Goal: Task Accomplishment & Management: Manage account settings

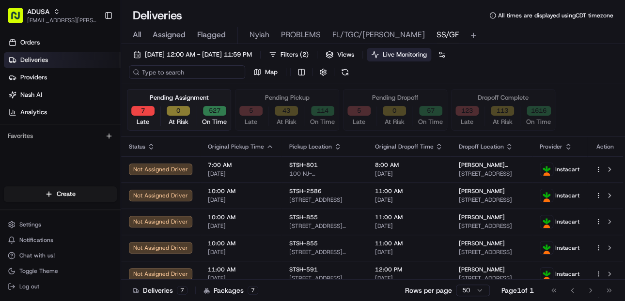
click at [156, 76] on input at bounding box center [187, 72] width 116 height 14
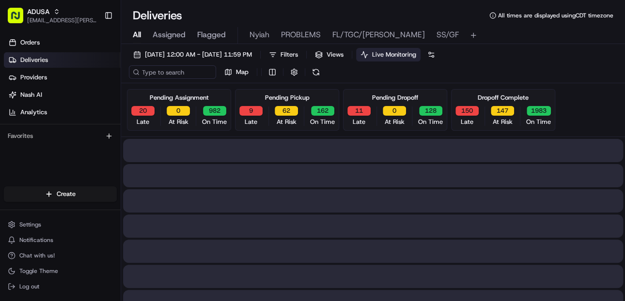
click at [137, 30] on span "All" at bounding box center [137, 35] width 8 height 12
click at [161, 72] on input at bounding box center [187, 72] width 116 height 14
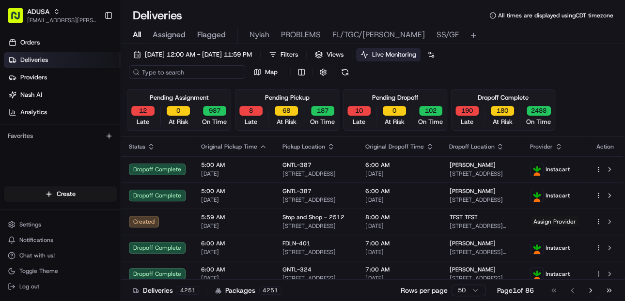
paste input "m706491714"
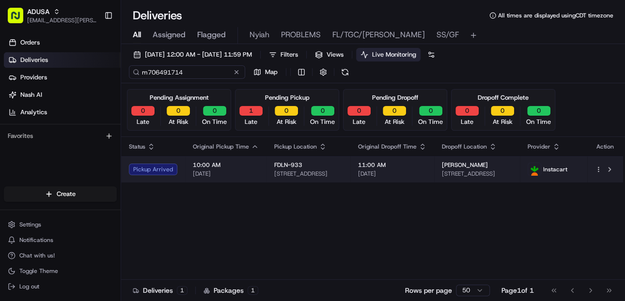
type input "m706491714"
click at [425, 167] on span "11:00 AM" at bounding box center [392, 165] width 68 height 8
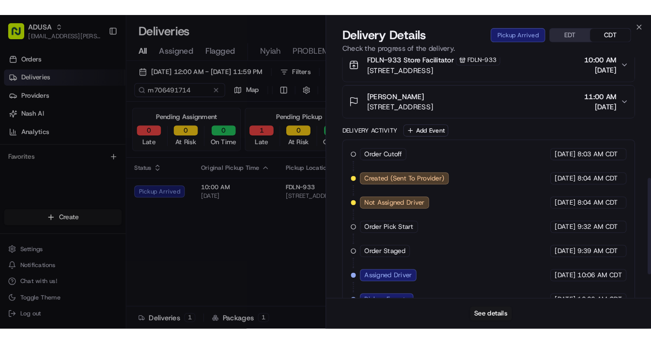
scroll to position [349, 0]
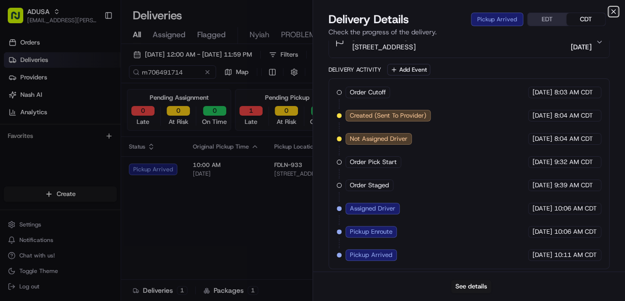
click at [454, 12] on icon "button" at bounding box center [613, 12] width 4 height 4
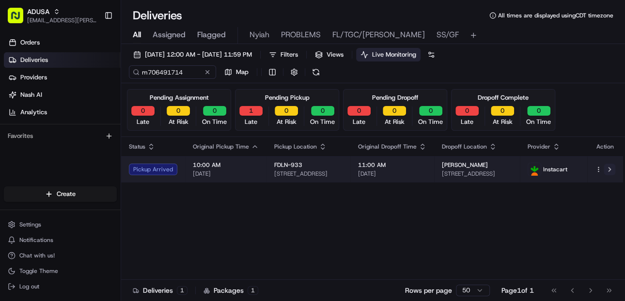
click at [454, 168] on button at bounding box center [609, 170] width 12 height 12
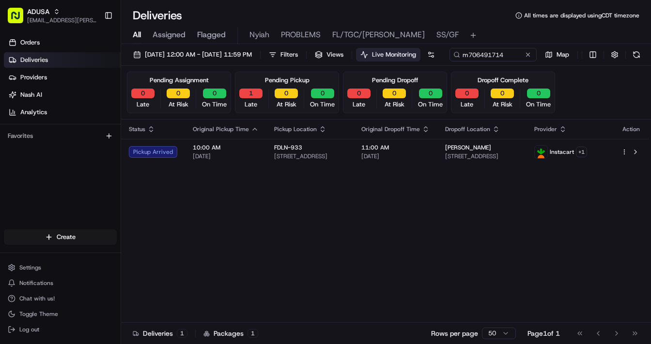
click at [139, 36] on span "All" at bounding box center [137, 35] width 8 height 12
click at [454, 60] on button at bounding box center [528, 55] width 10 height 10
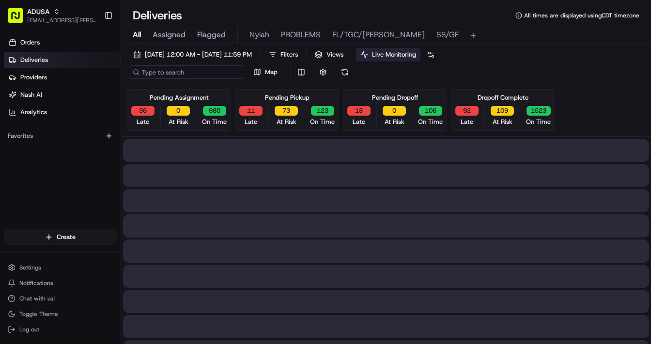
click at [190, 74] on input at bounding box center [187, 72] width 116 height 14
paste input "m702886795"
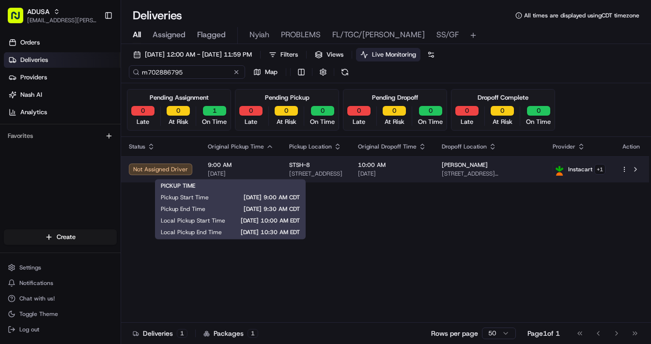
type input "m702886795"
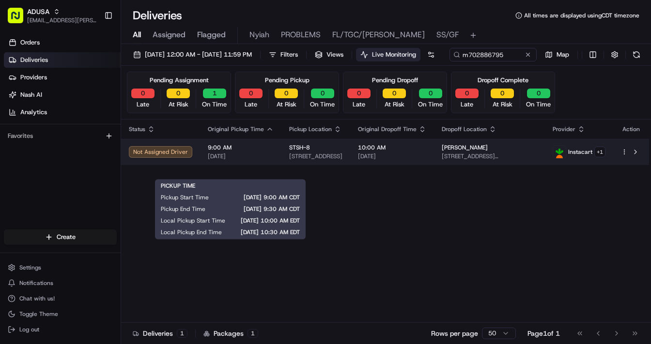
click at [265, 152] on span "9:00 AM" at bounding box center [241, 148] width 66 height 8
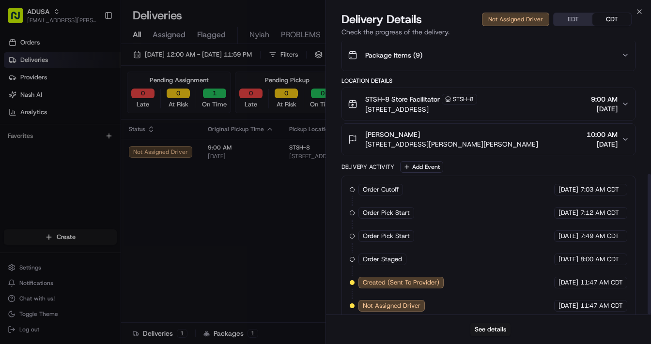
scroll to position [260, 0]
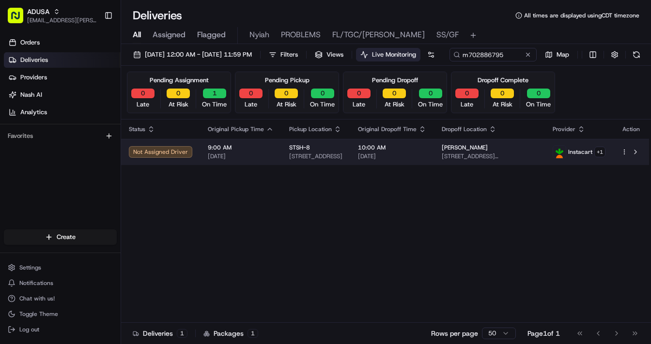
click at [282, 165] on td "STSH-8 19 Temple St, Framingham, MA 01702, US" at bounding box center [315, 152] width 69 height 26
click at [454, 158] on button at bounding box center [635, 152] width 12 height 12
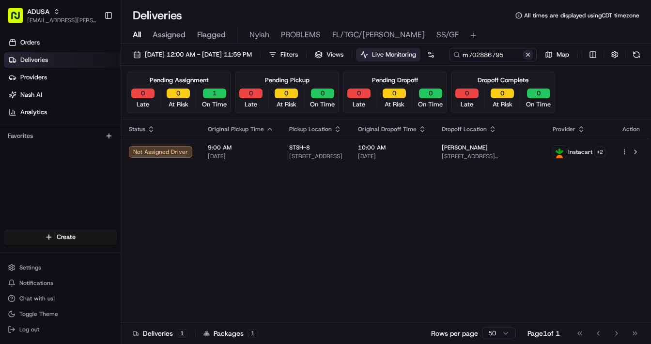
click at [454, 60] on button at bounding box center [528, 55] width 10 height 10
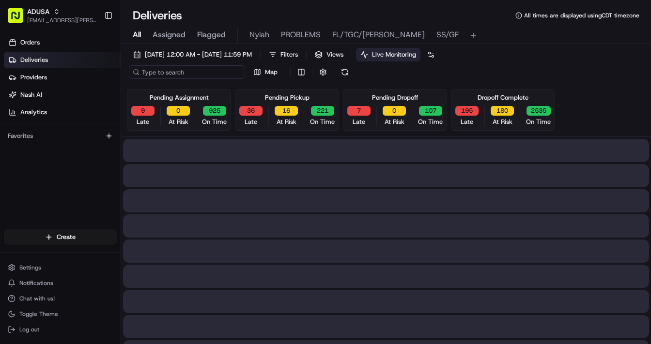
click at [168, 72] on input at bounding box center [187, 72] width 116 height 14
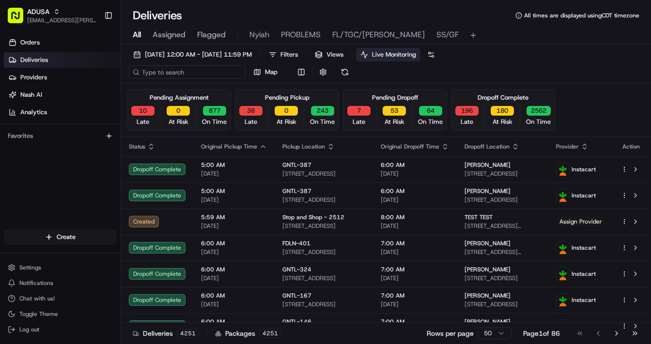
paste input "m706154210"
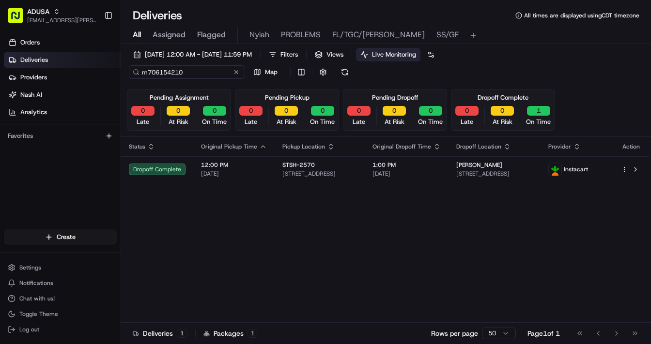
type input "m706154210"
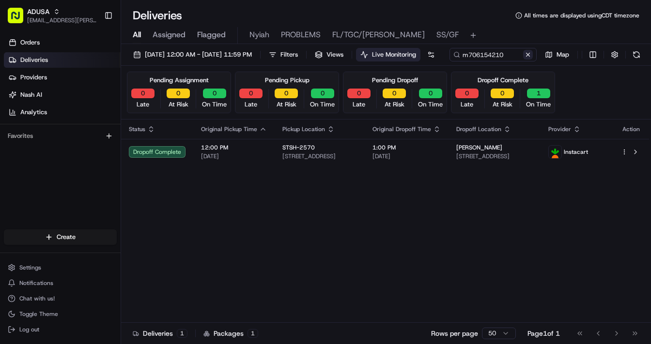
click at [449, 61] on div "m706154210 Map" at bounding box center [546, 55] width 194 height 14
click at [454, 60] on button at bounding box center [528, 55] width 10 height 10
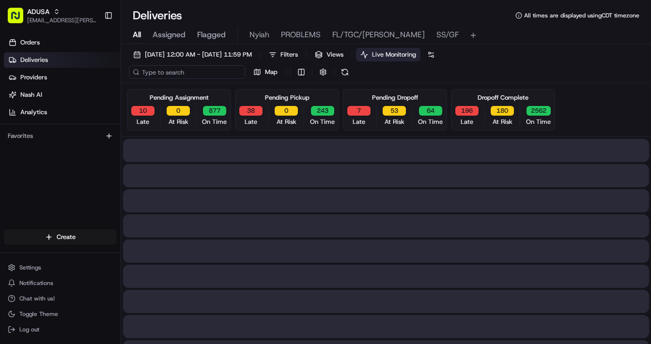
click at [170, 72] on input at bounding box center [187, 72] width 116 height 14
paste input "m705272533"
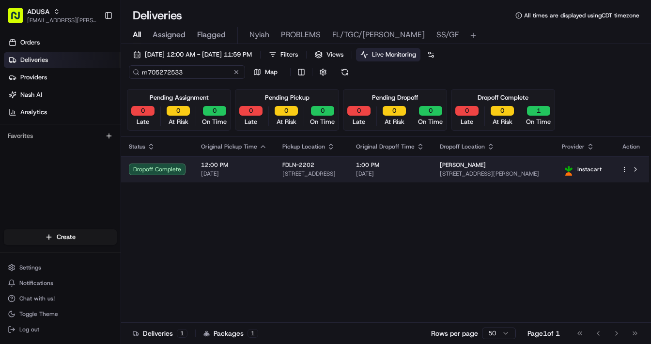
type input "m705272533"
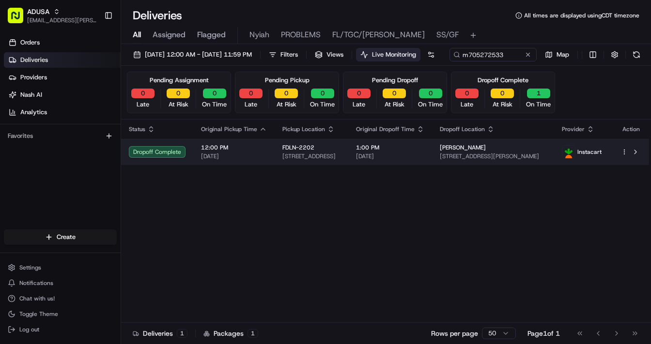
click at [265, 165] on td "12:00 PM 08/15/2025" at bounding box center [233, 152] width 81 height 26
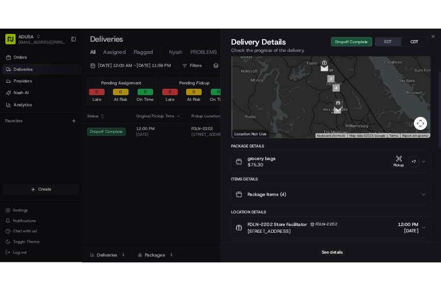
scroll to position [39, 0]
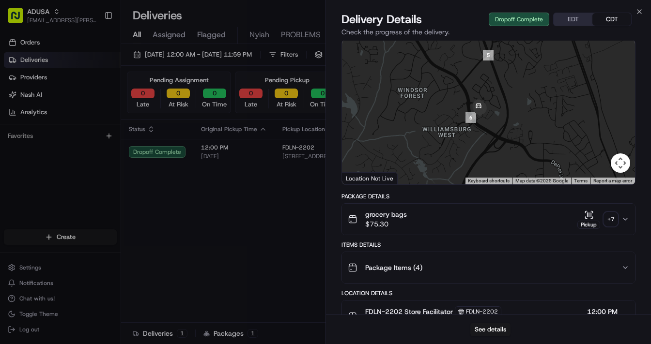
drag, startPoint x: 493, startPoint y: 147, endPoint x: 497, endPoint y: 102, distance: 45.2
click at [454, 102] on div at bounding box center [488, 112] width 293 height 144
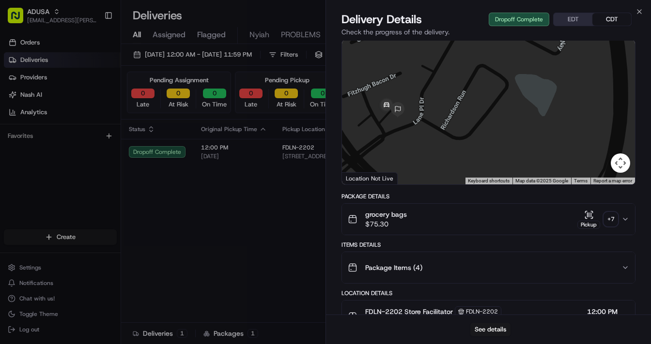
drag, startPoint x: 394, startPoint y: 93, endPoint x: 421, endPoint y: 136, distance: 50.2
click at [421, 136] on div at bounding box center [488, 112] width 293 height 144
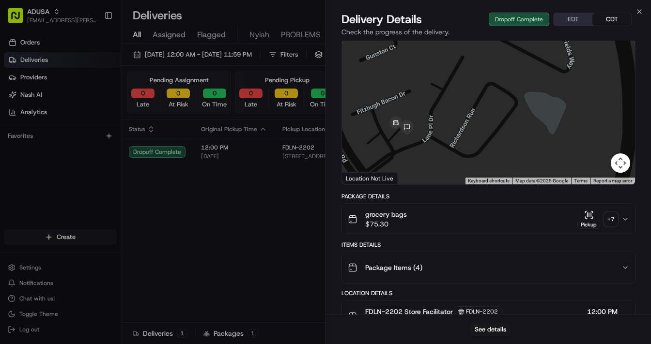
drag, startPoint x: 392, startPoint y: 124, endPoint x: 404, endPoint y: 147, distance: 25.8
click at [404, 147] on div at bounding box center [488, 112] width 293 height 144
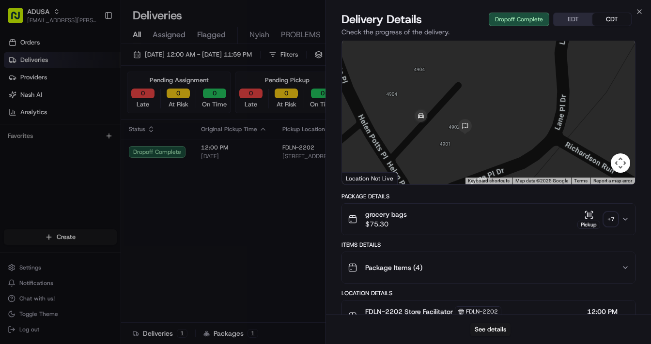
drag, startPoint x: 382, startPoint y: 151, endPoint x: 424, endPoint y: 139, distance: 43.4
click at [424, 139] on div at bounding box center [488, 112] width 293 height 144
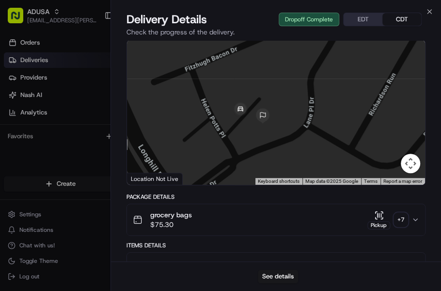
click at [416, 217] on icon "button" at bounding box center [415, 219] width 8 height 8
click at [382, 221] on div "Pickup" at bounding box center [378, 225] width 23 height 8
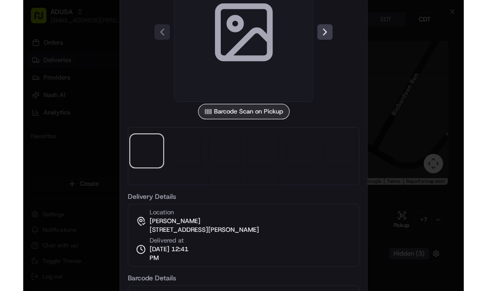
scroll to position [28, 0]
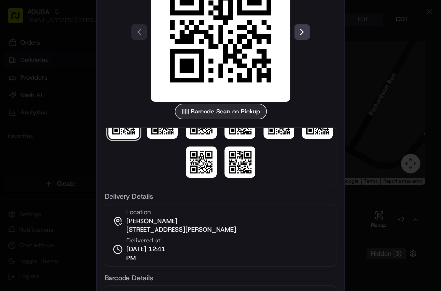
click at [75, 69] on div at bounding box center [220, 145] width 441 height 291
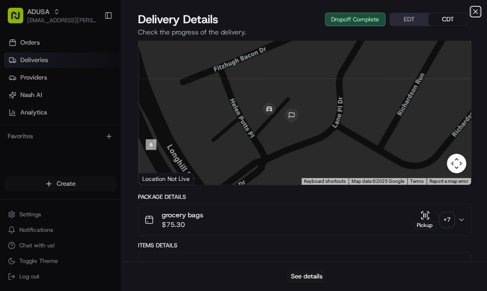
click at [454, 14] on icon "button" at bounding box center [476, 12] width 4 height 4
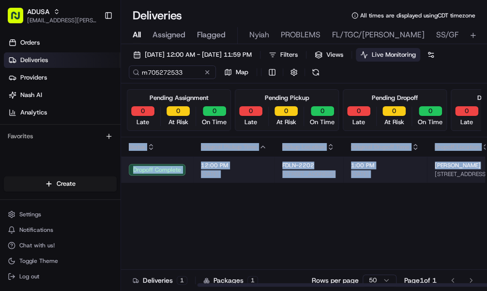
scroll to position [0, 95]
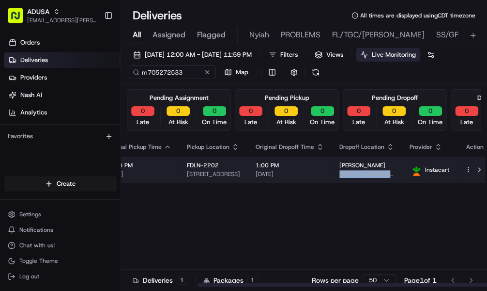
drag, startPoint x: 427, startPoint y: 174, endPoint x: 379, endPoint y: 170, distance: 47.6
click at [379, 170] on td "Richard Everingham 4901 Helen Potts Pl, C, Williamsburg, VA 23188, US" at bounding box center [367, 169] width 70 height 26
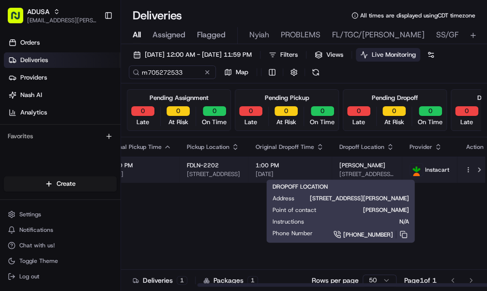
click at [353, 163] on span "Richard Everingham" at bounding box center [362, 165] width 46 height 8
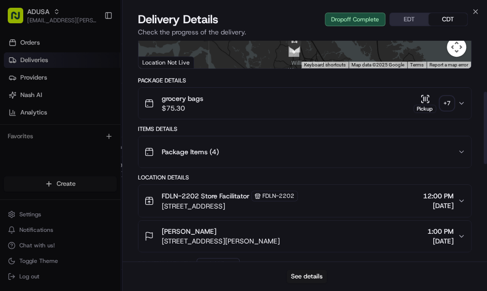
scroll to position [194, 0]
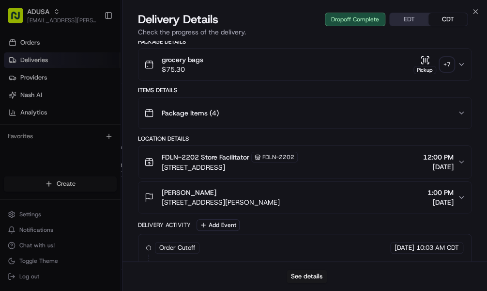
drag, startPoint x: 157, startPoint y: 204, endPoint x: 323, endPoint y: 199, distance: 166.6
click at [280, 199] on div "Richard Everingham 4901 Helen Potts Pl, C, Williamsburg, VA 23188, US" at bounding box center [212, 196] width 136 height 19
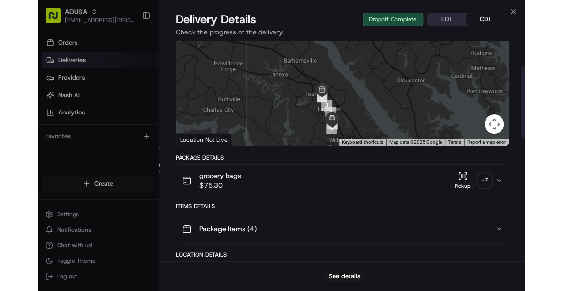
scroll to position [77, 0]
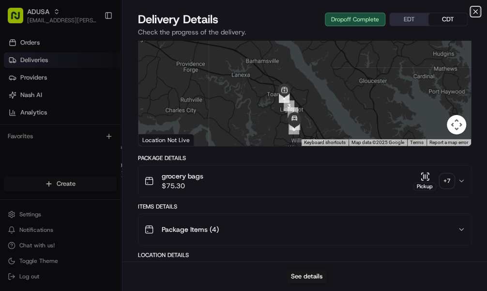
click at [454, 10] on icon "button" at bounding box center [476, 12] width 4 height 4
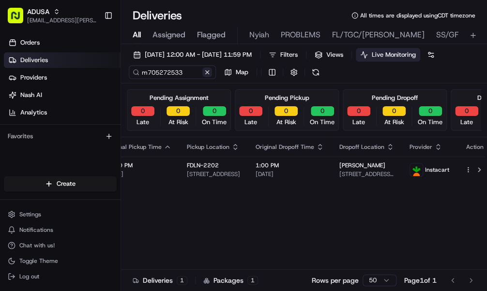
click at [207, 73] on button at bounding box center [207, 72] width 10 height 10
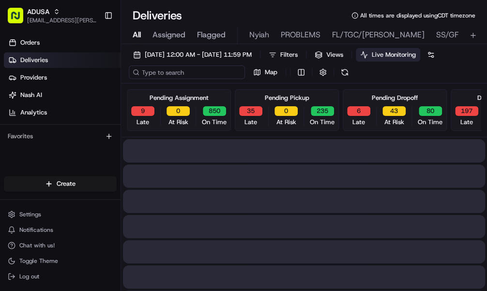
click at [173, 70] on input at bounding box center [187, 72] width 116 height 14
paste input "m705783910"
type input "m705783910"
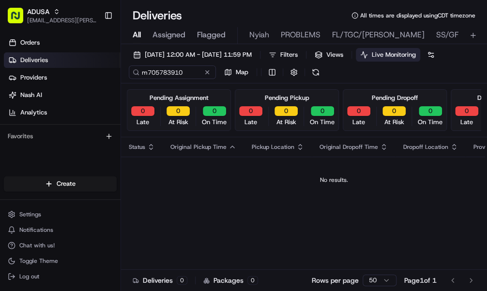
click at [136, 31] on span "All" at bounding box center [137, 35] width 8 height 12
click at [194, 74] on input "m705783910" at bounding box center [187, 72] width 116 height 14
click at [236, 72] on div "m705783910 Map" at bounding box center [226, 72] width 194 height 14
click at [140, 36] on span "All" at bounding box center [137, 35] width 8 height 12
drag, startPoint x: 187, startPoint y: 73, endPoint x: 76, endPoint y: 61, distance: 112.5
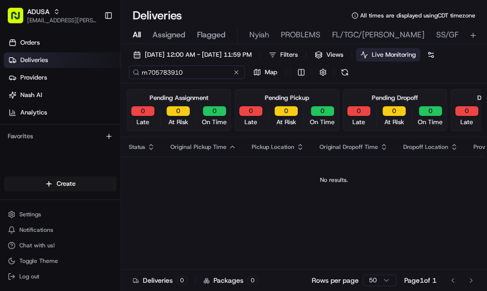
click at [76, 61] on div "ADUSA lanyia.patton@adusa.com Toggle Sidebar Orders Deliveries Providers Nash A…" at bounding box center [243, 145] width 487 height 291
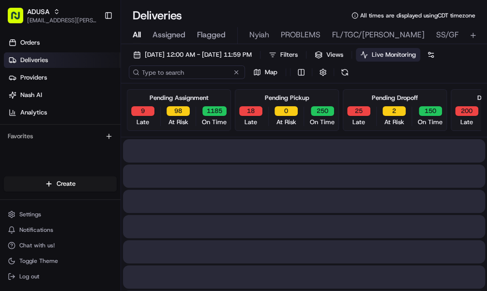
type input "m705783910"
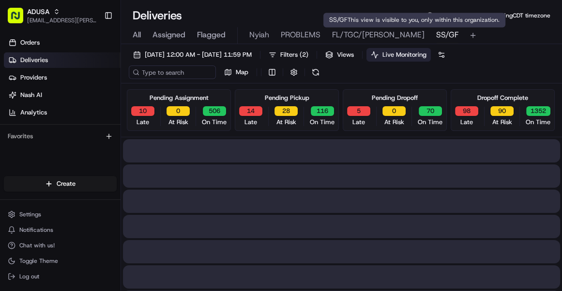
click at [436, 31] on span "SS/GF" at bounding box center [447, 35] width 22 height 12
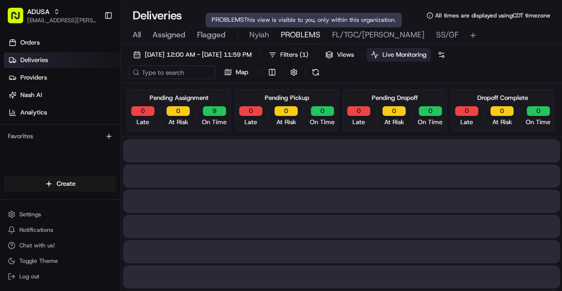
click at [297, 35] on span "PROBLEMS" at bounding box center [301, 35] width 40 height 12
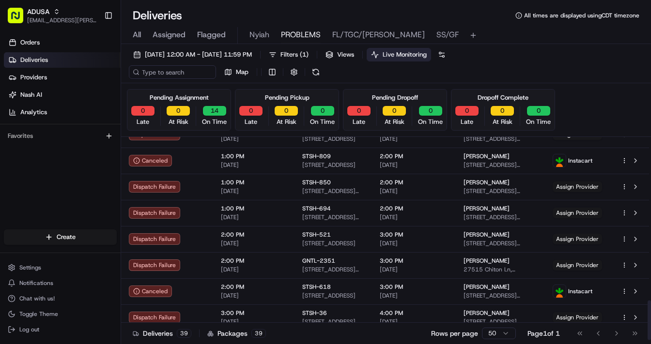
scroll to position [835, 0]
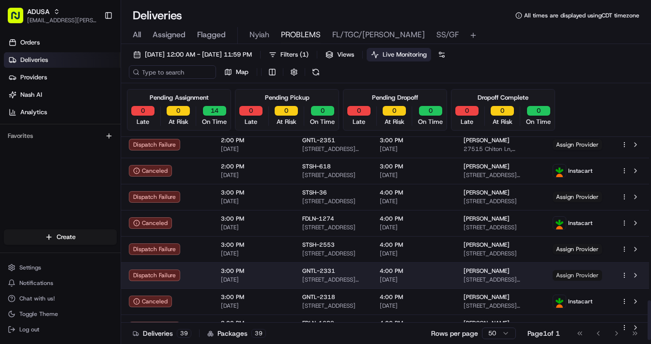
click at [454, 275] on span "Assign Provider" at bounding box center [576, 275] width 49 height 11
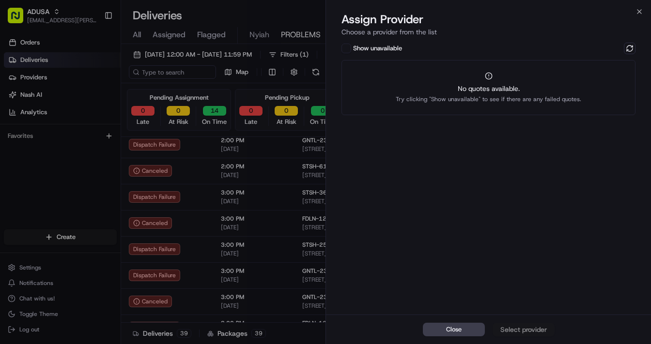
click at [454, 301] on div "Close Select provider" at bounding box center [488, 330] width 325 height 30
click at [454, 48] on button at bounding box center [630, 49] width 12 height 12
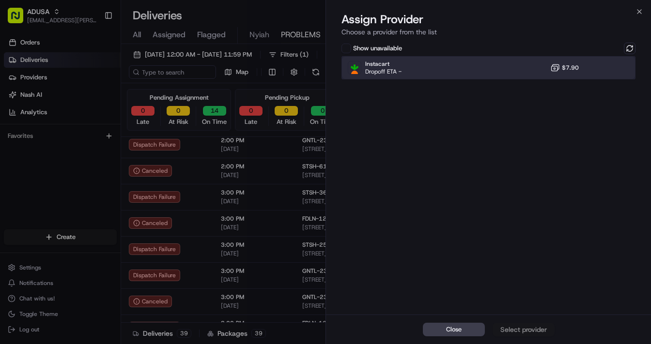
click at [403, 63] on div "Instacart Dropoff ETA - $7.90" at bounding box center [488, 67] width 294 height 23
click at [454, 301] on div "Assign Provider" at bounding box center [523, 330] width 47 height 10
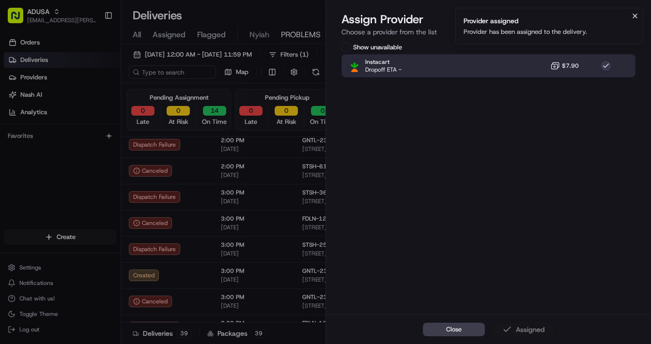
click at [454, 16] on icon "Notifications (F8)" at bounding box center [635, 16] width 4 height 4
click at [454, 13] on icon "button" at bounding box center [639, 12] width 4 height 4
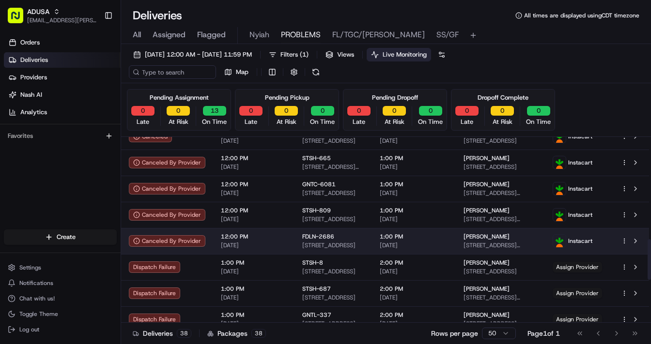
scroll to position [542, 0]
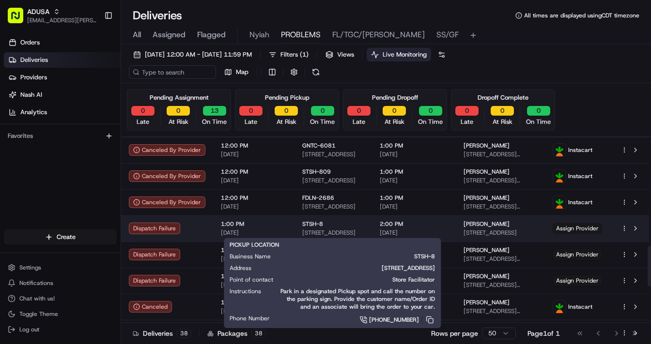
click at [359, 227] on div "STSH-8" at bounding box center [333, 224] width 62 height 8
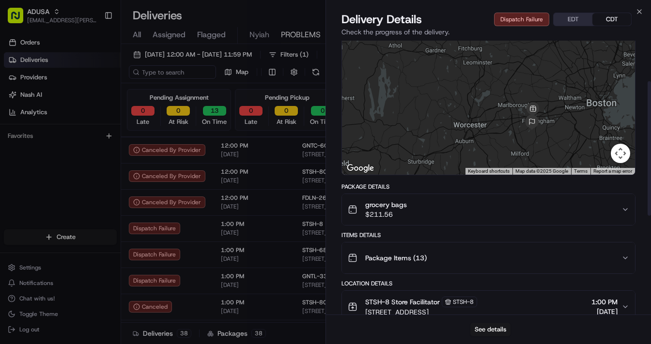
scroll to position [0, 0]
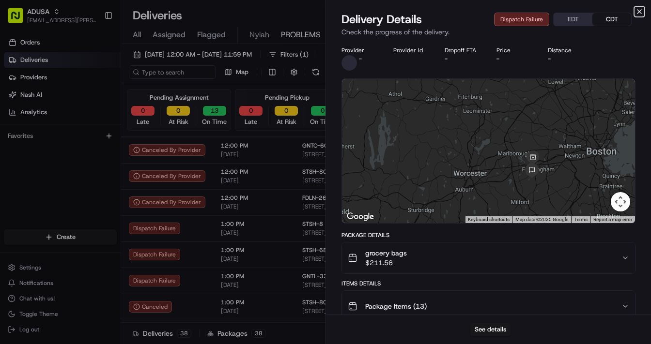
click at [454, 12] on icon "button" at bounding box center [639, 12] width 8 height 8
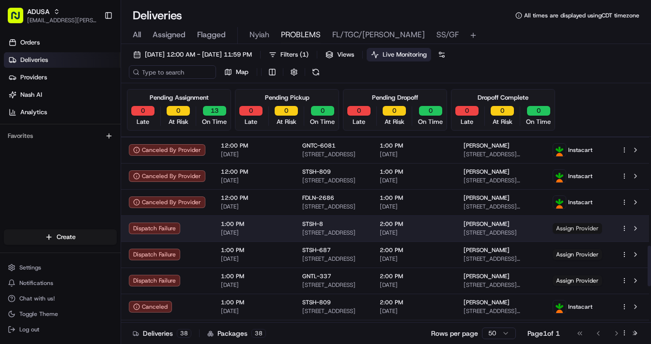
click at [454, 226] on span "Assign Provider" at bounding box center [576, 228] width 49 height 11
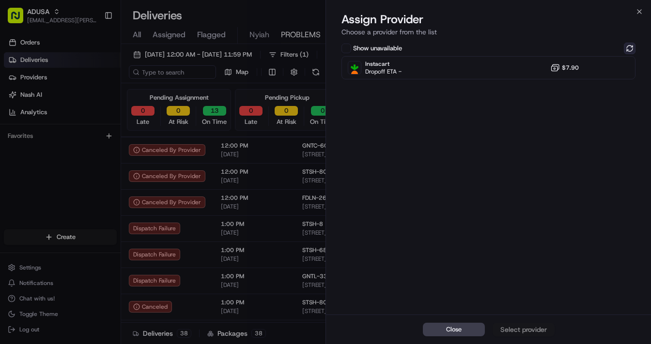
click at [454, 48] on button at bounding box center [630, 49] width 12 height 12
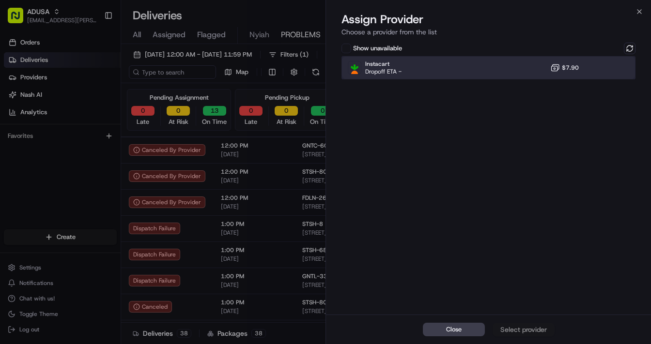
click at [418, 69] on div "Instacart Dropoff ETA - $7.90" at bounding box center [488, 67] width 294 height 23
click at [454, 301] on div "Assign Provider" at bounding box center [523, 330] width 47 height 10
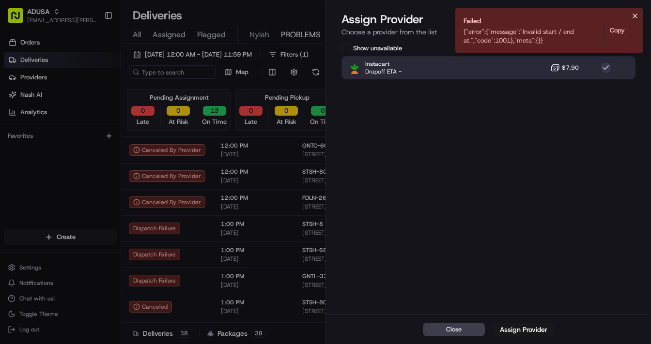
drag, startPoint x: 636, startPoint y: 12, endPoint x: 587, endPoint y: 25, distance: 51.2
click at [454, 12] on icon "Notifications (F8)" at bounding box center [635, 16] width 8 height 8
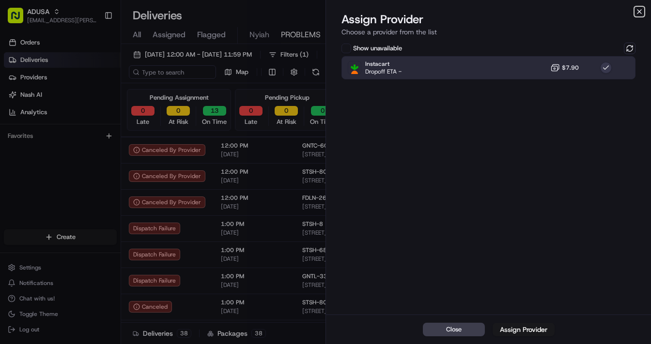
click at [454, 11] on icon "button" at bounding box center [639, 12] width 8 height 8
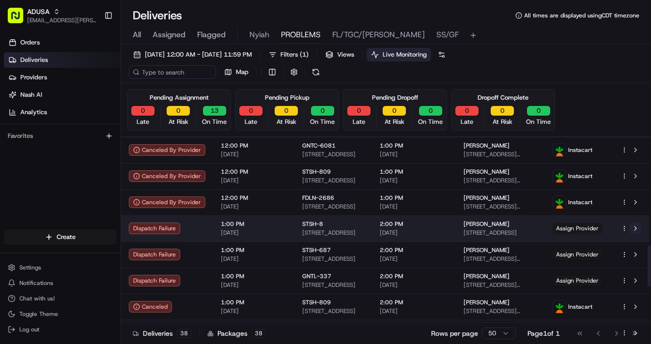
click at [454, 227] on button at bounding box center [635, 229] width 12 height 12
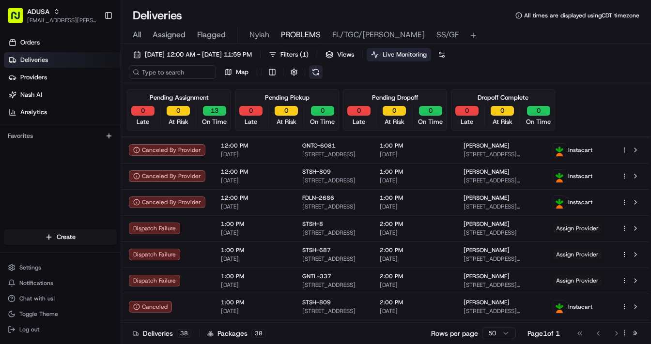
click at [316, 73] on button at bounding box center [316, 72] width 14 height 14
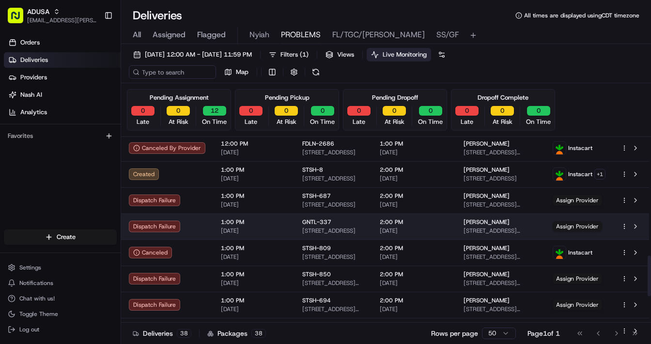
scroll to position [581, 0]
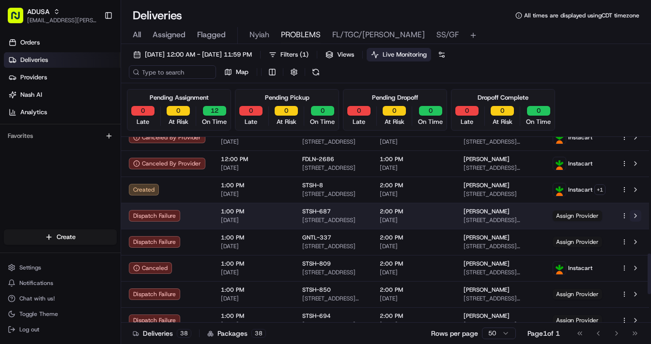
click at [454, 214] on button at bounding box center [635, 216] width 12 height 12
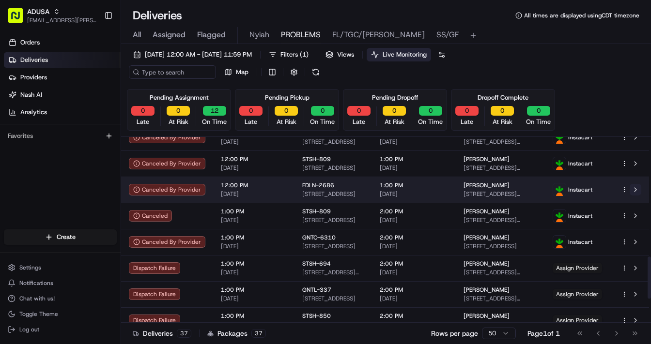
click at [454, 186] on button at bounding box center [635, 190] width 12 height 12
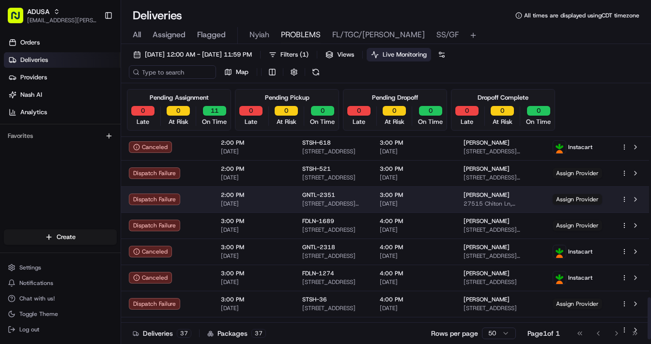
scroll to position [783, 0]
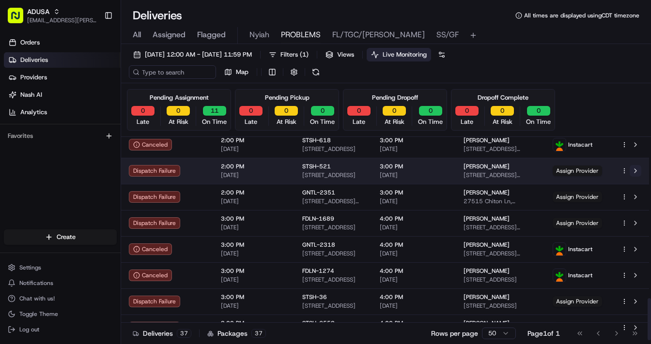
click at [454, 169] on button at bounding box center [635, 171] width 12 height 12
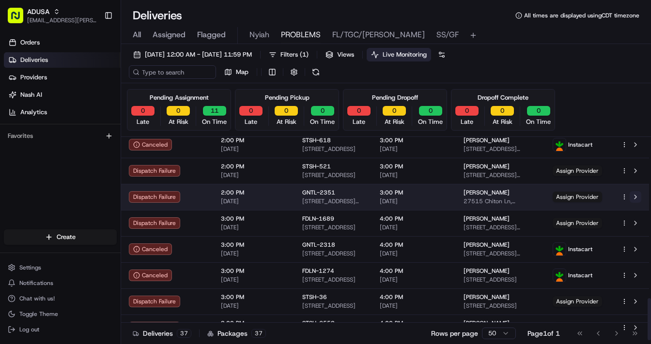
click at [454, 194] on button at bounding box center [635, 197] width 12 height 12
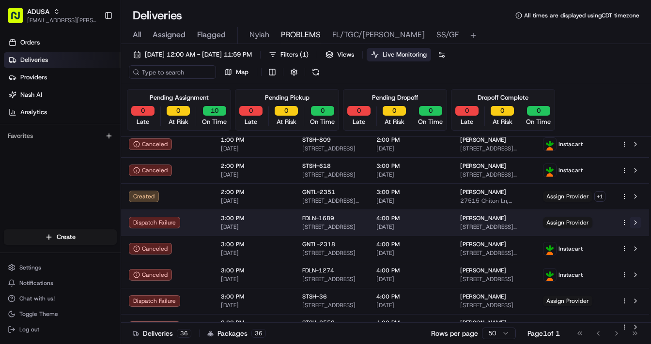
scroll to position [757, 0]
click at [454, 222] on button at bounding box center [635, 223] width 12 height 12
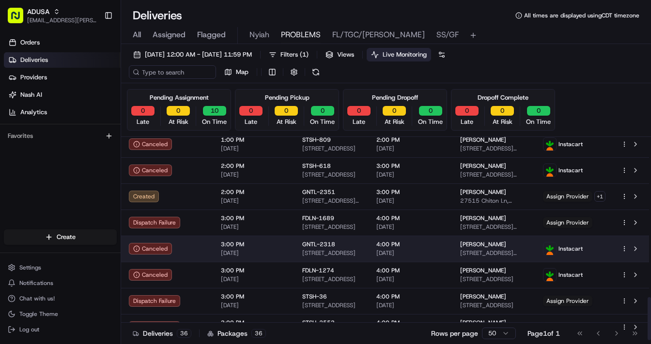
click at [454, 250] on span "9617 Orpin Rd #3, Randallstown, MD 21133, USA" at bounding box center [493, 253] width 67 height 8
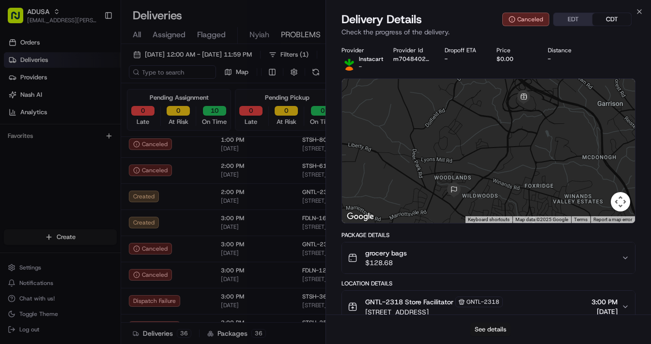
click at [454, 301] on button "See details" at bounding box center [490, 330] width 40 height 14
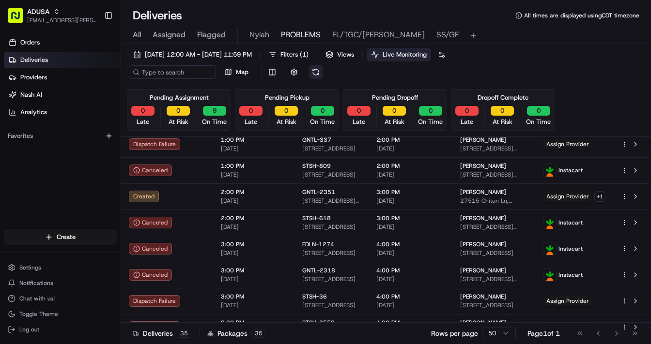
click at [317, 72] on button at bounding box center [316, 72] width 14 height 14
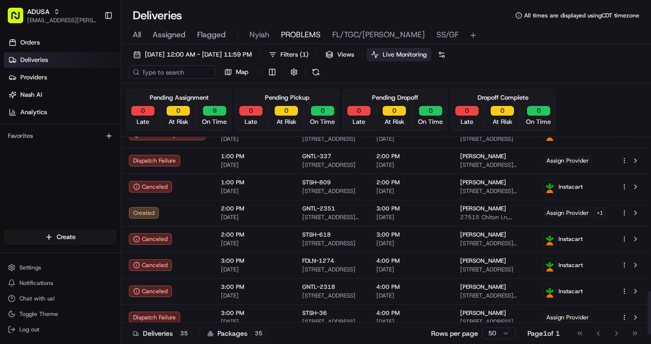
scroll to position [731, 0]
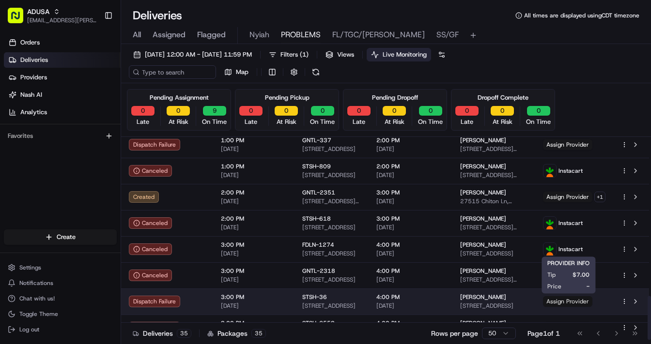
click at [454, 300] on span "Assign Provider" at bounding box center [567, 301] width 49 height 11
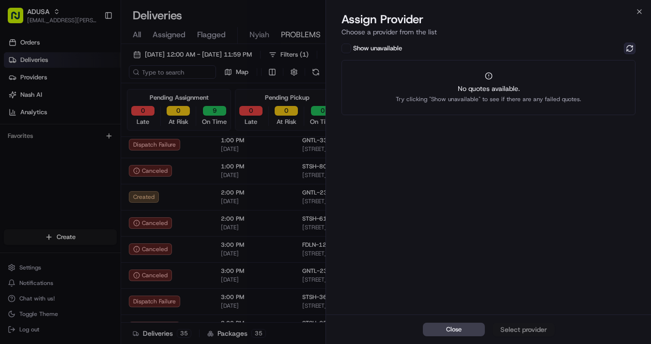
click at [454, 48] on button at bounding box center [630, 49] width 12 height 12
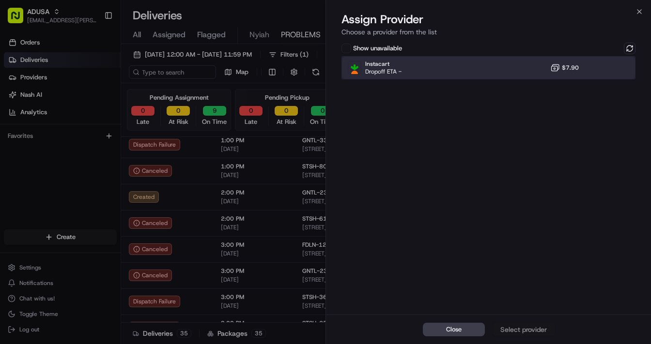
click at [454, 63] on div "Instacart Dropoff ETA - $7.90" at bounding box center [488, 67] width 294 height 23
click at [454, 301] on div "Assign Provider" at bounding box center [523, 330] width 47 height 10
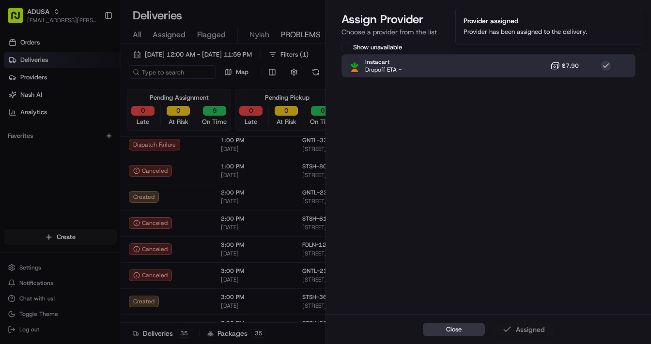
click at [454, 301] on button "Close" at bounding box center [454, 330] width 62 height 14
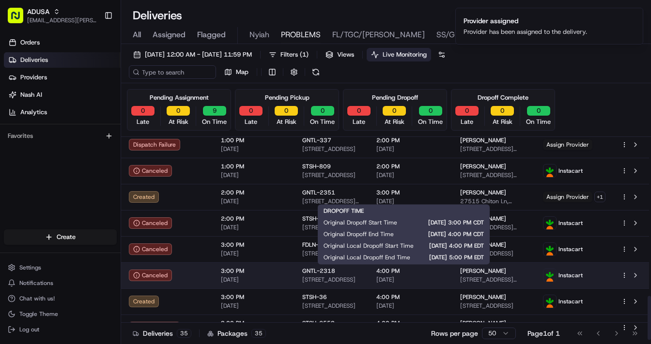
click at [425, 276] on span "[DATE]" at bounding box center [410, 280] width 68 height 8
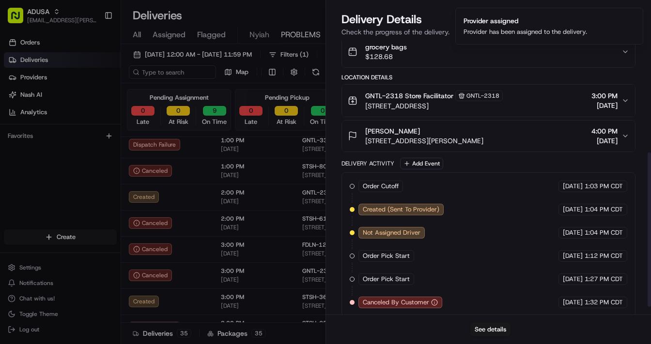
scroll to position [212, 0]
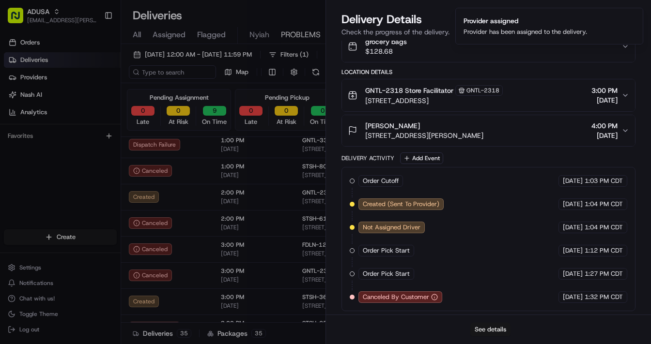
click at [454, 301] on button "See details" at bounding box center [490, 330] width 40 height 14
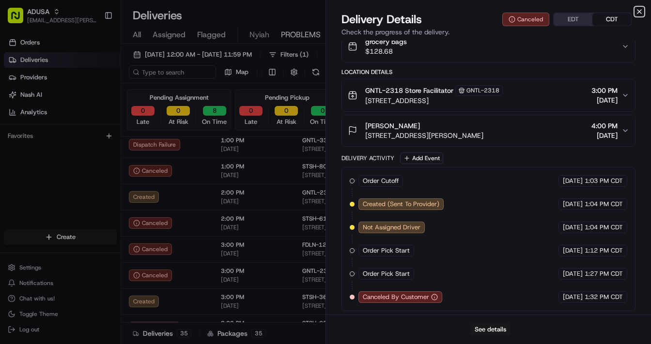
click at [454, 11] on icon "button" at bounding box center [639, 12] width 8 height 8
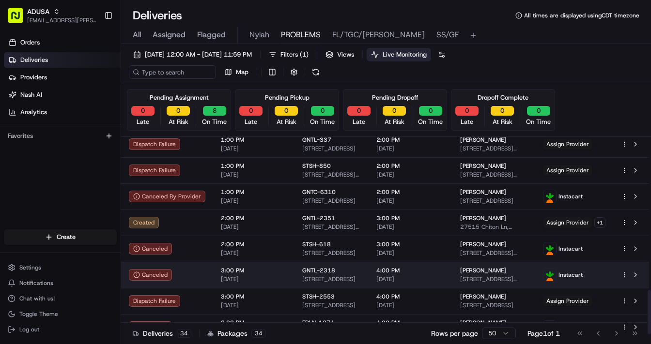
scroll to position [705, 0]
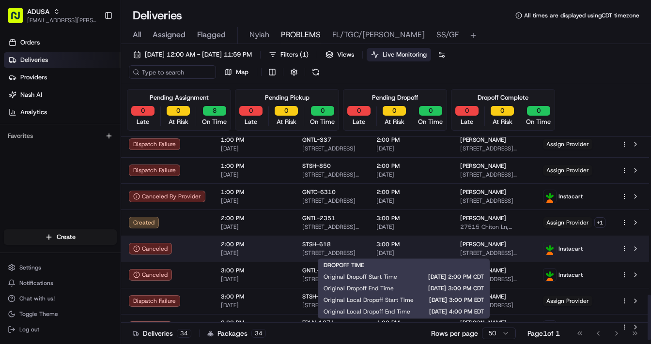
click at [428, 244] on span "3:00 PM" at bounding box center [410, 245] width 68 height 8
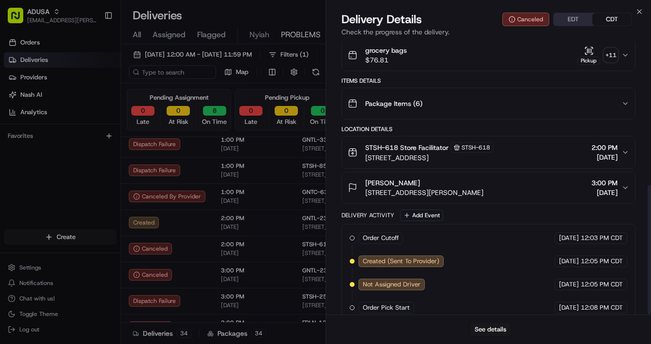
scroll to position [306, 0]
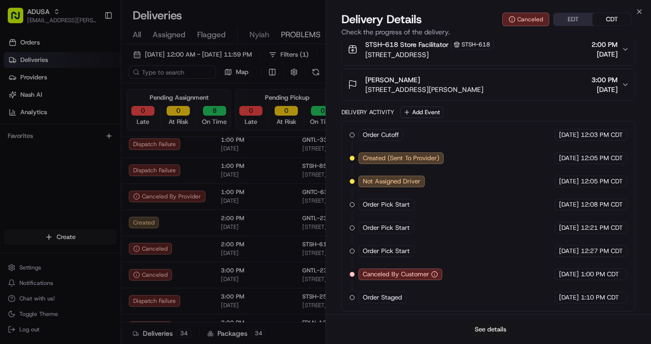
click at [454, 301] on button "See details" at bounding box center [490, 330] width 40 height 14
click at [454, 13] on icon "button" at bounding box center [639, 12] width 4 height 4
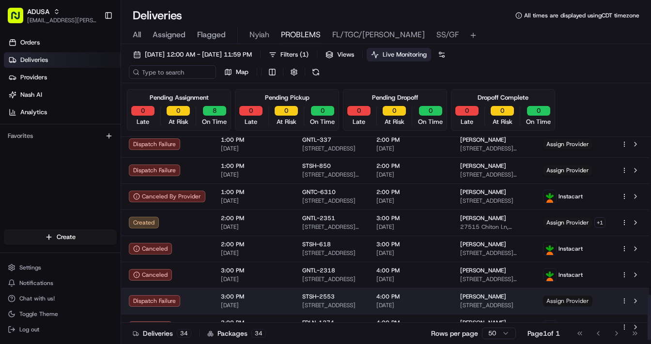
click at [454, 301] on span "Assign Provider" at bounding box center [567, 301] width 49 height 11
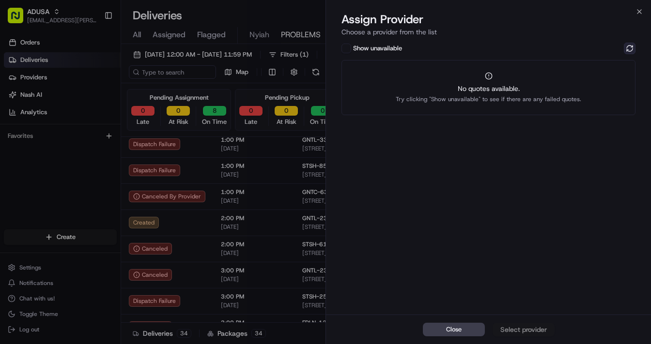
click at [454, 47] on button at bounding box center [630, 49] width 12 height 12
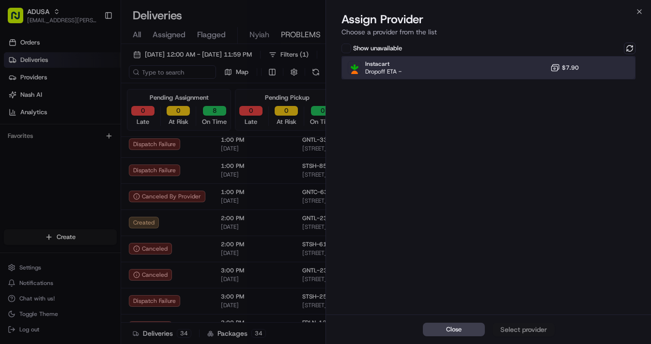
click at [454, 65] on div "Instacart Dropoff ETA - $7.90" at bounding box center [488, 67] width 294 height 23
click at [454, 301] on div "Assign Provider" at bounding box center [523, 330] width 47 height 10
click at [454, 12] on icon "button" at bounding box center [639, 12] width 8 height 8
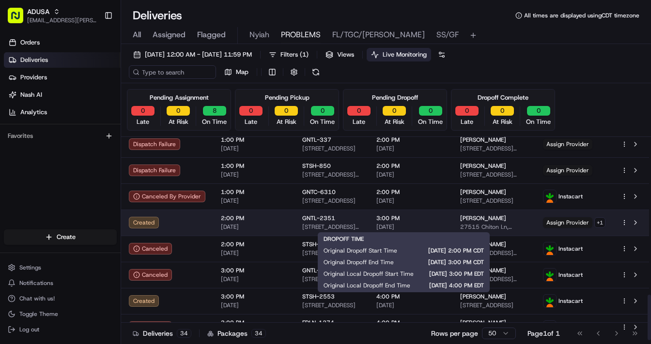
click at [425, 222] on div "3:00 PM 08/15/2025" at bounding box center [410, 222] width 68 height 16
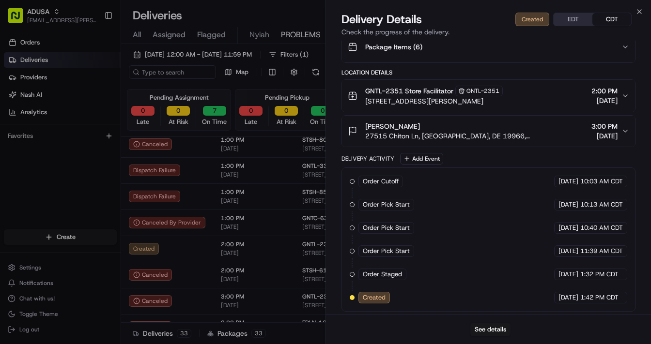
scroll to position [679, 0]
click at [454, 13] on icon "button" at bounding box center [639, 12] width 8 height 8
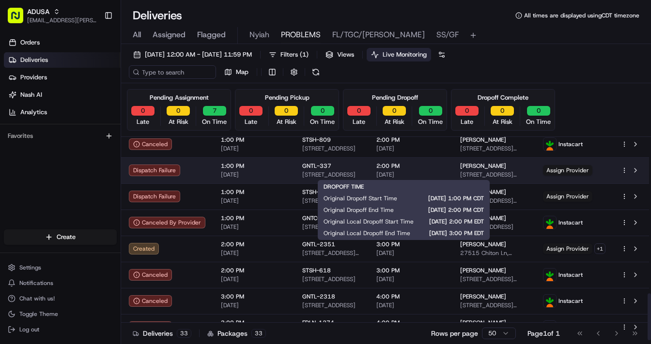
click at [421, 167] on span "2:00 PM" at bounding box center [410, 166] width 68 height 8
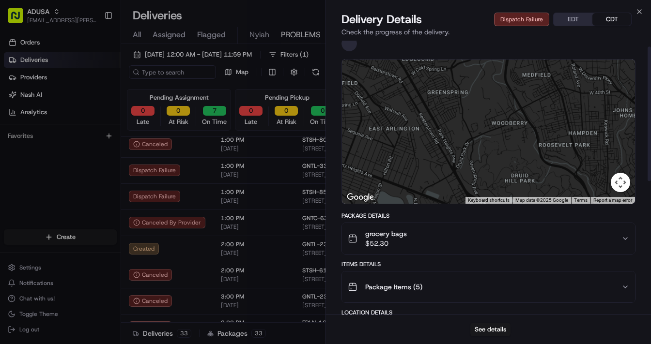
scroll to position [12, 0]
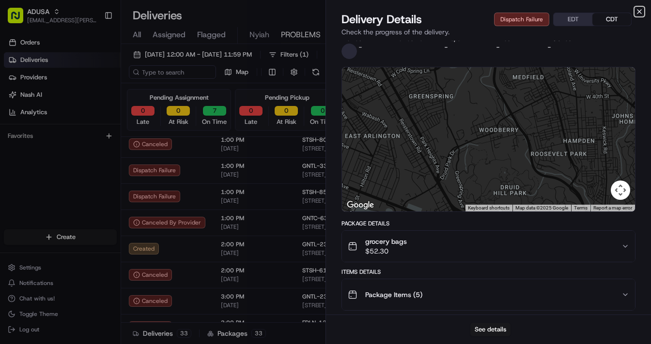
click at [454, 9] on icon "button" at bounding box center [639, 12] width 8 height 8
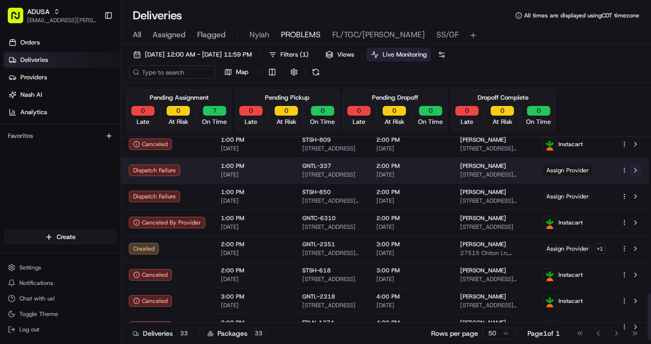
click at [454, 167] on button at bounding box center [635, 171] width 12 height 12
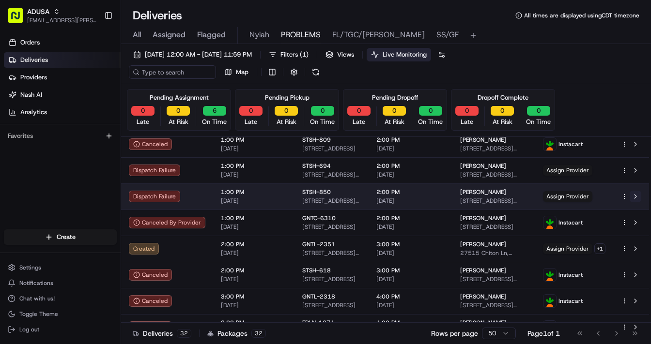
scroll to position [653, 0]
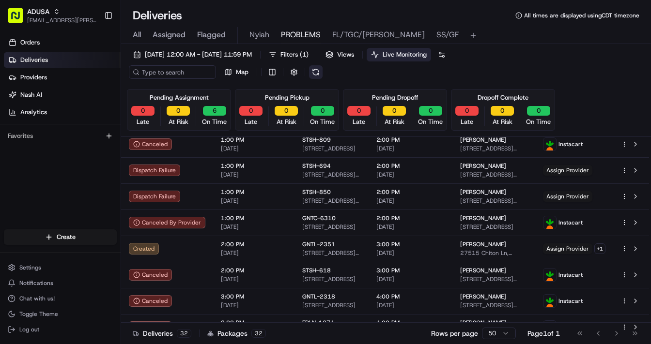
click at [316, 76] on button at bounding box center [316, 72] width 14 height 14
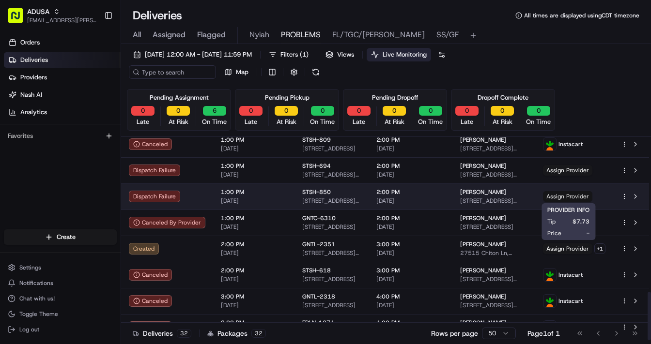
click at [454, 196] on span "Assign Provider" at bounding box center [567, 196] width 49 height 11
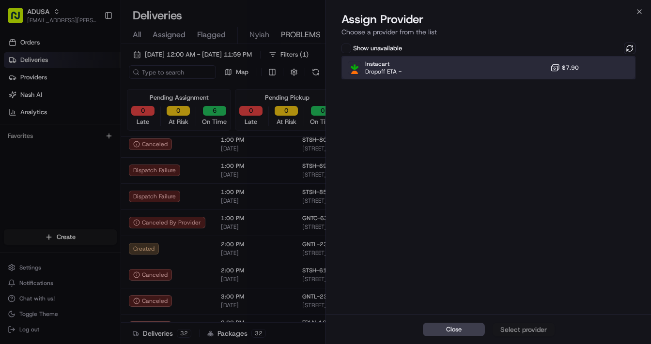
click at [454, 76] on div "Instacart Dropoff ETA - $7.90" at bounding box center [488, 67] width 294 height 23
click at [454, 301] on div "Assign Provider" at bounding box center [523, 330] width 47 height 10
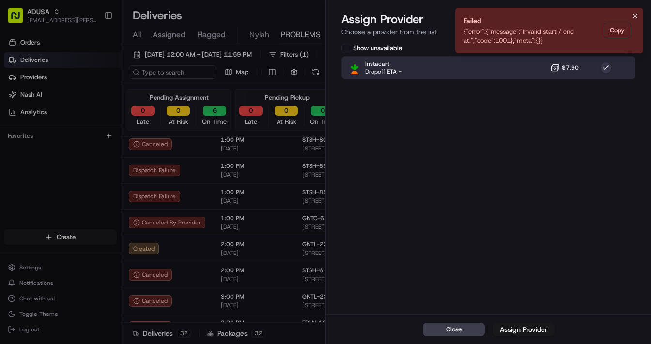
click at [454, 16] on icon "Notifications (F8)" at bounding box center [635, 16] width 4 height 4
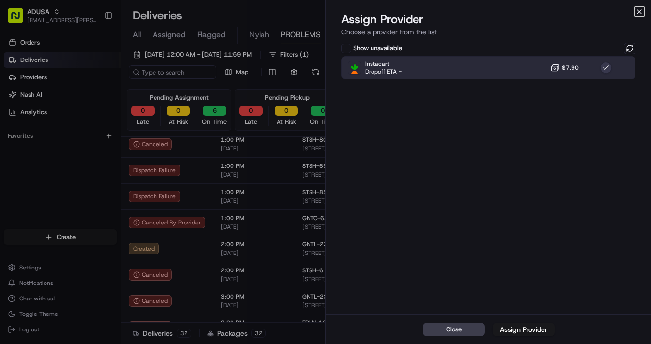
click at [454, 13] on icon "button" at bounding box center [639, 12] width 8 height 8
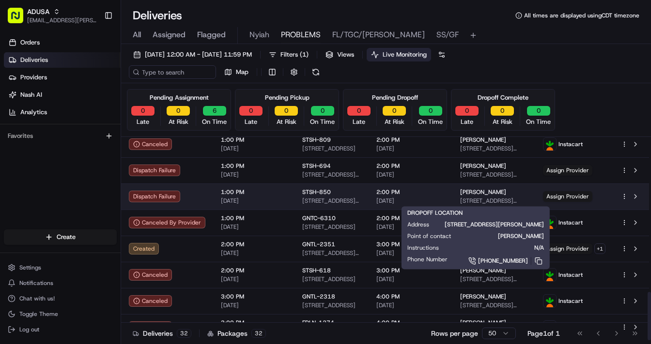
click at [454, 191] on span "ROGER WAUGH" at bounding box center [483, 192] width 46 height 8
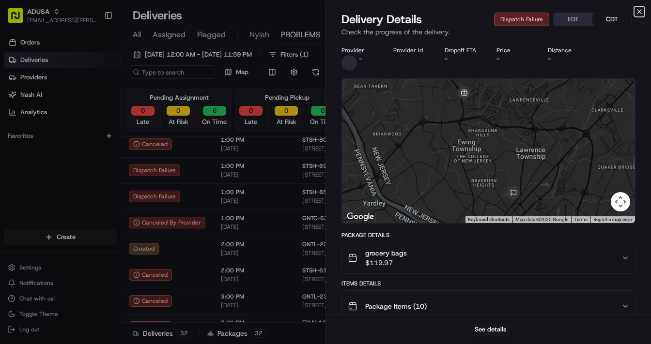
click at [454, 10] on icon "button" at bounding box center [639, 12] width 4 height 4
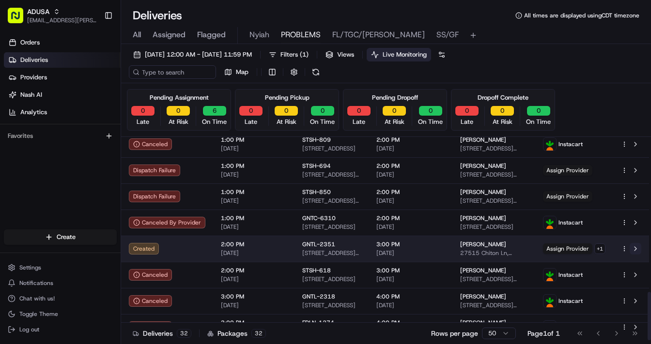
click at [454, 249] on button at bounding box center [635, 249] width 12 height 12
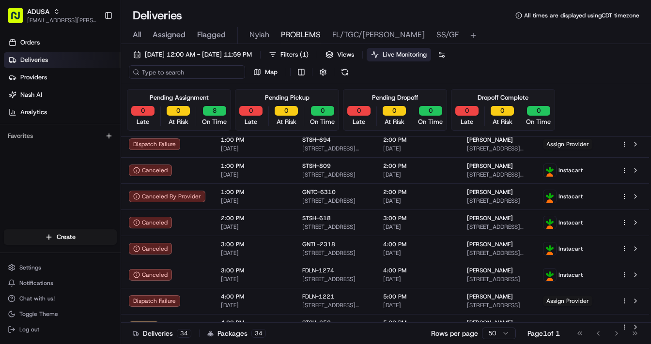
click at [178, 76] on input at bounding box center [187, 72] width 116 height 14
paste input "m704358818"
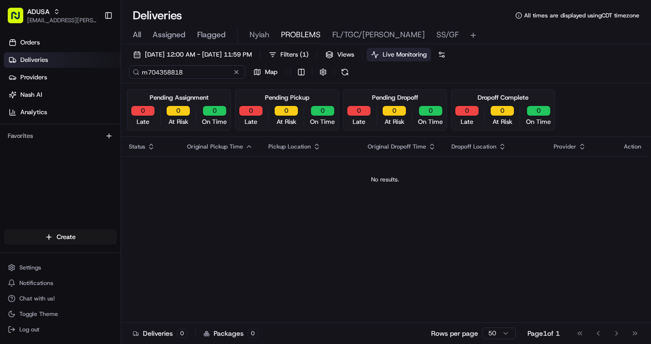
type input "m704358818"
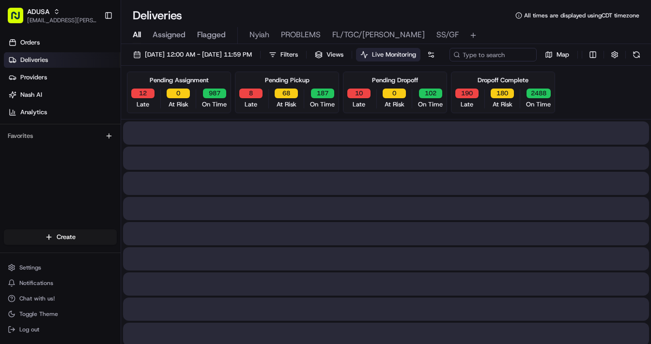
click at [138, 36] on span "All" at bounding box center [137, 35] width 8 height 12
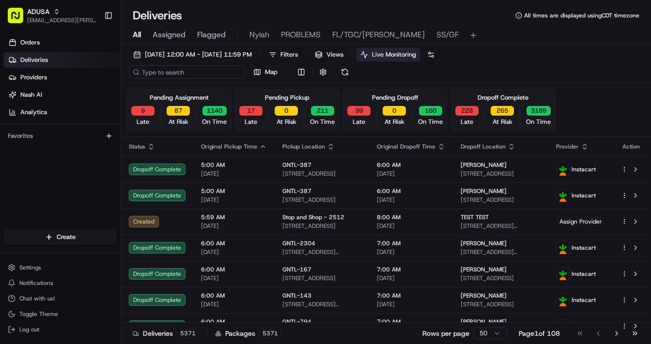
click at [159, 75] on input at bounding box center [187, 72] width 116 height 14
paste input "m704358818"
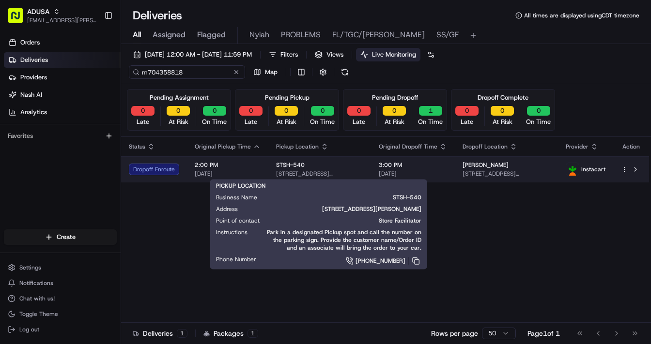
type input "m704358818"
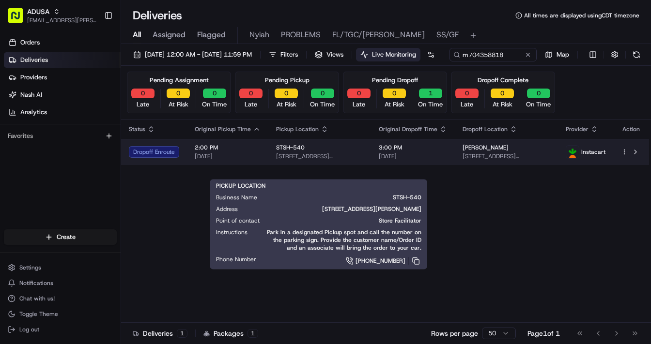
click at [300, 152] on span "STSH-540" at bounding box center [290, 148] width 29 height 8
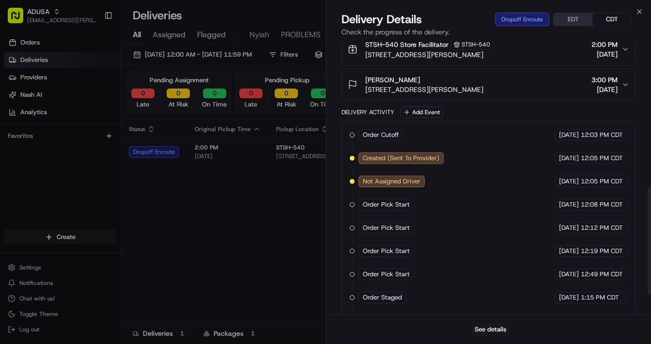
scroll to position [421, 0]
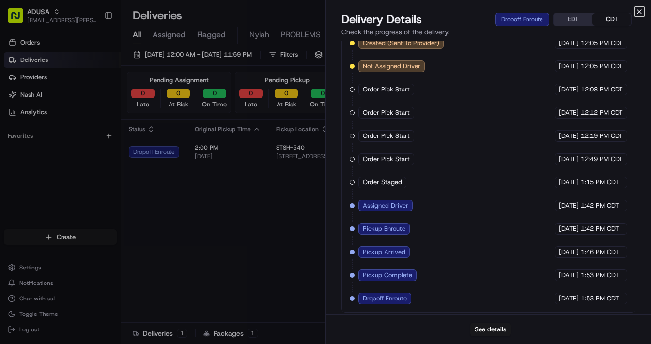
click at [454, 12] on icon "button" at bounding box center [639, 12] width 8 height 8
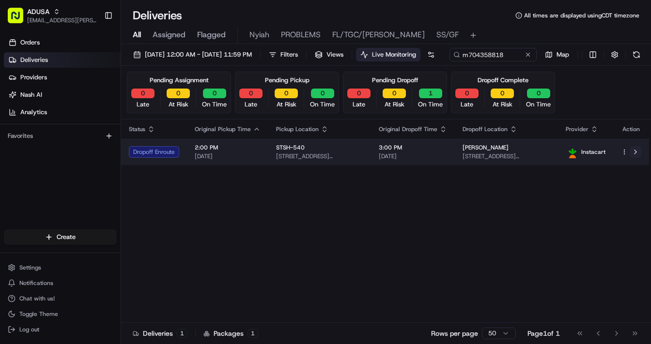
click at [454, 158] on button at bounding box center [635, 152] width 12 height 12
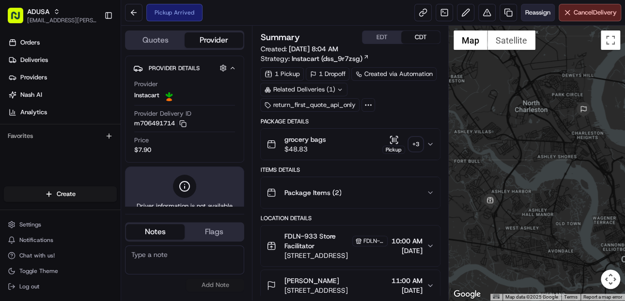
click at [531, 14] on span "Reassign" at bounding box center [537, 12] width 25 height 9
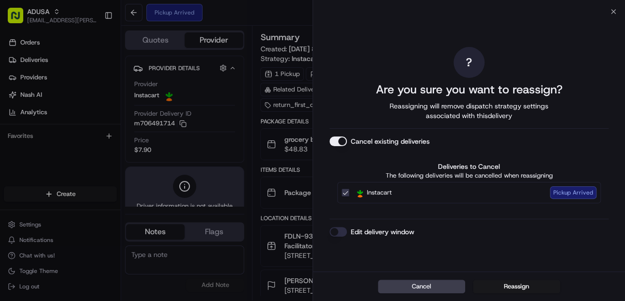
click at [337, 231] on button "Edit delivery window" at bounding box center [337, 232] width 17 height 10
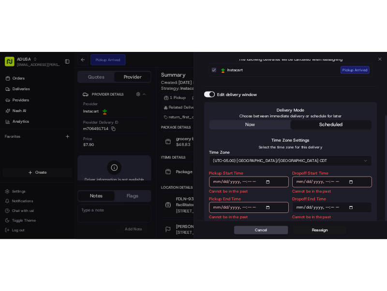
scroll to position [138, 0]
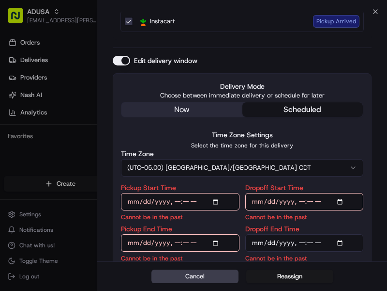
click at [217, 201] on input "Pickup Start Time" at bounding box center [180, 201] width 119 height 17
type input "2025-08-15T02:00"
click at [342, 200] on input "Dropoff Start Time" at bounding box center [304, 201] width 119 height 17
type input "2025-08-15T22:02"
click at [221, 203] on input "Pickup Start Time" at bounding box center [180, 201] width 119 height 17
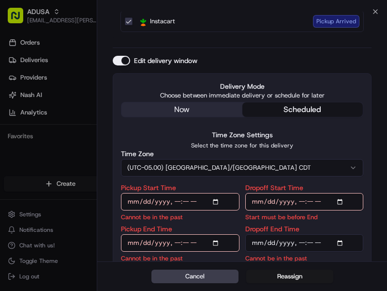
click at [217, 201] on input "Pickup Start Time" at bounding box center [180, 201] width 119 height 17
type input "[DATE]T14:00"
click at [343, 199] on input "Dropoff Start Time" at bounding box center [304, 201] width 119 height 17
type input "[DATE]T14:00"
click at [215, 243] on input "Pickup End Time" at bounding box center [180, 242] width 119 height 17
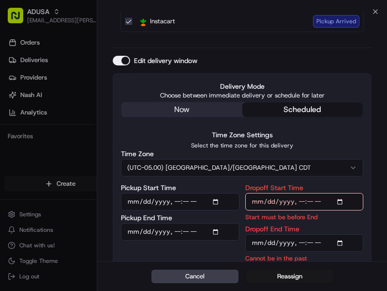
type input "2025-08-15T14:30"
click at [347, 242] on input "Dropoff End Time" at bounding box center [304, 242] width 119 height 17
click at [342, 240] on input "Dropoff End Time" at bounding box center [304, 242] width 119 height 17
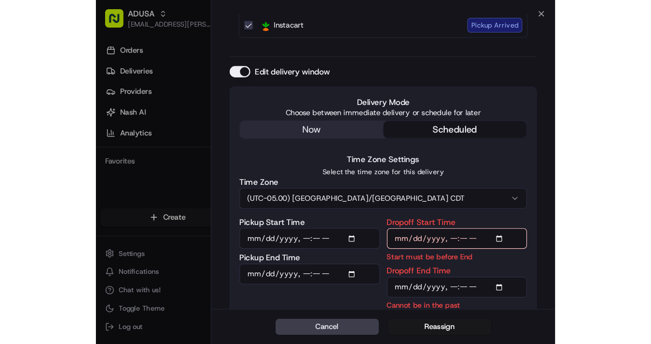
scroll to position [126, 0]
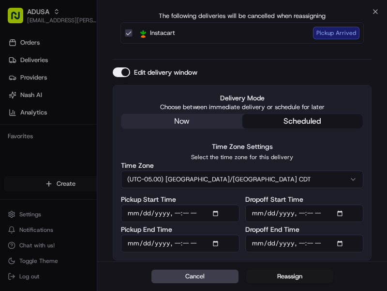
type input "[DATE]T15:00"
click at [372, 193] on div "? Are you sure you want to reassign? Reassigning will remove dispatch strategy …" at bounding box center [242, 73] width 290 height 377
click at [289, 275] on button "Reassign" at bounding box center [289, 276] width 87 height 14
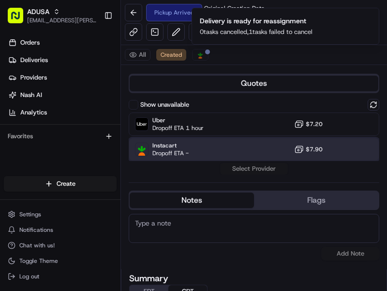
click at [189, 148] on div "Instacart Dropoff ETA - $7.90" at bounding box center [254, 149] width 251 height 23
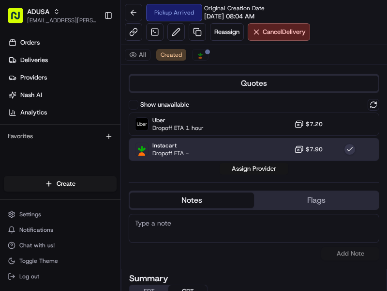
click at [260, 167] on button "Assign Provider" at bounding box center [254, 169] width 69 height 12
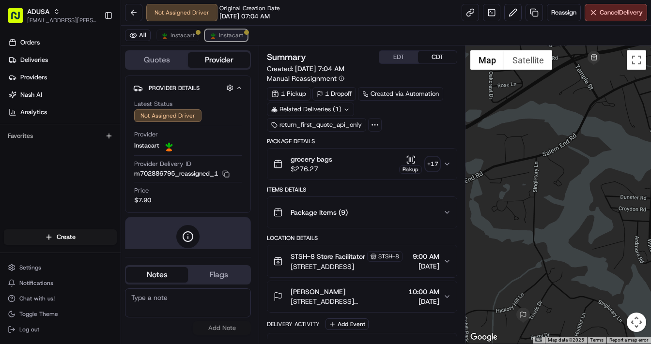
click at [223, 36] on span "Instacart" at bounding box center [231, 35] width 24 height 8
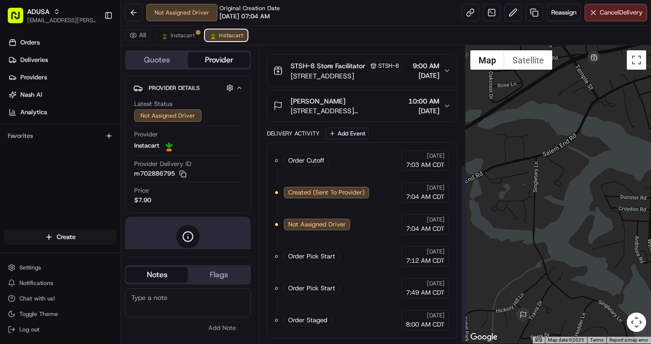
scroll to position [197, 0]
click at [176, 33] on span "Instacart" at bounding box center [182, 35] width 24 height 8
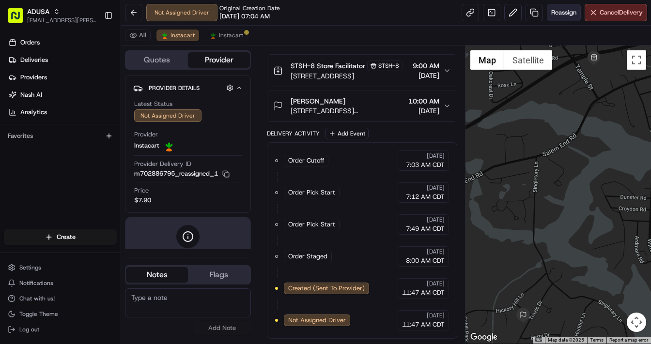
click at [561, 13] on span "Reassign" at bounding box center [563, 12] width 25 height 9
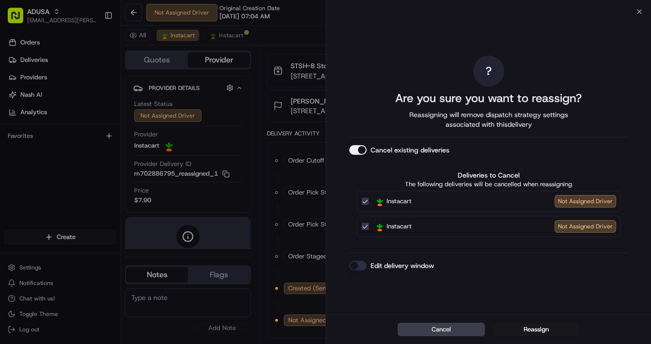
click at [360, 265] on button "Edit delivery window" at bounding box center [357, 266] width 17 height 10
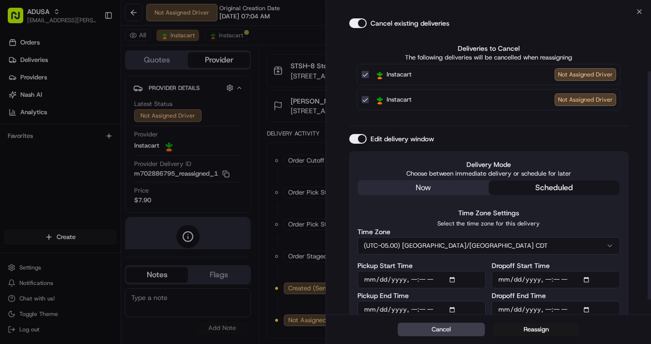
scroll to position [97, 0]
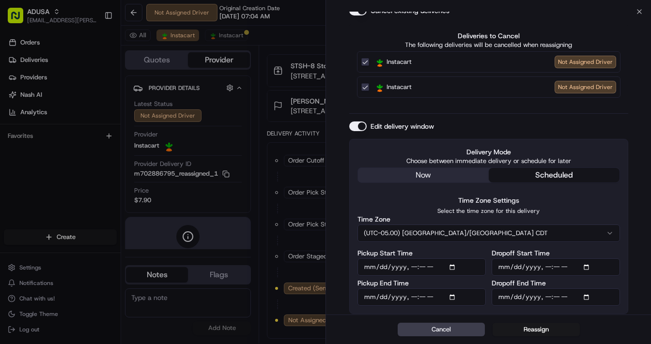
click at [454, 265] on input "Pickup Start Time" at bounding box center [421, 267] width 128 height 17
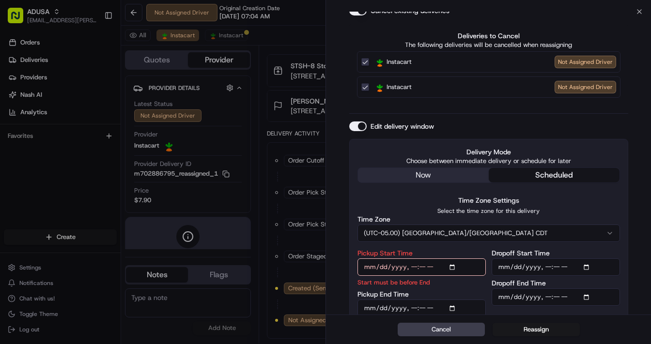
type input "[DATE]T14:00"
click at [587, 264] on input "Dropoff Start Time" at bounding box center [555, 267] width 128 height 17
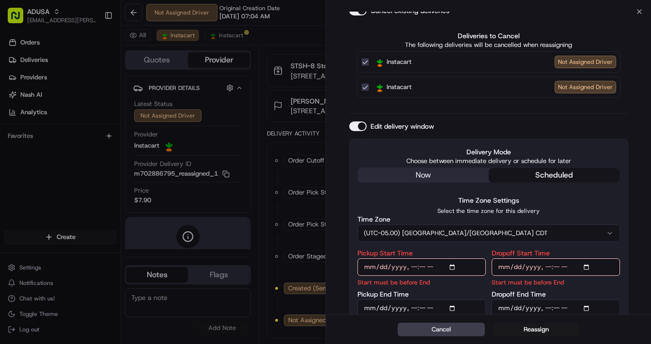
type input "[DATE]T14:00"
click at [454, 305] on input "Pickup End Time" at bounding box center [421, 308] width 128 height 17
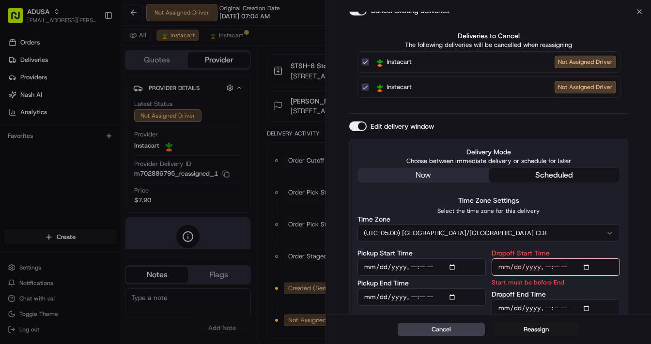
type input "2025-08-15T14:30"
click at [573, 266] on input "Dropoff Start Time" at bounding box center [555, 267] width 128 height 17
click at [583, 306] on input "Dropoff End Time" at bounding box center [555, 308] width 128 height 17
click at [588, 306] on input "Dropoff End Time" at bounding box center [555, 308] width 128 height 17
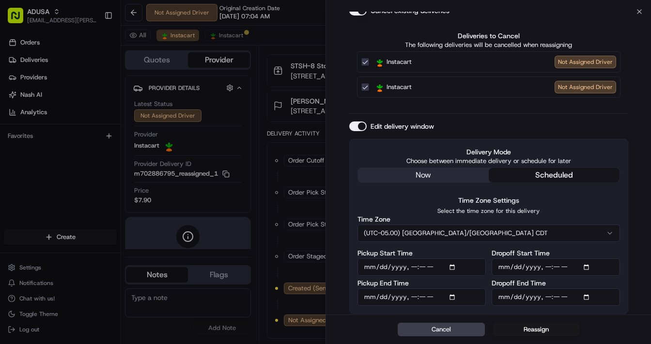
type input "[DATE]T15:00"
click at [637, 225] on div "? Are you sure you want to reassign? Reassigning will remove dispatch strategy …" at bounding box center [488, 115] width 325 height 402
click at [541, 331] on button "Reassign" at bounding box center [535, 330] width 87 height 14
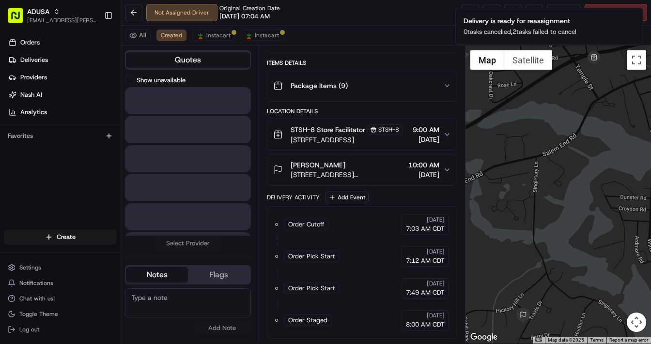
scroll to position [133, 0]
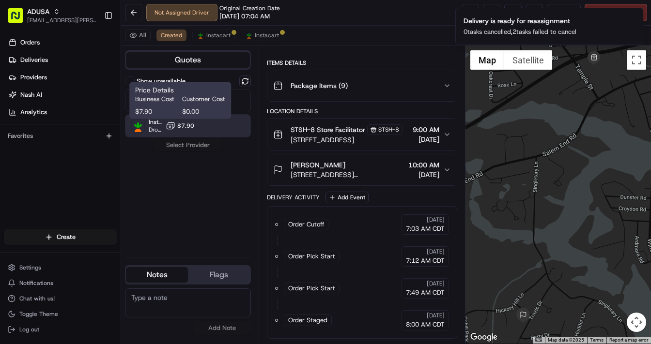
click at [186, 126] on span "$7.90" at bounding box center [185, 126] width 17 height 8
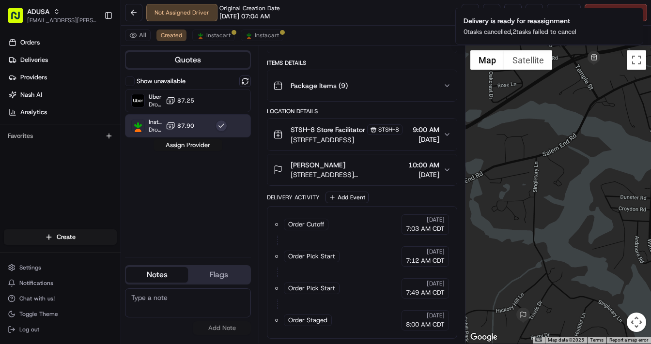
click at [188, 143] on button "Assign Provider" at bounding box center [187, 145] width 69 height 12
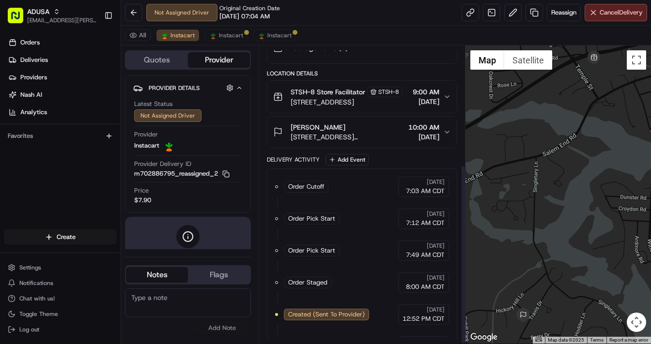
scroll to position [197, 0]
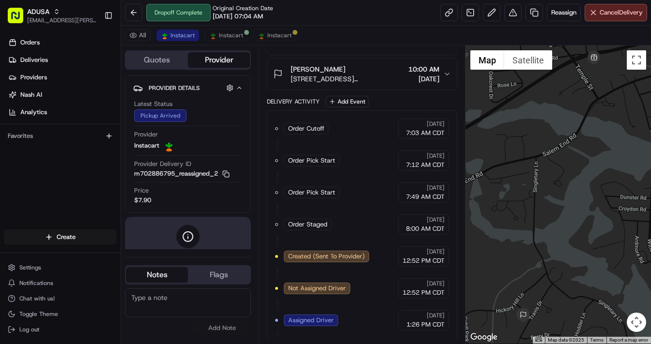
scroll to position [197, 0]
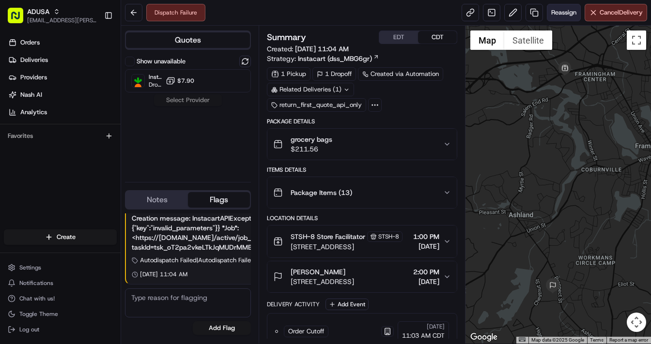
click at [562, 14] on span "Reassign" at bounding box center [563, 12] width 25 height 9
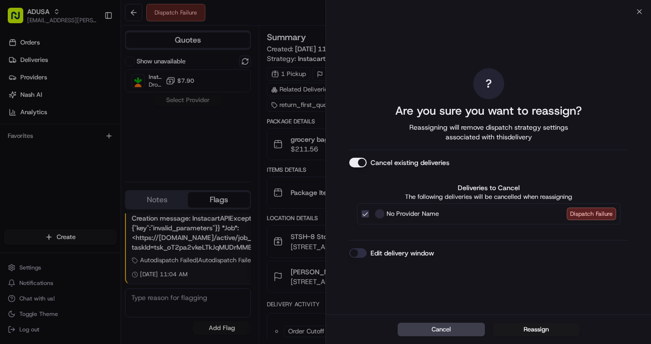
click at [360, 252] on button "Edit delivery window" at bounding box center [357, 253] width 17 height 10
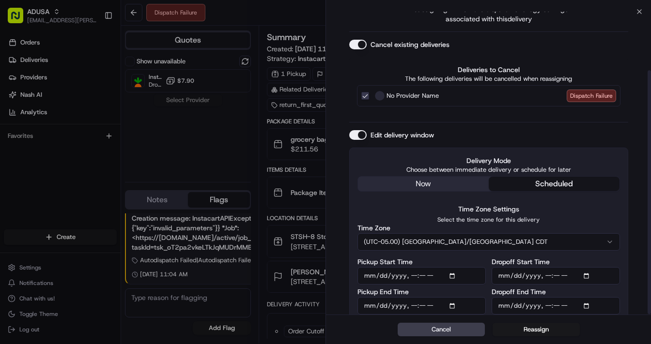
scroll to position [73, 0]
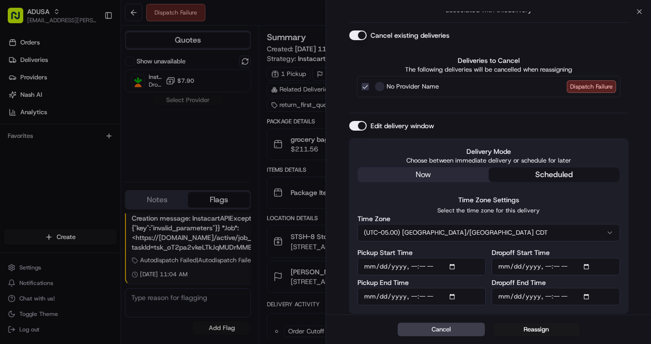
click at [454, 267] on input "Pickup Start Time" at bounding box center [421, 266] width 128 height 17
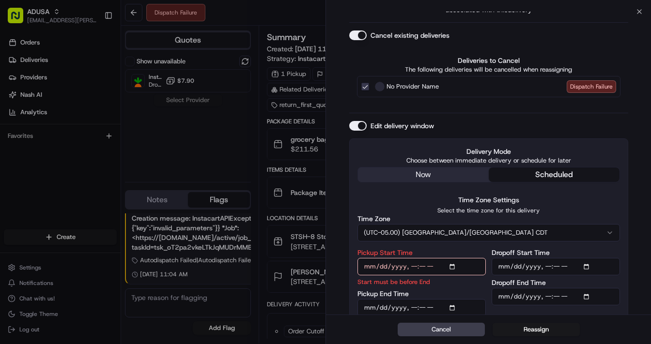
type input "[DATE]T15:00"
click at [586, 265] on input "Dropoff Start Time" at bounding box center [555, 266] width 128 height 17
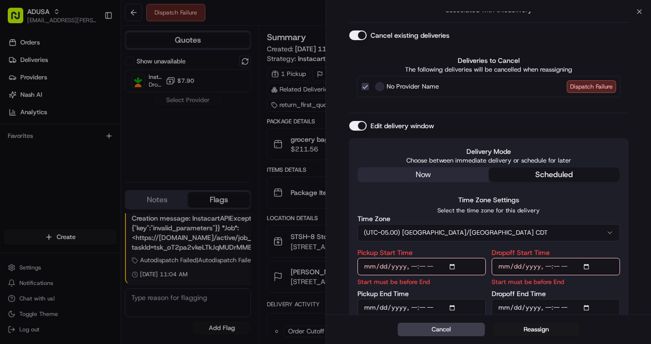
type input "[DATE]T15:00"
click at [453, 307] on input "Pickup End Time" at bounding box center [421, 307] width 128 height 17
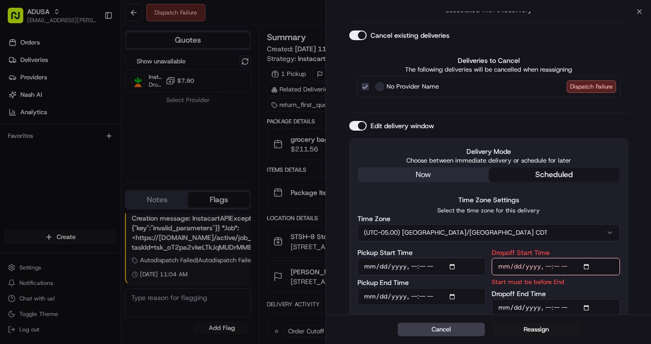
type input "[DATE]T15:30"
click at [584, 309] on input "Dropoff End Time" at bounding box center [555, 307] width 128 height 17
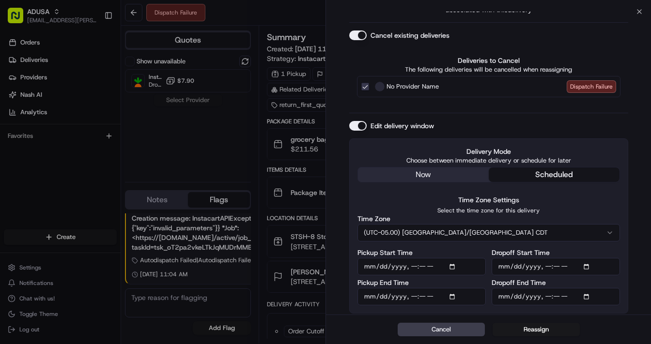
type input "[DATE]T16:00"
click at [636, 227] on div "? Are you sure you want to reassign? Reassigning will remove dispatch strategy …" at bounding box center [488, 127] width 325 height 377
click at [533, 332] on button "Reassign" at bounding box center [535, 330] width 87 height 14
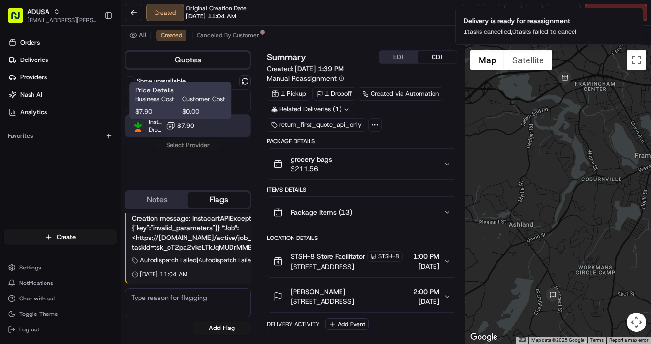
click at [181, 126] on span "$7.90" at bounding box center [185, 126] width 17 height 8
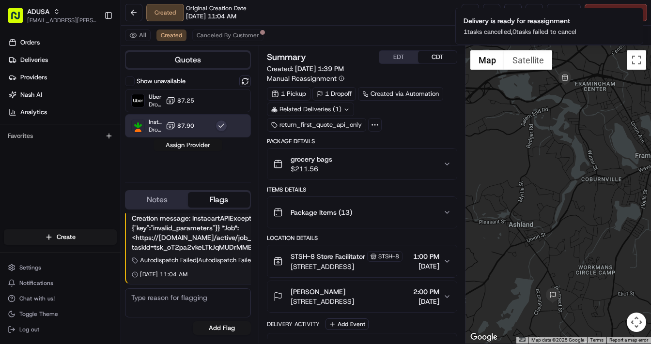
click at [184, 143] on button "Assign Provider" at bounding box center [187, 145] width 69 height 12
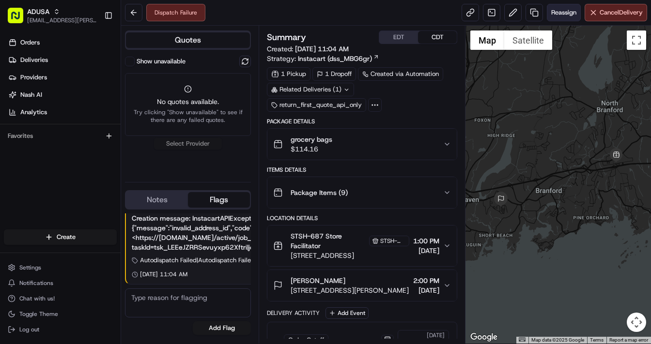
click at [556, 7] on button "Reassign" at bounding box center [564, 12] width 34 height 17
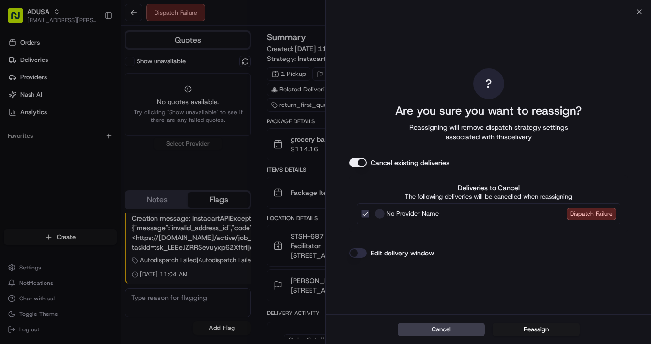
click at [358, 256] on button "Edit delivery window" at bounding box center [357, 253] width 17 height 10
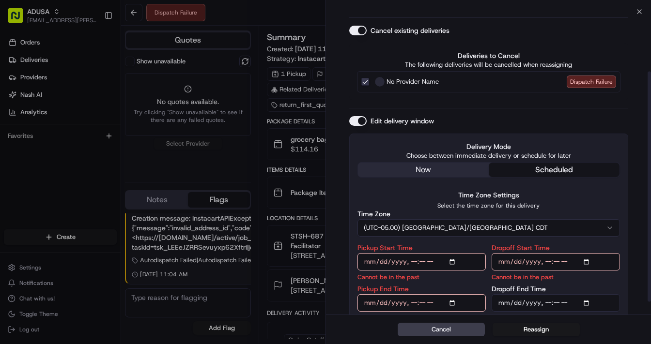
scroll to position [95, 0]
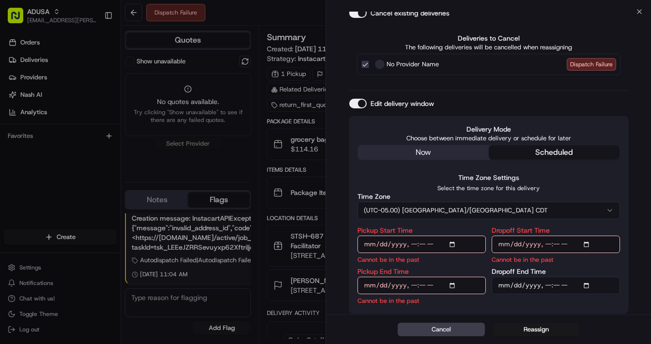
click at [455, 246] on input "Pickup Start Time" at bounding box center [421, 244] width 128 height 17
type input "[DATE]T15:00"
click at [585, 243] on input "Dropoff Start Time" at bounding box center [555, 244] width 128 height 17
type input "[DATE]T15:00"
click at [455, 287] on input "Pickup End Time" at bounding box center [421, 285] width 128 height 17
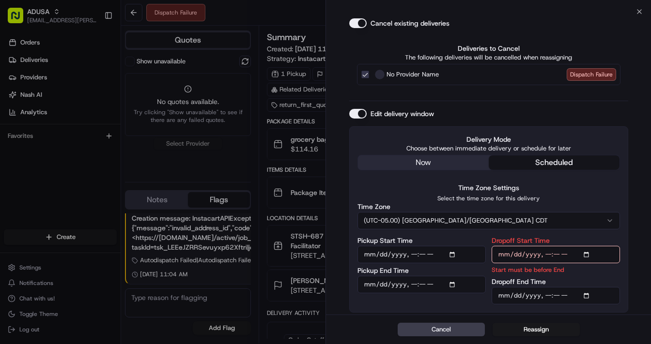
scroll to position [84, 0]
type input "[DATE]T15:30"
click at [589, 295] on input "Dropoff End Time" at bounding box center [555, 296] width 128 height 17
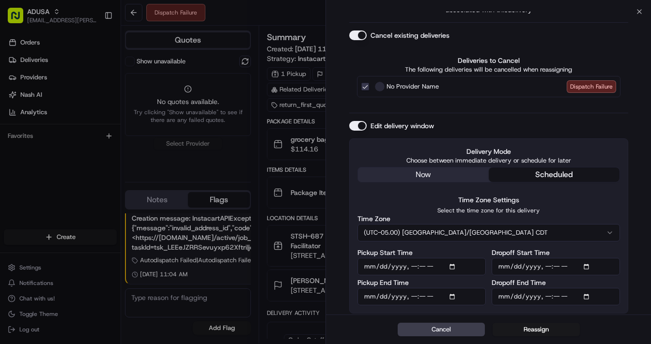
type input "2025-08-15T16:00"
click at [638, 211] on div "? Are you sure you want to reassign? Reassigning will remove dispatch strategy …" at bounding box center [488, 127] width 325 height 377
click at [537, 328] on button "Reassign" at bounding box center [535, 330] width 87 height 14
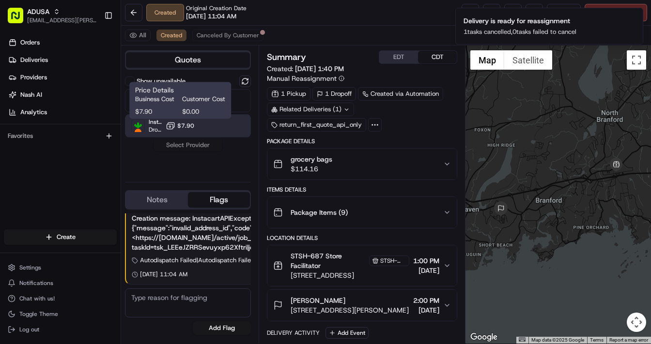
click at [177, 126] on button "$7.90" at bounding box center [180, 126] width 29 height 10
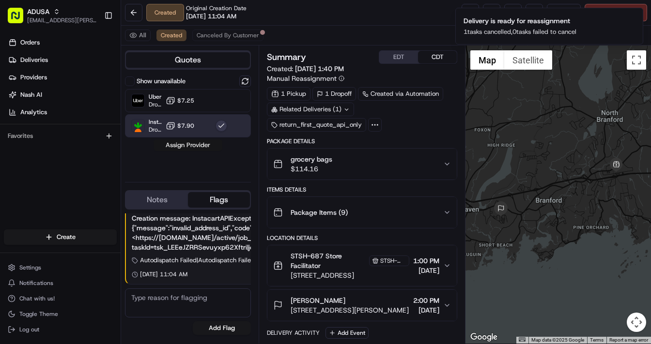
click at [192, 145] on button "Assign Provider" at bounding box center [187, 145] width 69 height 12
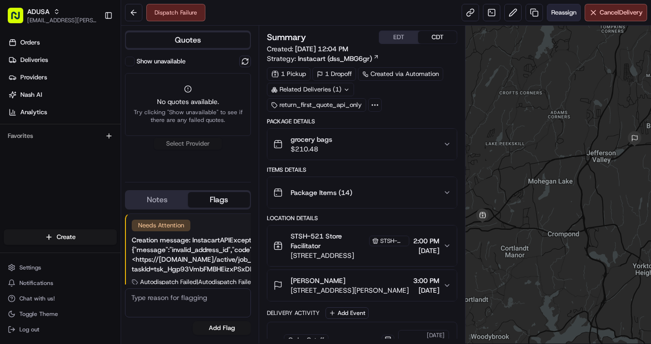
scroll to position [22, 0]
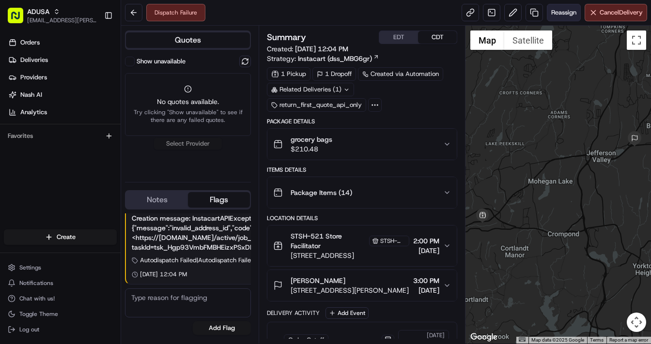
click at [564, 14] on span "Reassign" at bounding box center [563, 12] width 25 height 9
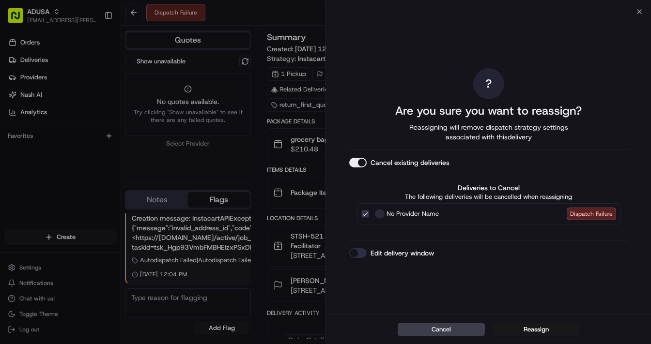
scroll to position [0, 0]
click at [356, 251] on button "Edit delivery window" at bounding box center [357, 253] width 17 height 10
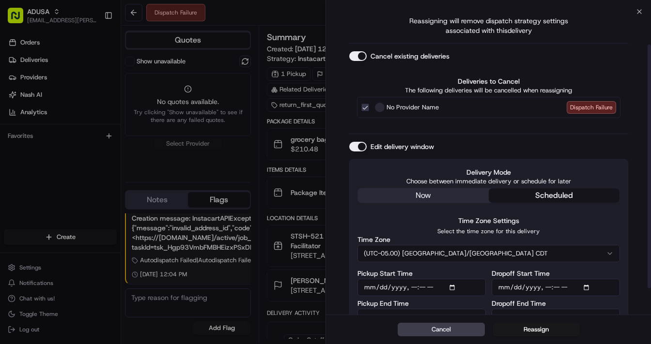
scroll to position [73, 0]
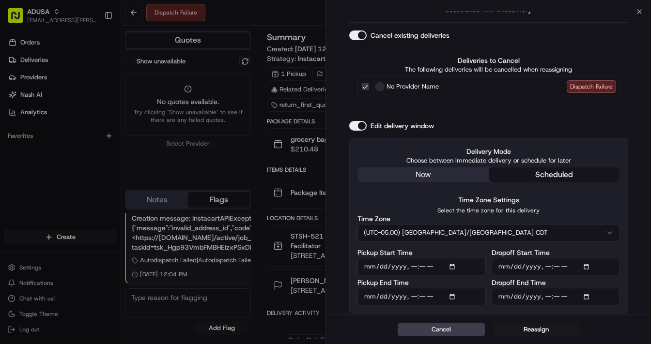
click at [451, 266] on input "Pickup Start Time" at bounding box center [421, 266] width 128 height 17
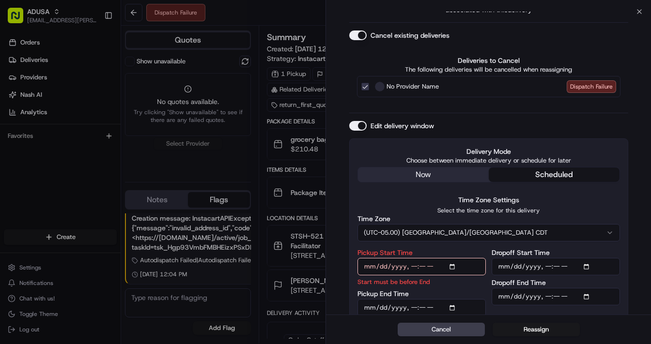
type input "[DATE]T15:00"
click at [584, 269] on input "Dropoff Start Time" at bounding box center [555, 266] width 128 height 17
click at [588, 267] on input "Dropoff Start Time" at bounding box center [555, 266] width 128 height 17
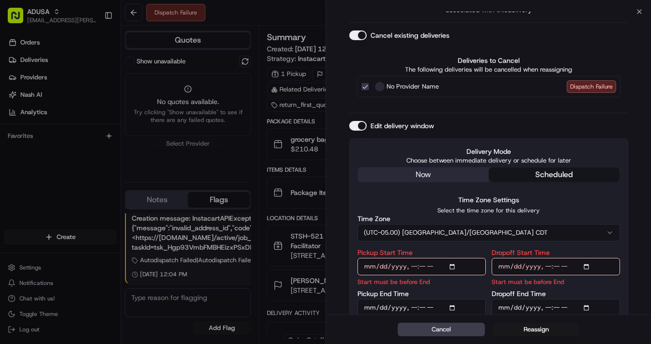
type input "[DATE]T15:00"
click at [452, 307] on input "Pickup End Time" at bounding box center [421, 307] width 128 height 17
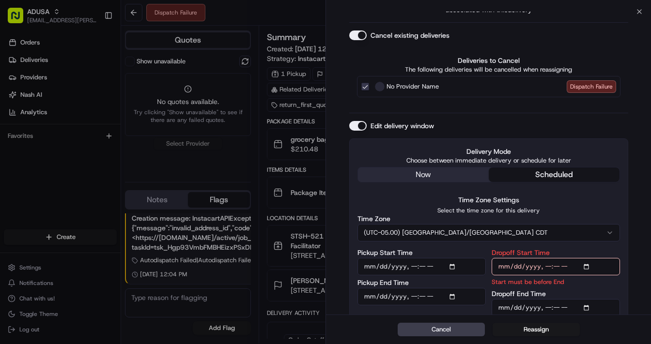
type input "[DATE]T15:30"
click at [586, 304] on input "Dropoff End Time" at bounding box center [555, 307] width 128 height 17
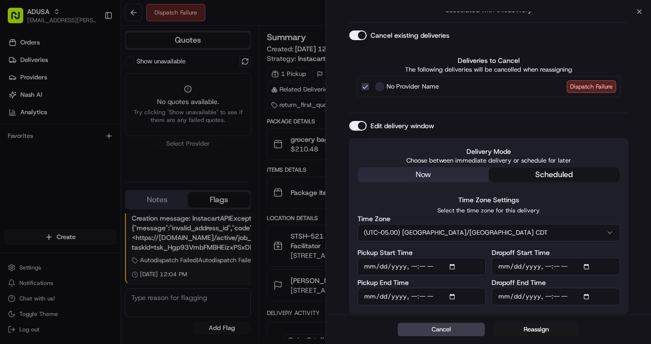
type input "[DATE]T16:00"
click at [636, 214] on div "? Are you sure you want to reassign? Reassigning will remove dispatch strategy …" at bounding box center [488, 127] width 325 height 377
click at [532, 328] on button "Reassign" at bounding box center [535, 330] width 87 height 14
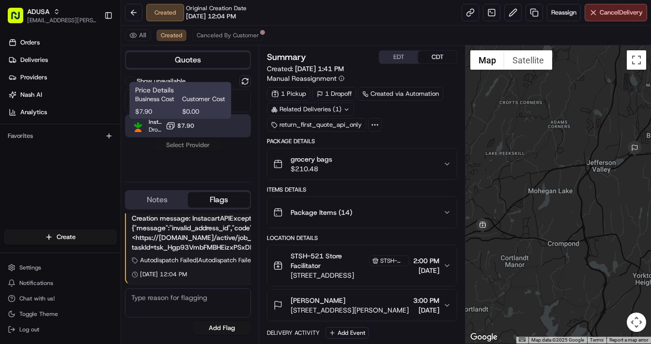
click at [182, 130] on button "$7.90" at bounding box center [180, 126] width 29 height 10
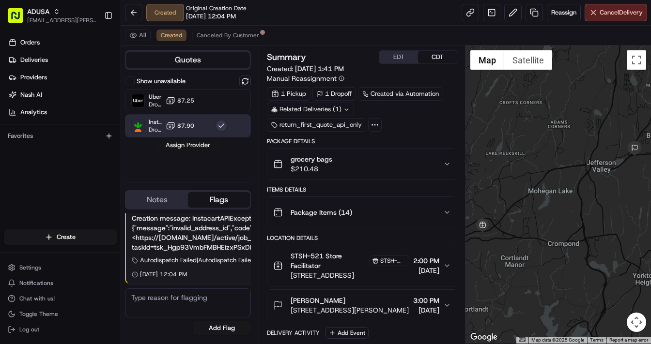
click at [181, 141] on button "Assign Provider" at bounding box center [187, 145] width 69 height 12
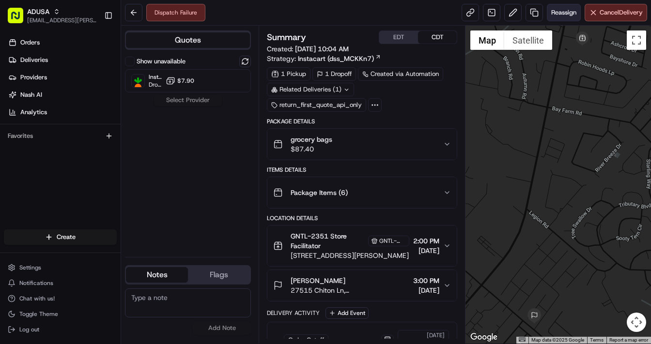
click at [557, 11] on span "Reassign" at bounding box center [563, 12] width 25 height 9
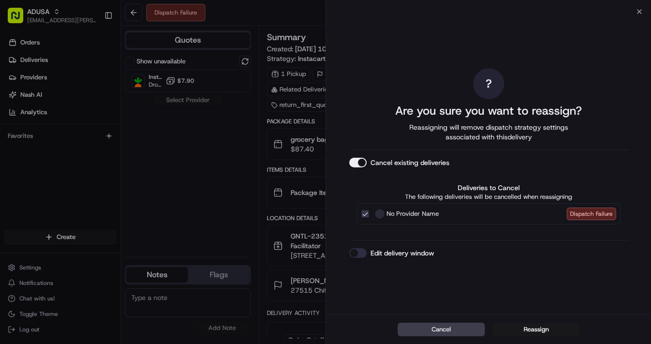
click at [356, 254] on button "Edit delivery window" at bounding box center [357, 253] width 17 height 10
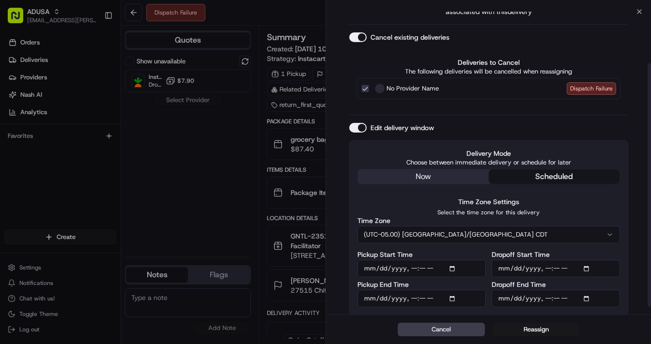
scroll to position [73, 0]
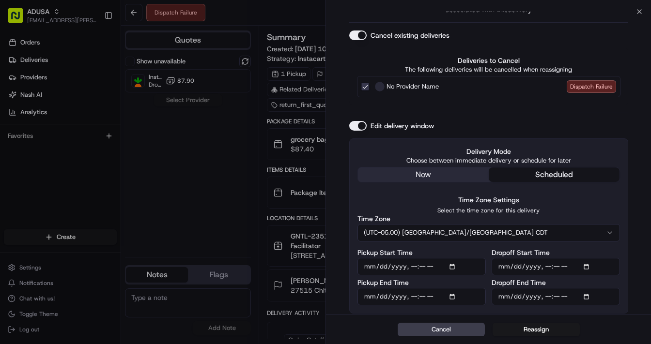
click at [453, 267] on input "Pickup Start Time" at bounding box center [421, 266] width 128 height 17
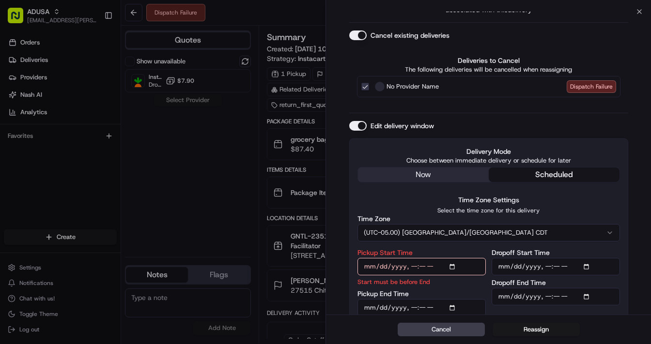
type input "[DATE]T15:00"
click at [591, 268] on input "Dropoff Start Time" at bounding box center [555, 266] width 128 height 17
click at [585, 265] on input "Dropoff Start Time" at bounding box center [555, 266] width 128 height 17
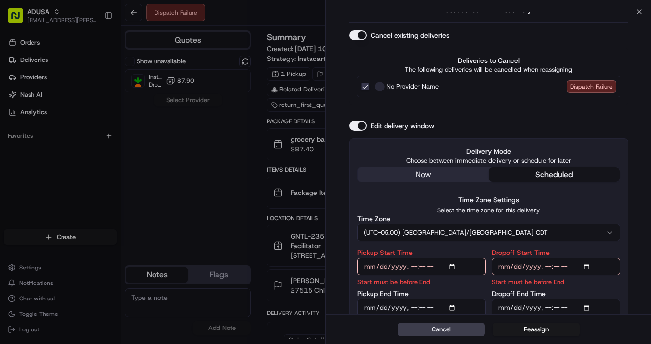
type input "[DATE]T15:00"
click at [454, 307] on input "Pickup End Time" at bounding box center [421, 307] width 128 height 17
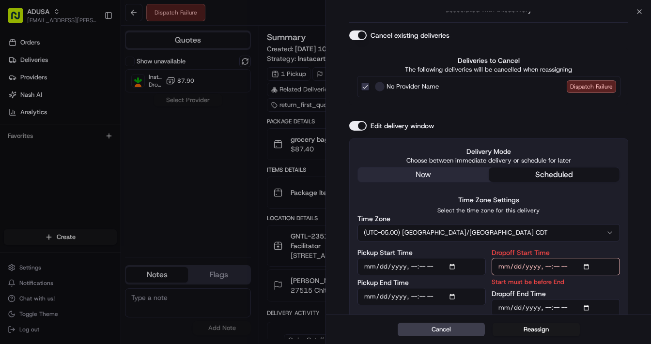
type input "[DATE]T15:30"
click at [587, 310] on input "Dropoff End Time" at bounding box center [555, 307] width 128 height 17
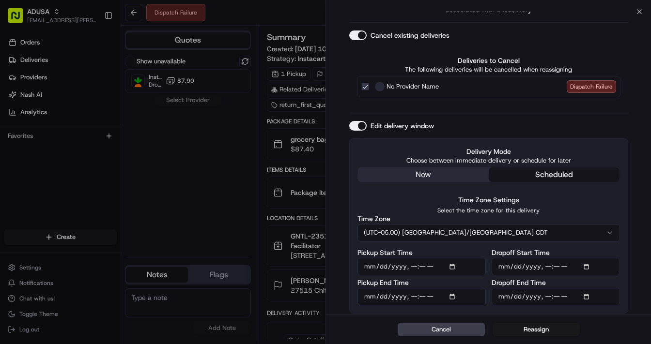
type input "[DATE]T16:00"
click at [638, 293] on div "? Are you sure you want to reassign? Reassigning will remove dispatch strategy …" at bounding box center [488, 127] width 325 height 377
click at [538, 325] on button "Reassign" at bounding box center [535, 330] width 87 height 14
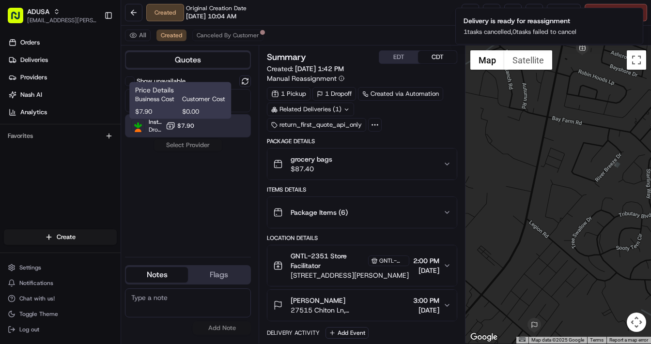
click at [181, 128] on span "$7.90" at bounding box center [185, 126] width 17 height 8
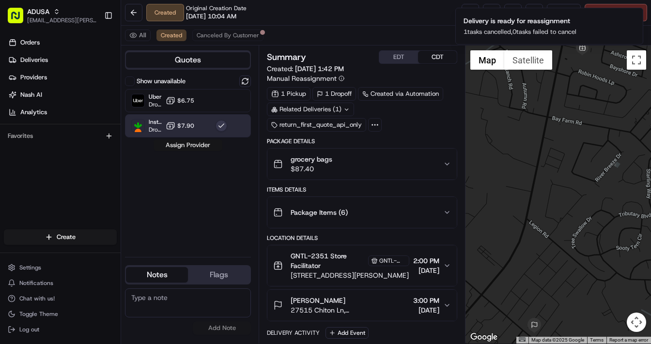
click at [185, 142] on button "Assign Provider" at bounding box center [187, 145] width 69 height 12
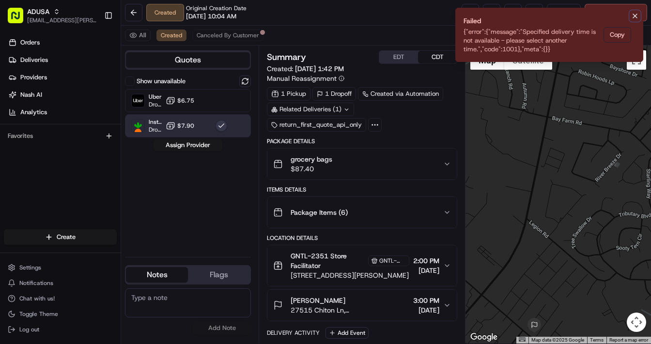
click at [633, 15] on icon "Notifications (F8)" at bounding box center [635, 16] width 8 height 8
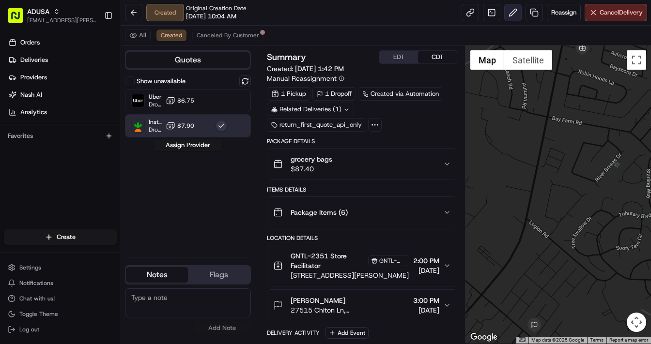
click at [513, 14] on button at bounding box center [512, 12] width 17 height 17
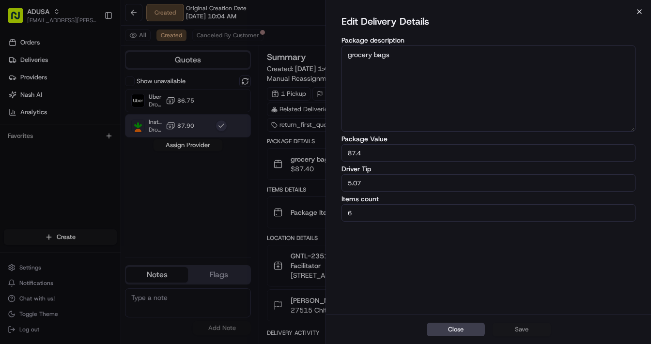
click at [640, 11] on icon "button" at bounding box center [639, 12] width 4 height 4
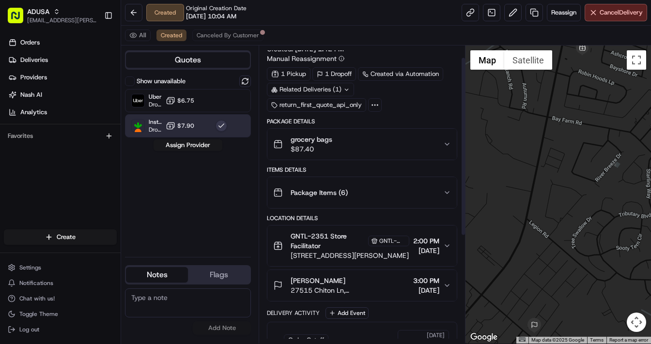
scroll to position [0, 0]
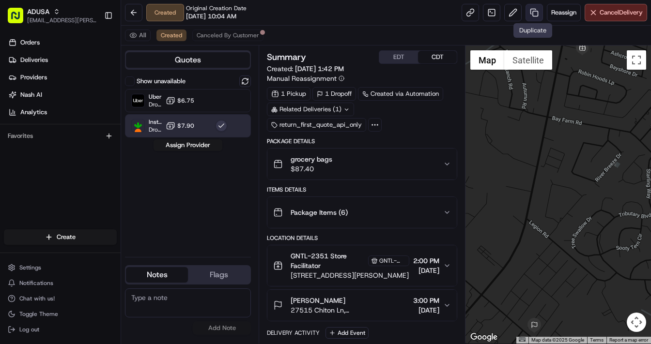
click at [531, 16] on link at bounding box center [533, 12] width 17 height 17
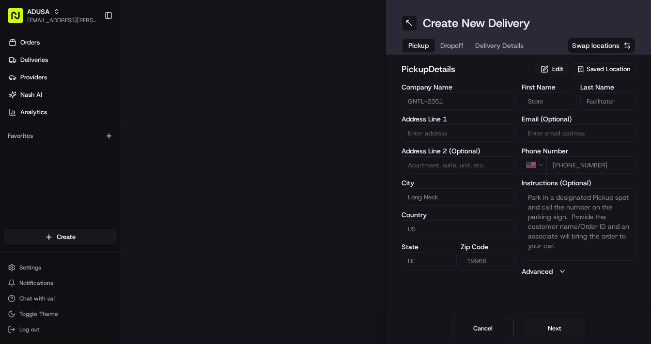
type input "25939 John J Williams Hwy"
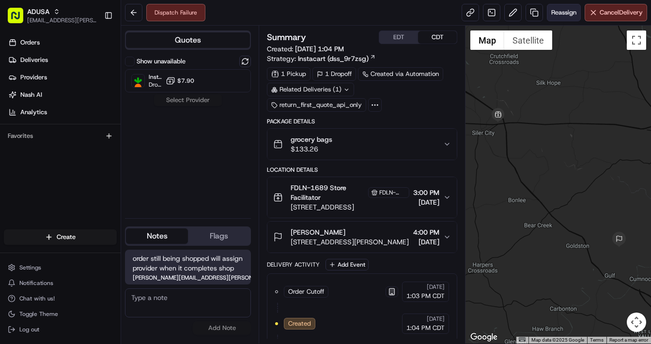
click at [566, 13] on span "Reassign" at bounding box center [563, 12] width 25 height 9
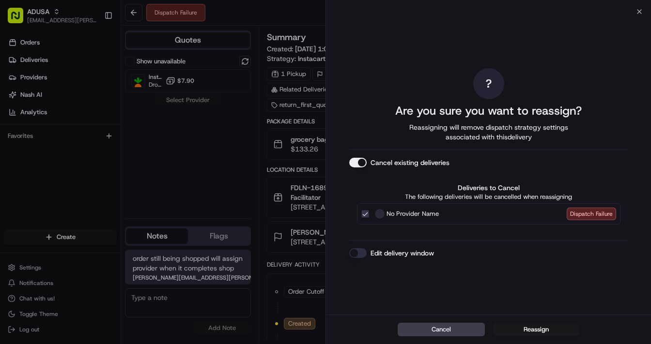
click at [358, 255] on button "Edit delivery window" at bounding box center [357, 253] width 17 height 10
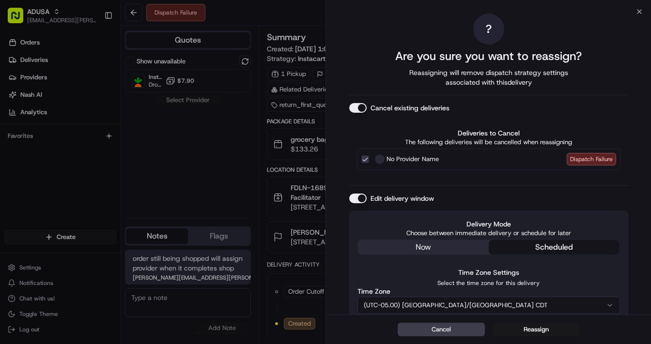
click at [362, 162] on button "No Provider Name Dispatch Failure" at bounding box center [365, 159] width 8 height 8
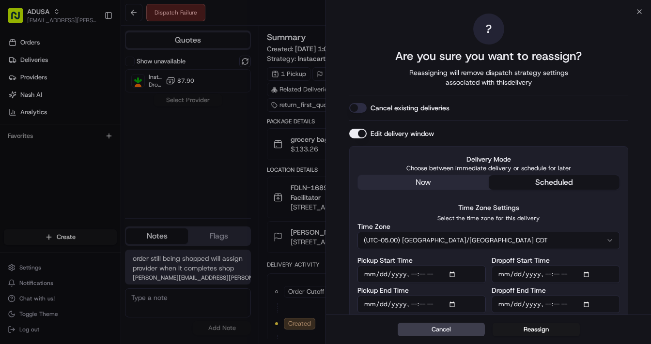
click at [362, 106] on button "Cancel existing deliveries" at bounding box center [357, 108] width 17 height 10
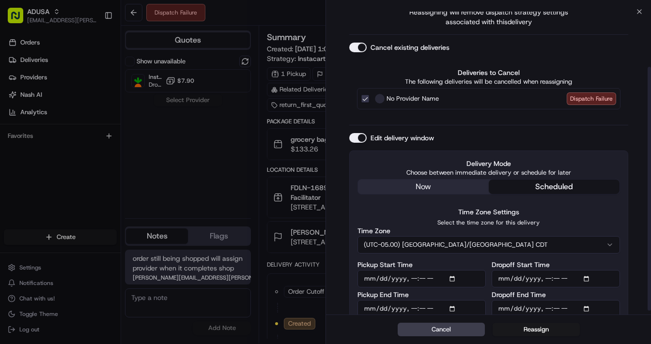
scroll to position [73, 0]
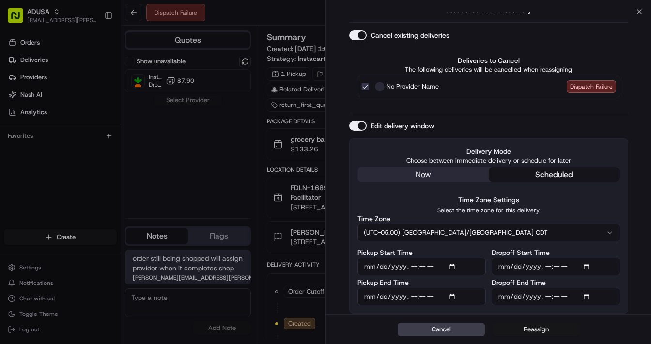
click at [528, 334] on button "Reassign" at bounding box center [535, 330] width 87 height 14
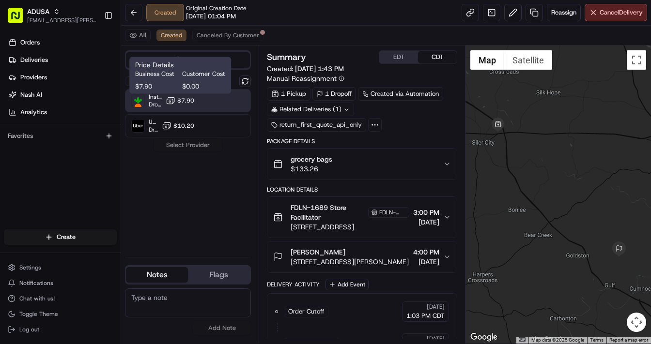
click at [191, 97] on span "$7.90" at bounding box center [185, 101] width 17 height 8
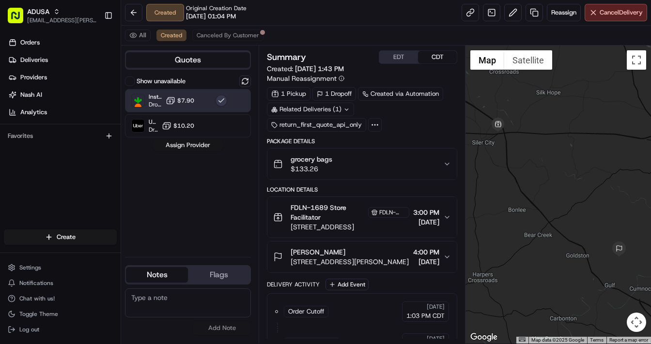
click at [199, 142] on button "Assign Provider" at bounding box center [187, 145] width 69 height 12
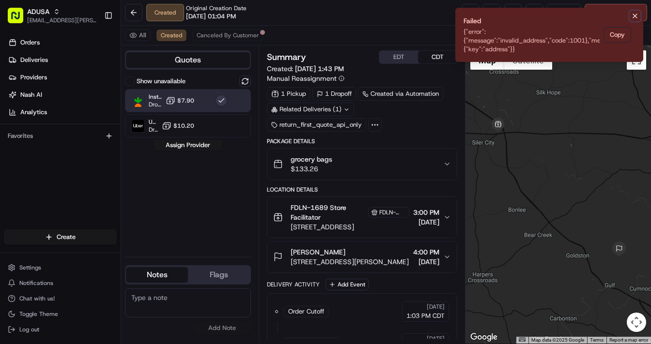
click at [635, 14] on icon "Notifications (F8)" at bounding box center [635, 16] width 8 height 8
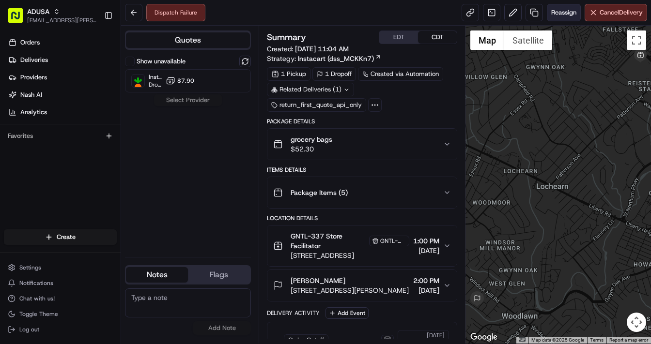
click at [556, 10] on span "Reassign" at bounding box center [563, 12] width 25 height 9
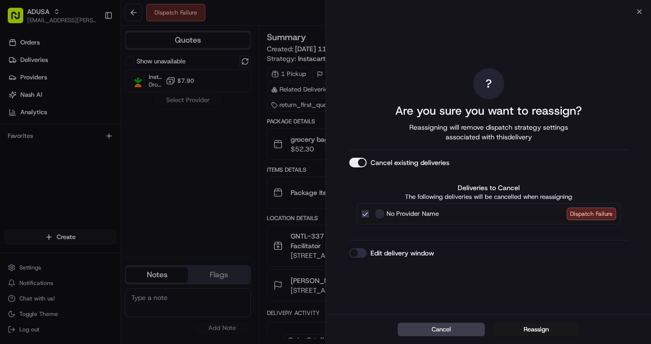
click at [359, 254] on button "Edit delivery window" at bounding box center [357, 253] width 17 height 10
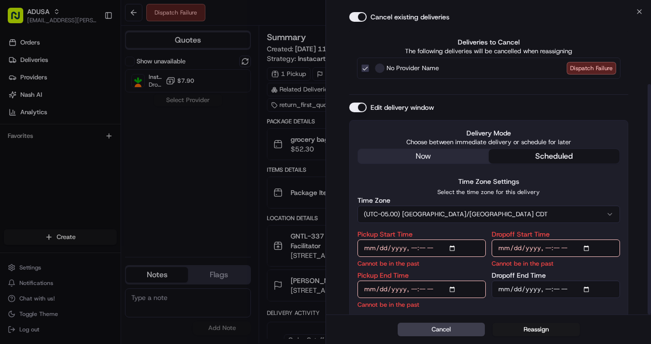
scroll to position [95, 0]
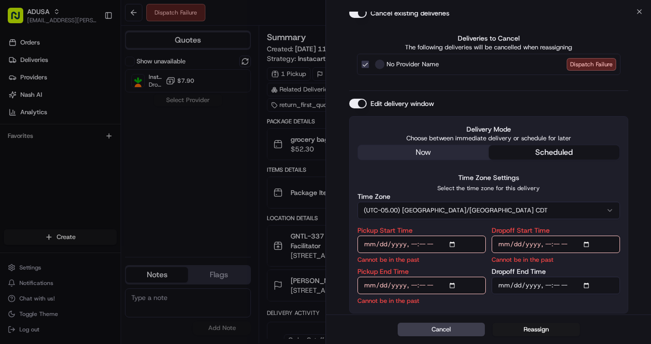
click at [454, 244] on input "Pickup Start Time" at bounding box center [421, 244] width 128 height 17
type input "2025-08-15T15:00"
click at [588, 243] on input "Dropoff Start Time" at bounding box center [555, 244] width 128 height 17
type input "2025-08-15T15:00"
click at [458, 282] on input "Pickup End Time" at bounding box center [421, 285] width 128 height 17
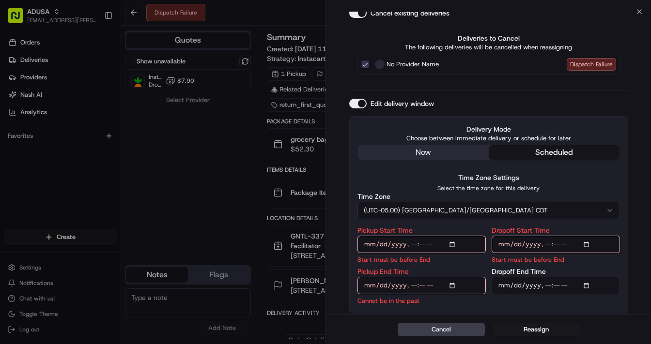
click at [450, 287] on input "Pickup End Time" at bounding box center [421, 285] width 128 height 17
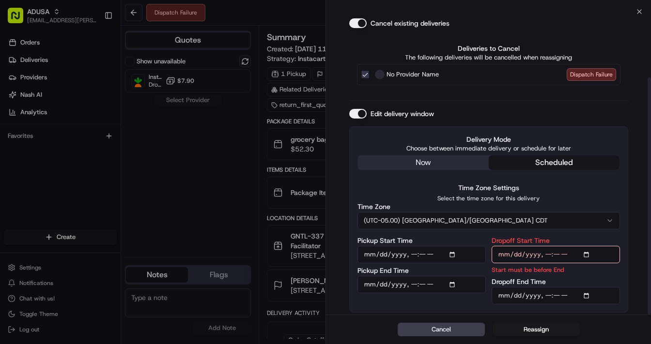
scroll to position [84, 0]
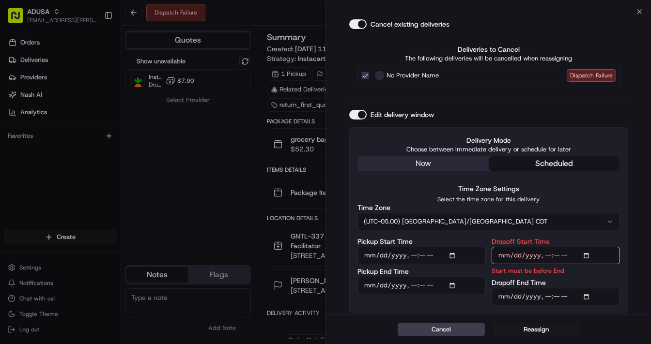
type input "2025-08-15T15:30"
click at [589, 297] on input "Dropoff End Time" at bounding box center [555, 296] width 128 height 17
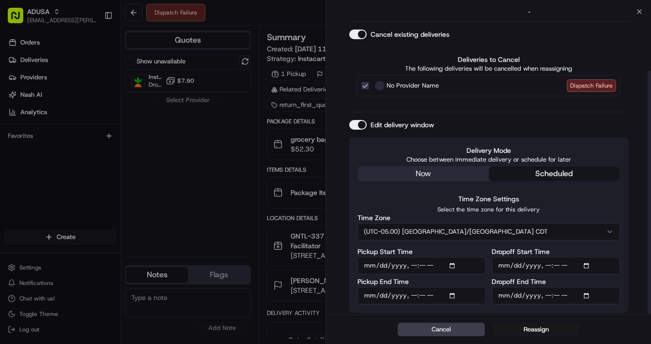
scroll to position [73, 0]
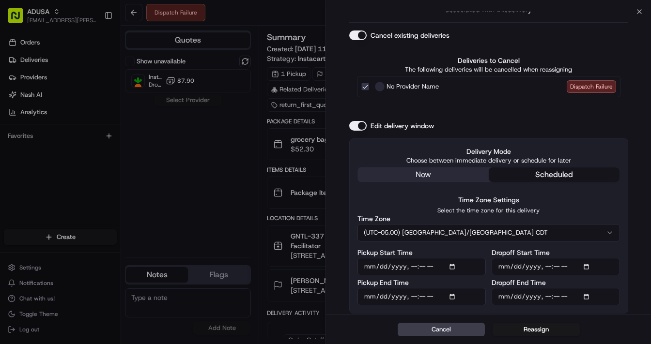
type input "2025-08-15T16:00"
click at [629, 296] on div "? Are you sure you want to reassign? Reassigning will remove dispatch strategy …" at bounding box center [488, 127] width 325 height 377
click at [534, 327] on button "Reassign" at bounding box center [535, 330] width 87 height 14
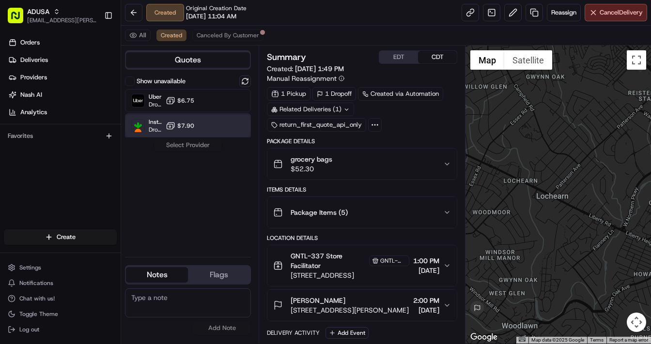
click at [203, 125] on div "Instacart Dropoff ETA - $7.90" at bounding box center [188, 125] width 126 height 23
click at [200, 144] on button "Assign Provider" at bounding box center [187, 145] width 69 height 12
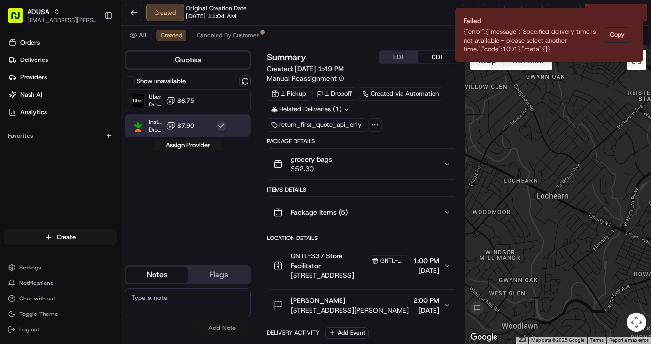
click at [361, 287] on div "Location Details GNTL-337 Store Facilitator GNTL-337 6620 Reisterstown Rd, Balt…" at bounding box center [362, 277] width 190 height 87
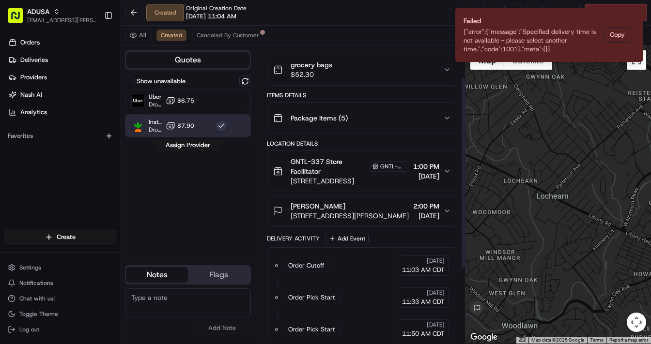
scroll to position [0, 0]
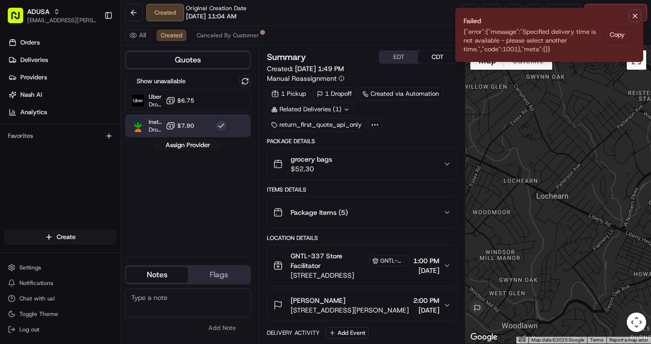
click at [635, 15] on icon "Notifications (F8)" at bounding box center [635, 16] width 4 height 4
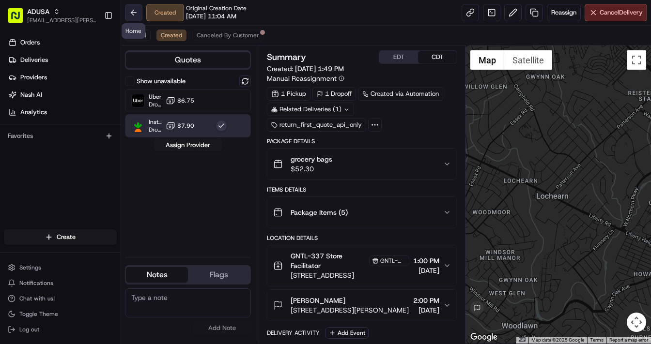
click at [132, 14] on button at bounding box center [133, 12] width 17 height 17
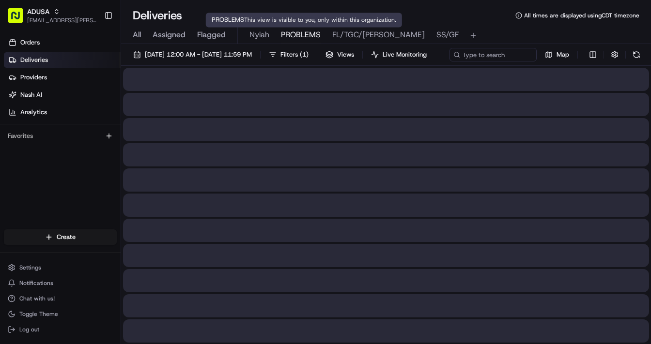
click at [301, 37] on span "PROBLEMS" at bounding box center [301, 35] width 40 height 12
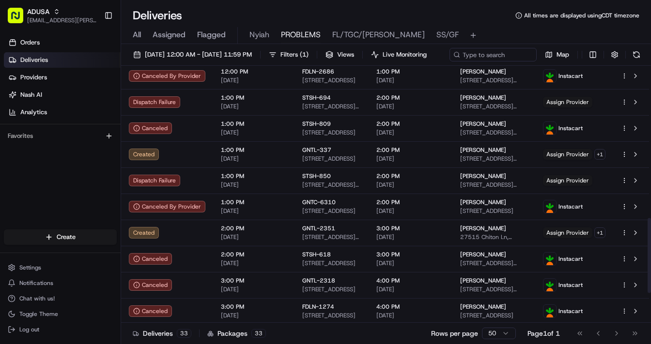
scroll to position [625, 0]
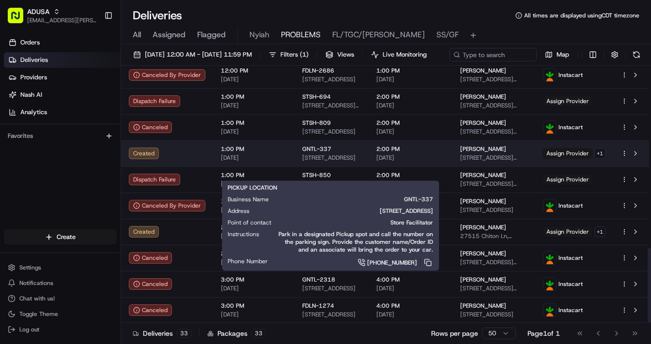
click at [360, 162] on span "6620 Reisterstown Rd, Baltimore, MD 21215, US" at bounding box center [331, 158] width 59 height 8
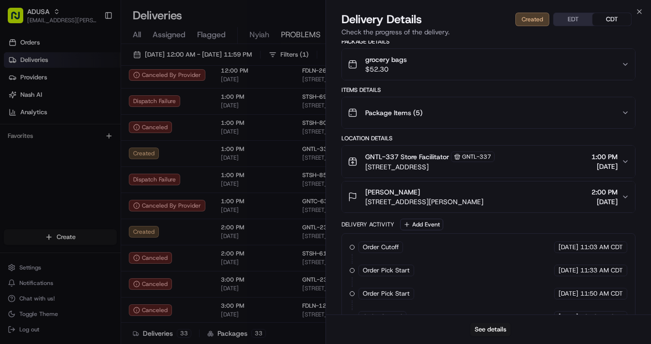
scroll to position [237, 0]
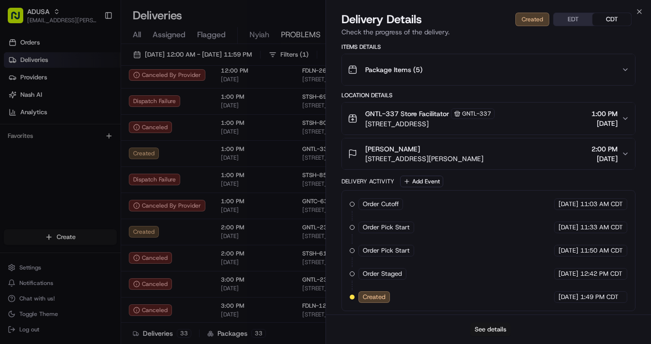
click at [492, 330] on button "See details" at bounding box center [490, 330] width 40 height 14
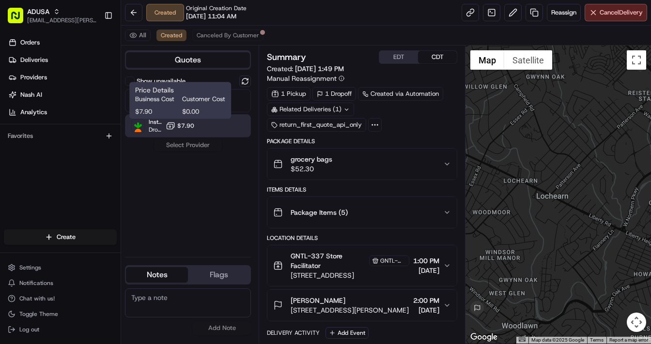
click at [174, 130] on icon at bounding box center [171, 126] width 10 height 10
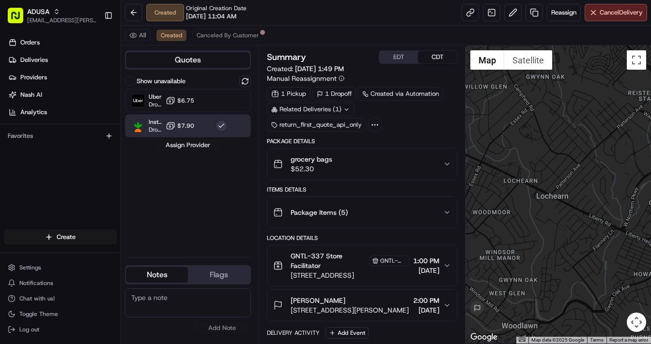
click at [187, 144] on button "Assign Provider" at bounding box center [187, 145] width 69 height 12
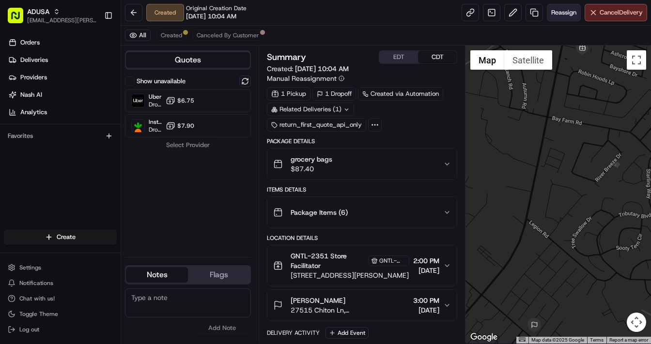
click at [556, 17] on button "Reassign" at bounding box center [564, 12] width 34 height 17
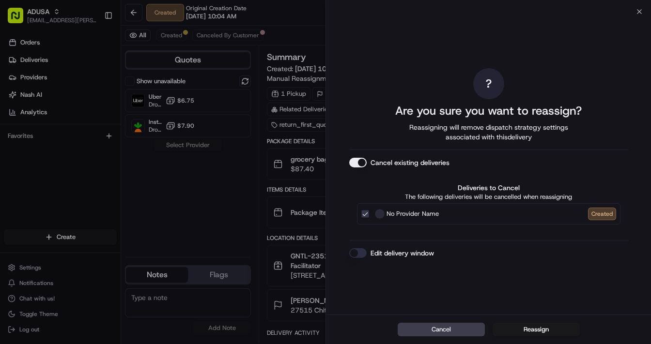
click at [358, 252] on button "Edit delivery window" at bounding box center [357, 253] width 17 height 10
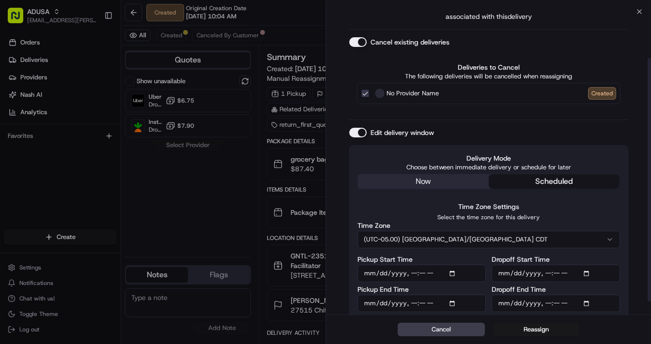
scroll to position [73, 0]
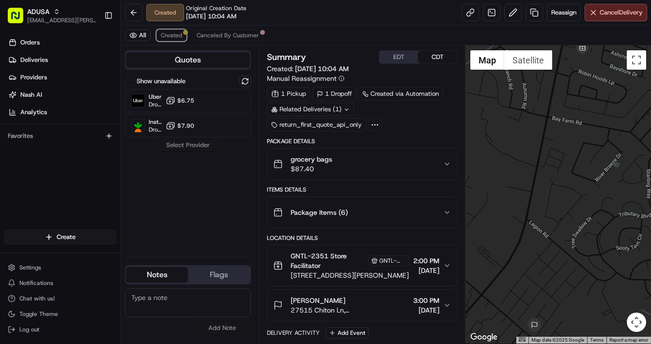
click at [170, 35] on span "Created" at bounding box center [171, 35] width 21 height 8
click at [135, 11] on button at bounding box center [133, 12] width 17 height 17
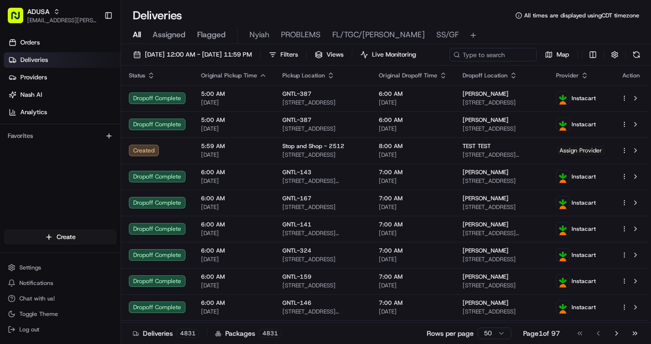
click at [294, 37] on span "PROBLEMS" at bounding box center [301, 35] width 40 height 12
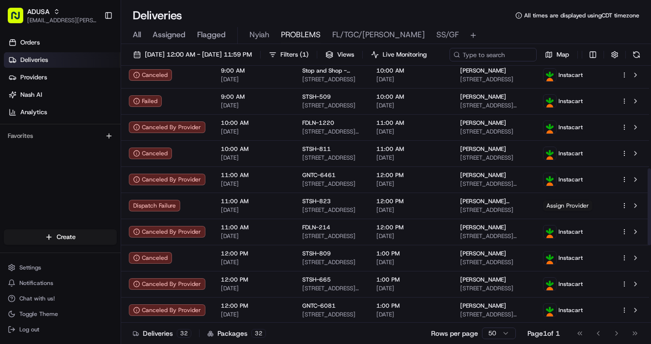
scroll to position [349, 0]
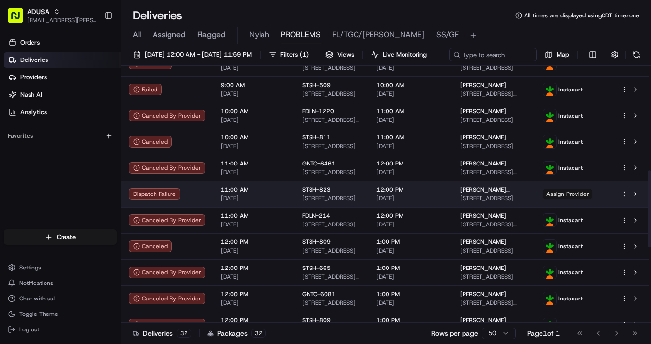
click at [569, 199] on span "Assign Provider" at bounding box center [567, 194] width 49 height 11
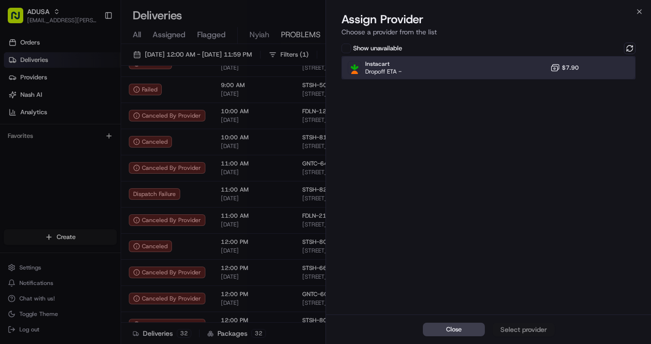
click at [498, 64] on div "Instacart Dropoff ETA - $7.90" at bounding box center [488, 67] width 294 height 23
click at [532, 327] on div "Assign Provider" at bounding box center [523, 330] width 47 height 10
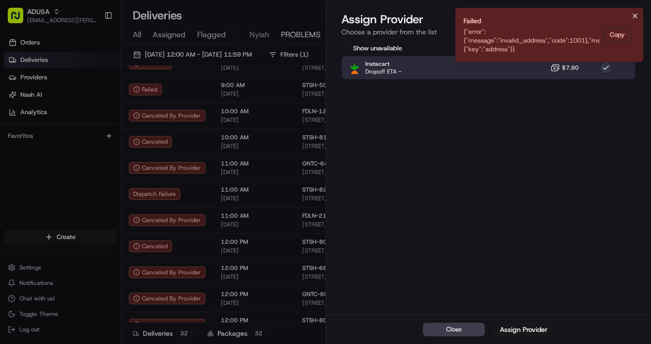
click at [635, 17] on icon "Notifications (F8)" at bounding box center [635, 16] width 8 height 8
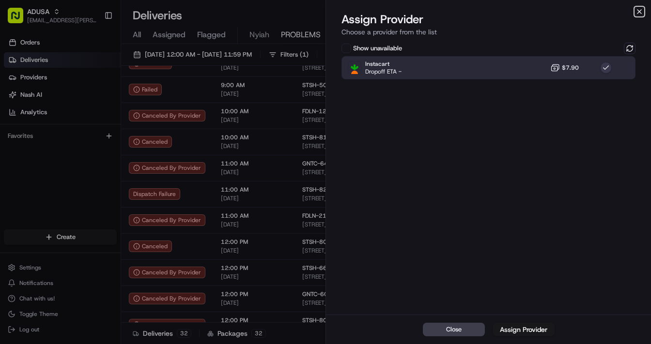
click at [639, 12] on icon "button" at bounding box center [639, 12] width 4 height 4
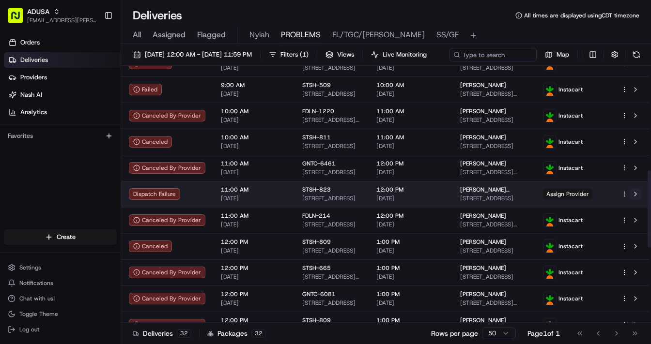
click at [634, 200] on button at bounding box center [635, 194] width 12 height 12
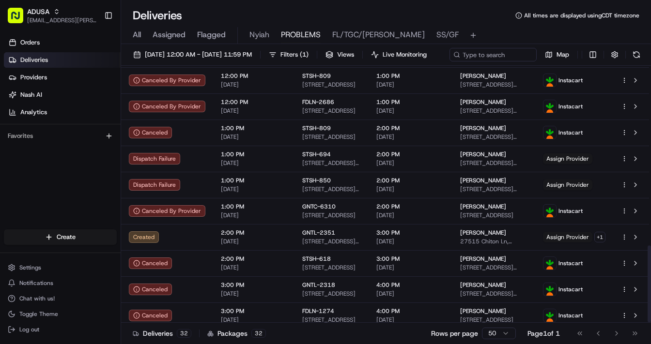
scroll to position [598, 0]
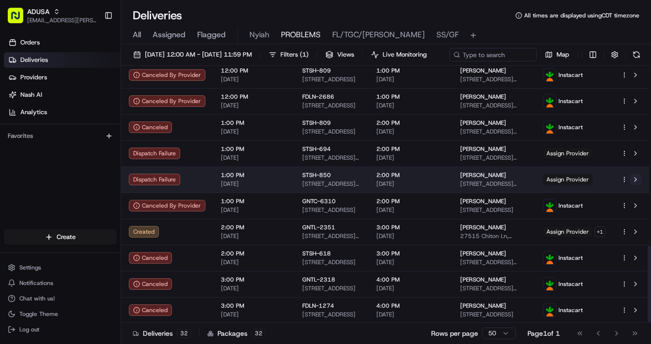
click at [633, 185] on button at bounding box center [635, 180] width 12 height 12
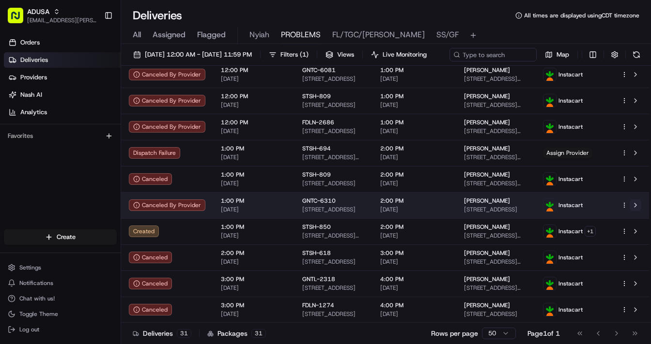
scroll to position [573, 0]
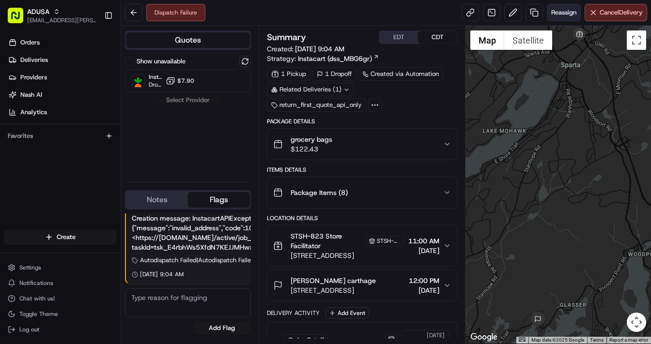
click at [554, 8] on span "Reassign" at bounding box center [563, 12] width 25 height 9
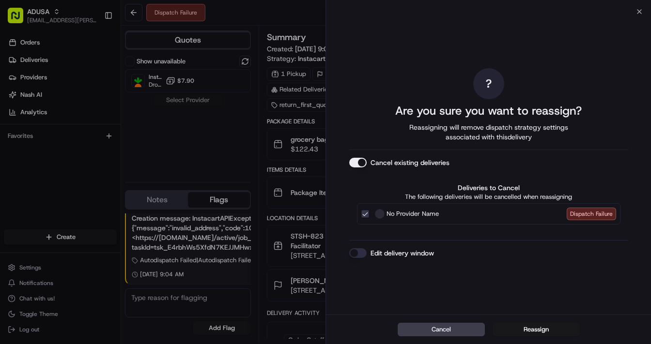
click at [356, 255] on button "Edit delivery window" at bounding box center [357, 253] width 17 height 10
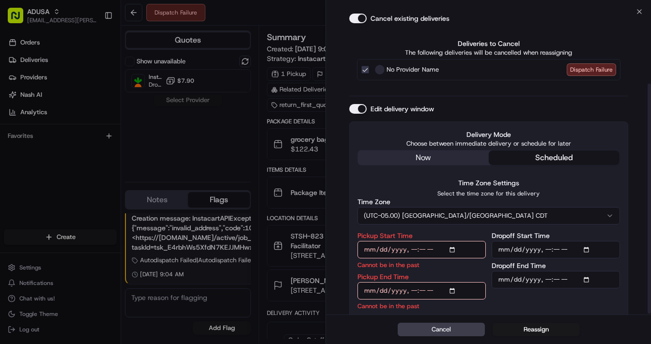
scroll to position [95, 0]
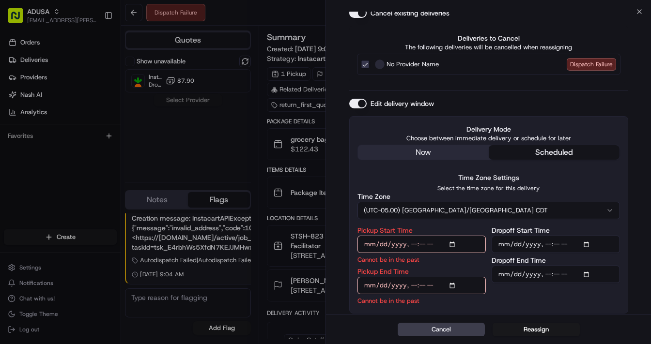
click at [454, 246] on input "Pickup Start Time" at bounding box center [421, 244] width 128 height 17
type input "[DATE]T15:00"
click at [588, 244] on input "Dropoff Start Time" at bounding box center [555, 244] width 128 height 17
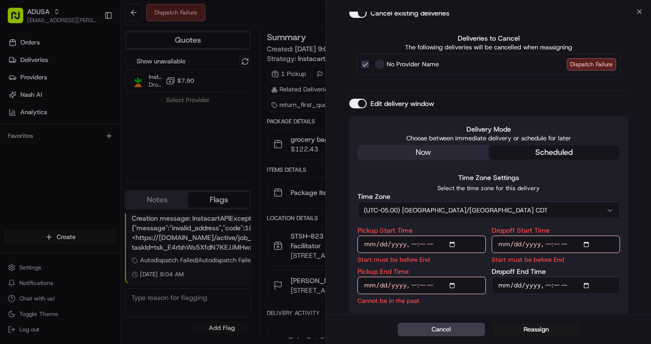
type input "[DATE]T15:00"
click at [454, 283] on input "Pickup End Time" at bounding box center [421, 285] width 128 height 17
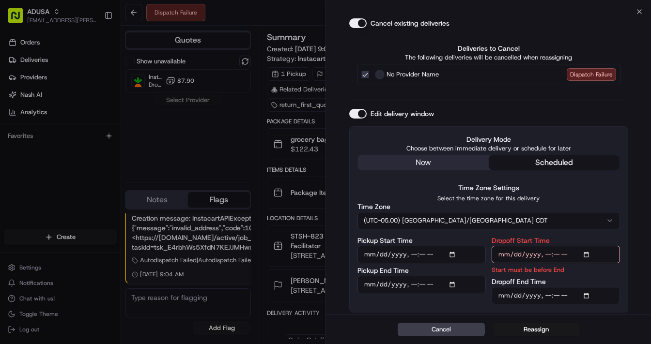
scroll to position [84, 0]
type input "[DATE]T15:30"
click at [585, 297] on input "Dropoff End Time" at bounding box center [555, 296] width 128 height 17
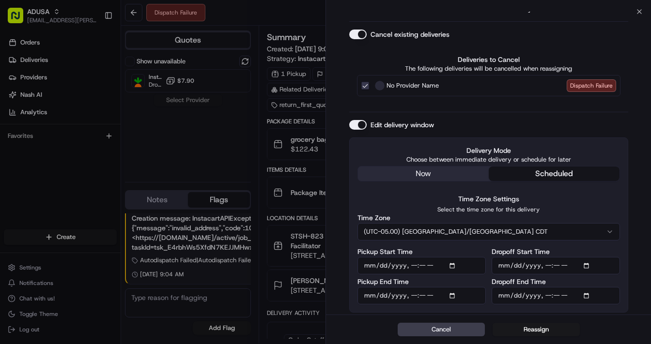
scroll to position [73, 0]
type input "[DATE]T16:00"
click at [629, 220] on div "? Are you sure you want to reassign? Reassigning will remove dispatch strategy …" at bounding box center [488, 127] width 325 height 377
click at [538, 332] on button "Reassign" at bounding box center [535, 330] width 87 height 14
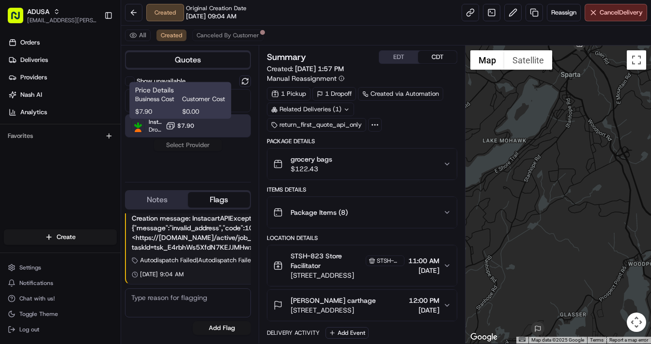
click at [182, 128] on span "$7.90" at bounding box center [185, 126] width 17 height 8
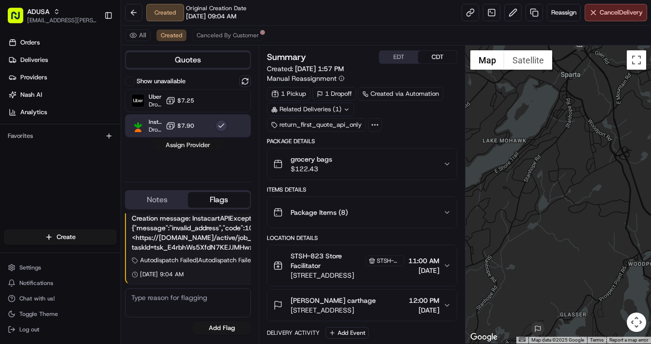
click at [186, 146] on button "Assign Provider" at bounding box center [187, 145] width 69 height 12
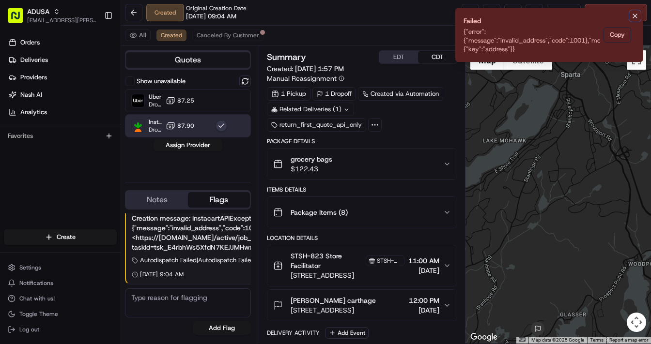
click at [633, 17] on icon "Notifications (F8)" at bounding box center [635, 16] width 4 height 4
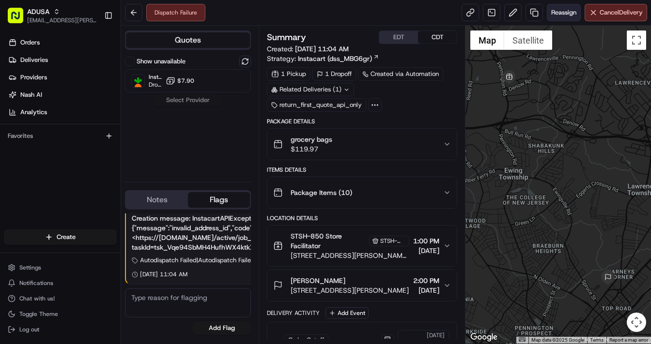
click at [562, 11] on span "Reassign" at bounding box center [563, 12] width 25 height 9
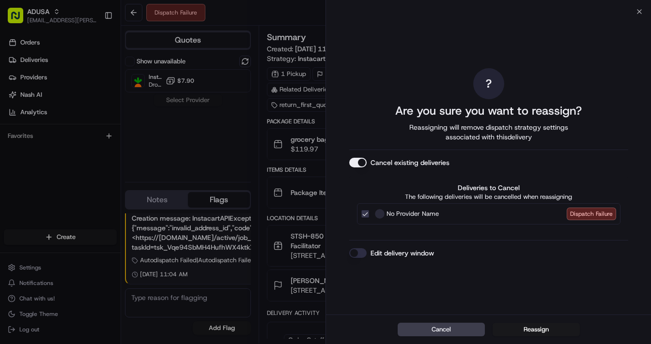
click at [359, 252] on button "Edit delivery window" at bounding box center [357, 253] width 17 height 10
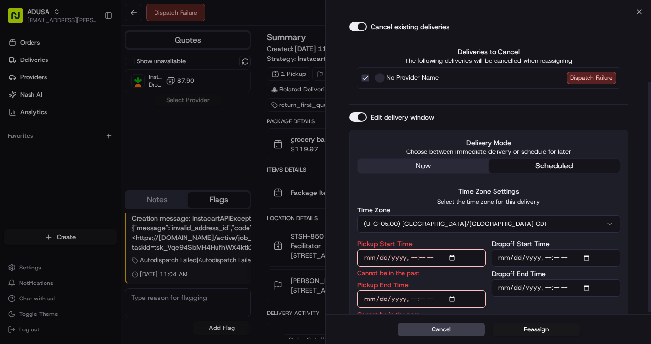
scroll to position [95, 0]
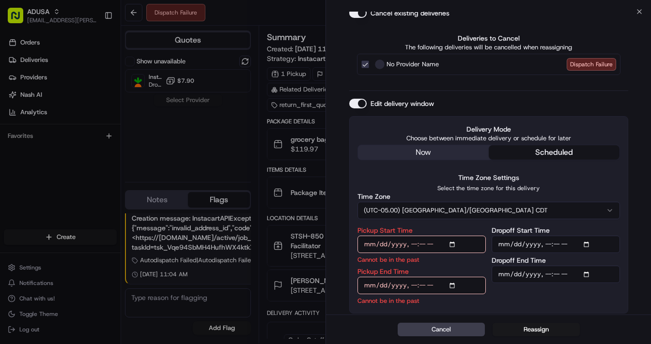
click at [451, 241] on input "Pickup Start Time" at bounding box center [421, 244] width 128 height 17
type input "[DATE]T15:00"
click at [587, 243] on input "Dropoff Start Time" at bounding box center [555, 244] width 128 height 17
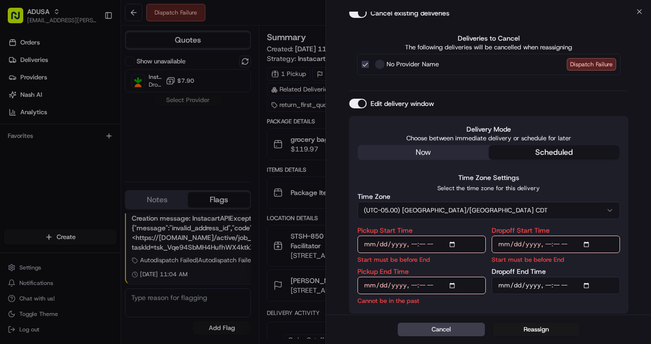
type input "[DATE]T15:00"
click at [453, 287] on input "Pickup End Time" at bounding box center [421, 285] width 128 height 17
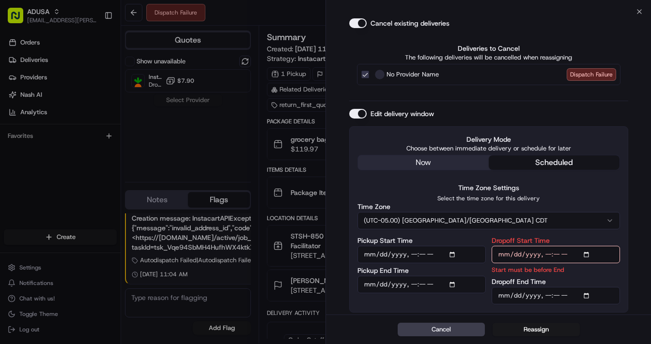
scroll to position [84, 0]
type input "[DATE]T15:30"
click at [585, 295] on input "Dropoff End Time" at bounding box center [555, 296] width 128 height 17
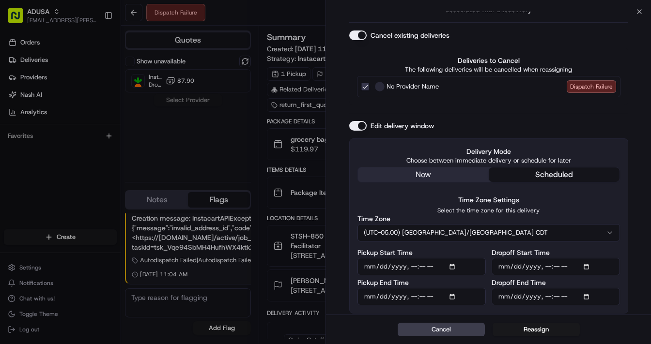
type input "[DATE]T16:00"
click at [636, 230] on div "? Are you sure you want to reassign? Reassigning will remove dispatch strategy …" at bounding box center [488, 127] width 325 height 377
click at [535, 331] on button "Reassign" at bounding box center [535, 330] width 87 height 14
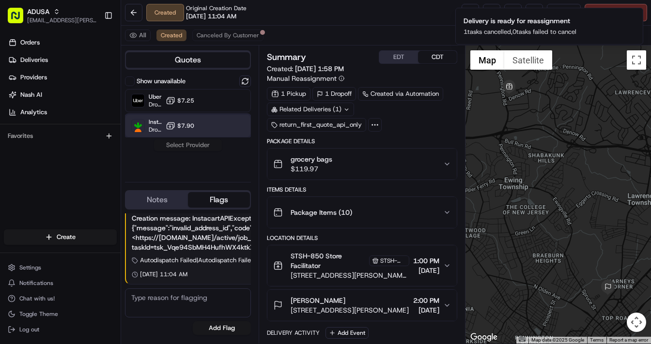
click at [177, 136] on div "Instacart Dropoff ETA - $7.90" at bounding box center [188, 125] width 126 height 23
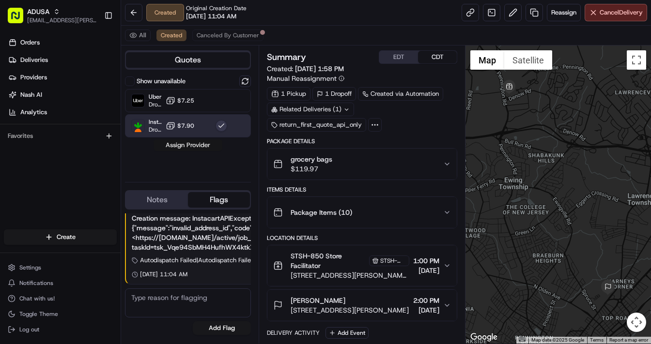
click at [182, 144] on button "Assign Provider" at bounding box center [187, 145] width 69 height 12
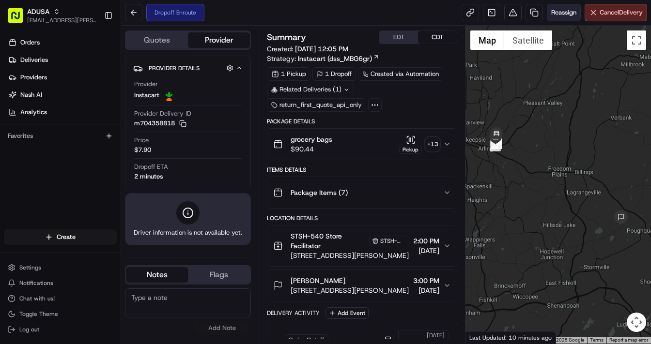
click at [558, 12] on span "Reassign" at bounding box center [563, 12] width 25 height 9
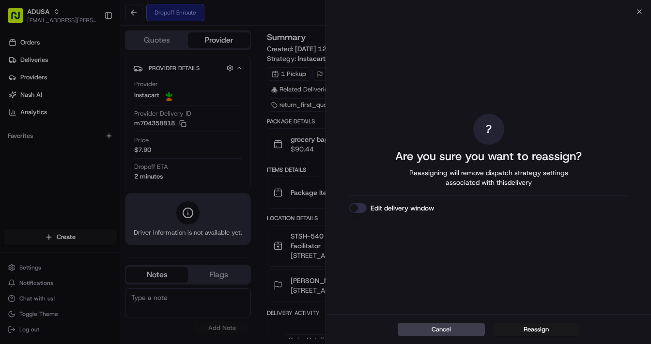
click at [354, 207] on button "Edit delivery window" at bounding box center [357, 208] width 17 height 10
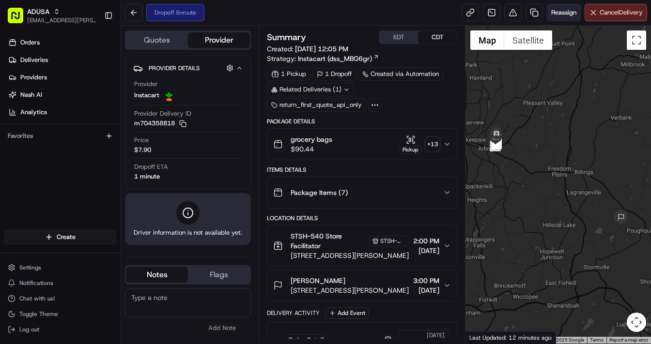
click at [557, 13] on span "Reassign" at bounding box center [563, 12] width 25 height 9
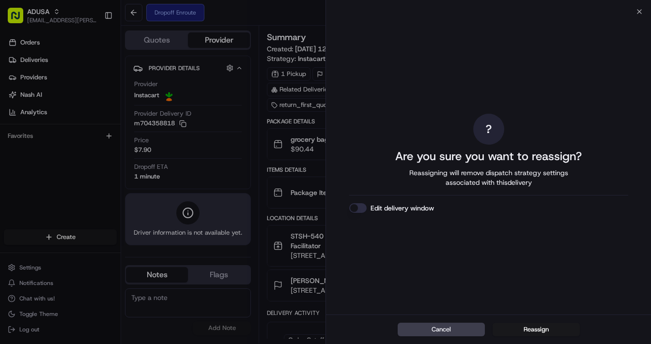
click at [359, 209] on button "Edit delivery window" at bounding box center [357, 208] width 17 height 10
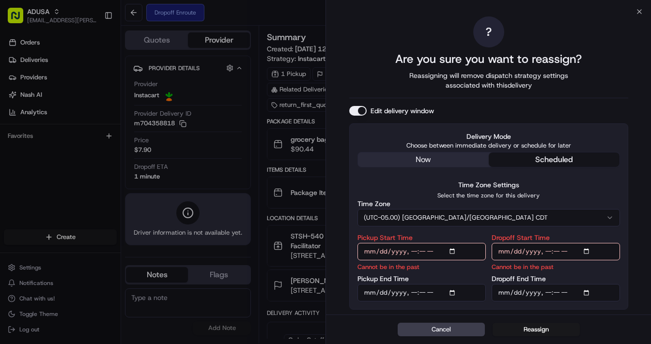
click at [452, 251] on input "Pickup Start Time" at bounding box center [421, 251] width 128 height 17
type input "[DATE]T15:30"
click at [589, 251] on input "Dropoff Start Time" at bounding box center [555, 251] width 128 height 17
type input "[DATE]T15:30"
click at [455, 292] on input "Pickup End Time" at bounding box center [421, 292] width 128 height 17
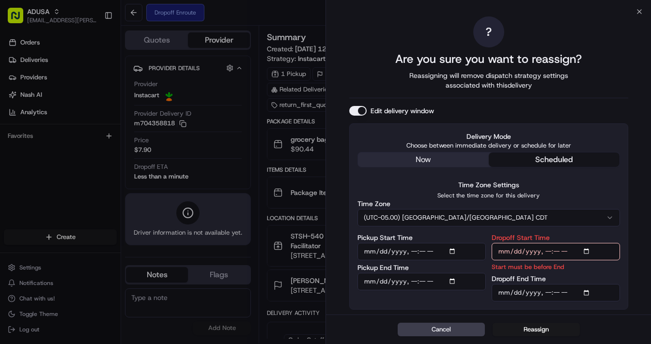
type input "[DATE]T16:00"
click at [586, 293] on input "Dropoff End Time" at bounding box center [555, 292] width 128 height 17
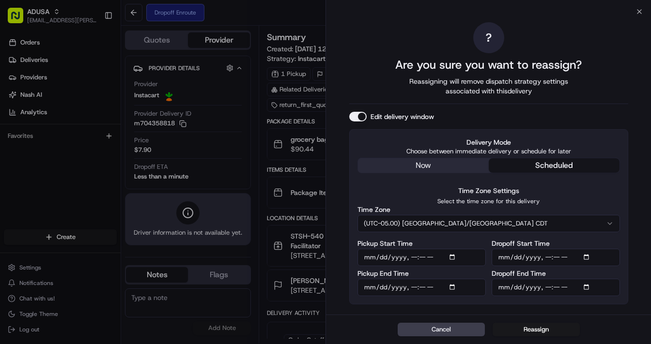
type input "[DATE]T16:30"
click at [566, 312] on div "? Are you sure you want to reassign? Reassigning will remove dispatch strategy …" at bounding box center [488, 163] width 279 height 299
click at [535, 330] on button "Reassign" at bounding box center [535, 330] width 87 height 14
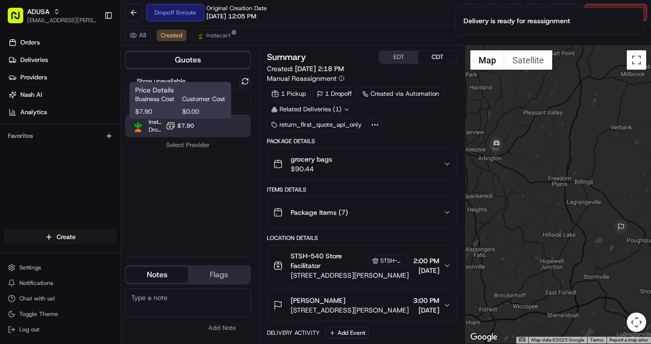
click at [175, 127] on icon at bounding box center [171, 126] width 10 height 10
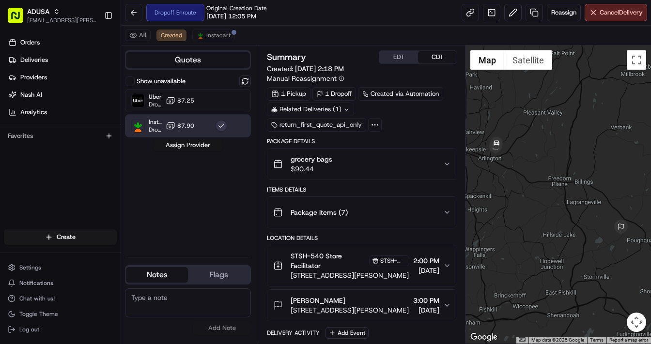
click at [199, 145] on button "Assign Provider" at bounding box center [187, 145] width 69 height 12
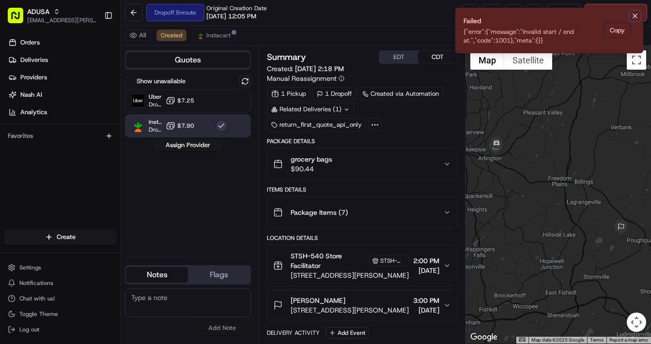
click at [635, 15] on icon "Notifications (F8)" at bounding box center [635, 16] width 4 height 4
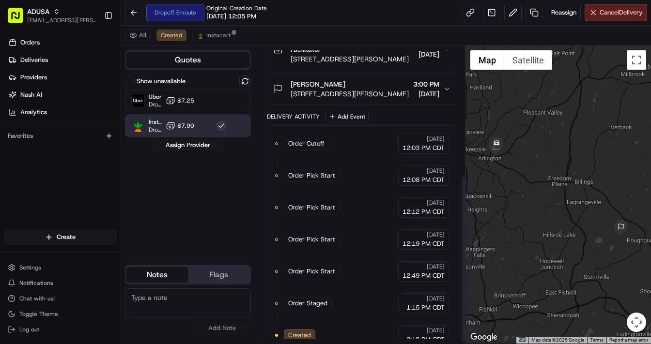
scroll to position [229, 0]
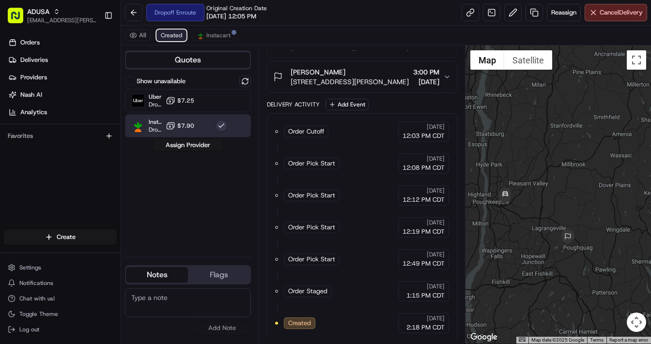
click at [168, 35] on span "Created" at bounding box center [171, 35] width 21 height 8
click at [167, 35] on span "Created" at bounding box center [171, 35] width 21 height 8
click at [509, 13] on button at bounding box center [512, 12] width 17 height 17
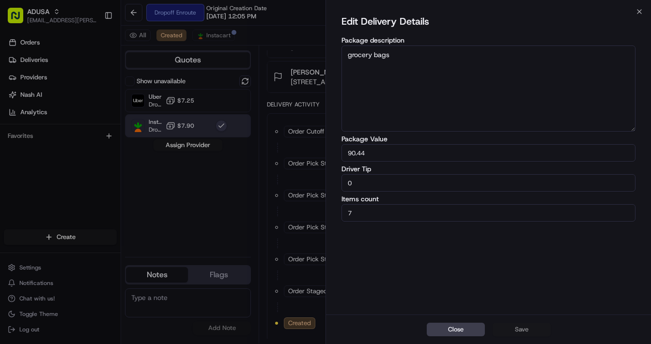
click at [372, 23] on h2 "Edit Delivery Details" at bounding box center [385, 21] width 88 height 15
click at [465, 329] on button "Close" at bounding box center [456, 330] width 58 height 14
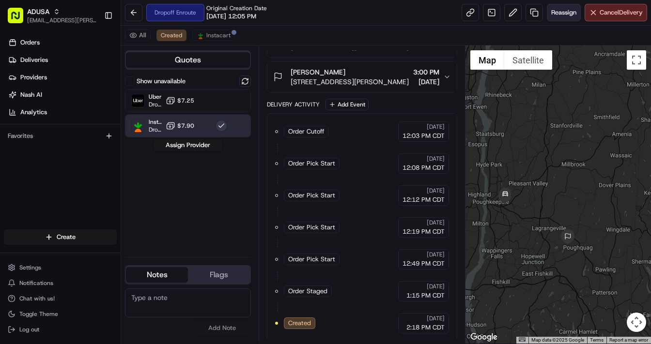
click at [567, 14] on span "Reassign" at bounding box center [563, 12] width 25 height 9
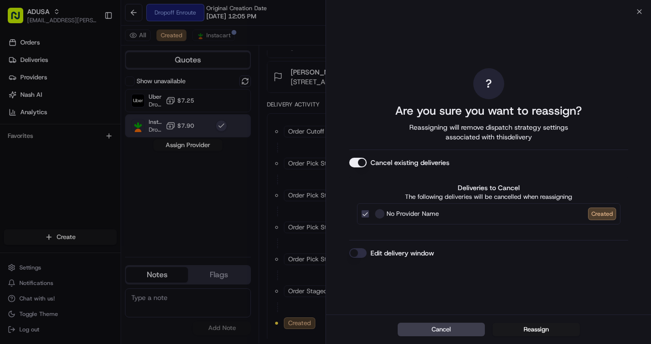
click at [361, 254] on button "Edit delivery window" at bounding box center [357, 253] width 17 height 10
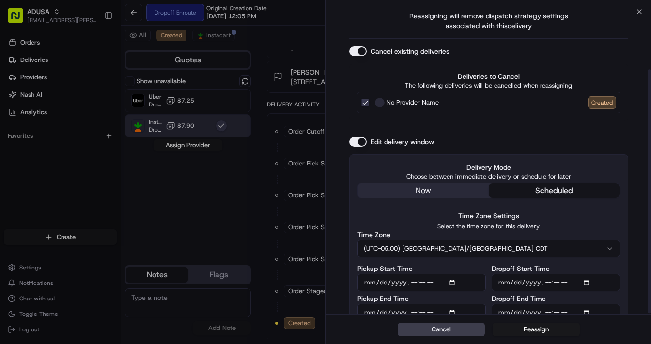
scroll to position [73, 0]
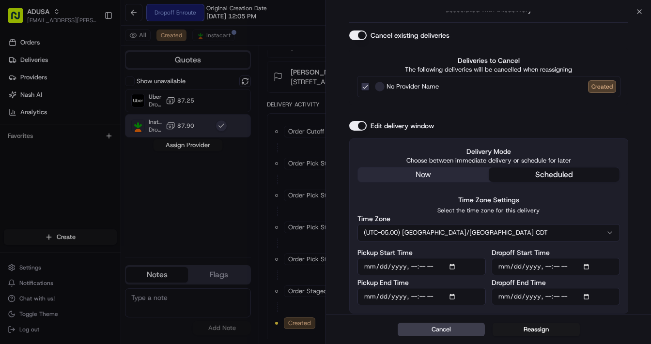
click at [453, 266] on input "Pickup Start Time" at bounding box center [421, 266] width 128 height 17
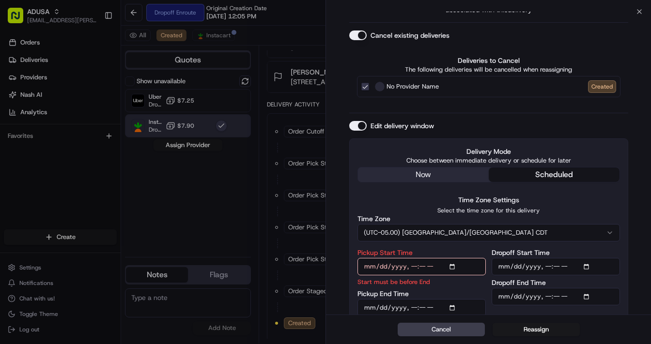
type input "[DATE]T16:00"
click at [585, 265] on input "Dropoff Start Time" at bounding box center [555, 266] width 128 height 17
type input "[DATE]T16:00"
click at [454, 306] on input "Pickup End Time" at bounding box center [421, 307] width 128 height 17
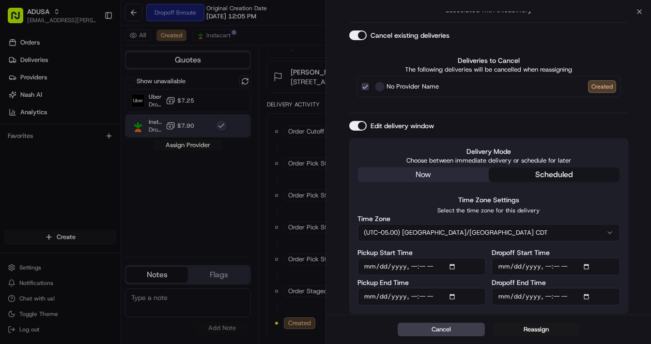
type input "[DATE]T16:30"
click at [591, 298] on input "Dropoff End Time" at bounding box center [555, 296] width 128 height 17
click at [587, 296] on input "Dropoff End Time" at bounding box center [555, 296] width 128 height 17
type input "[DATE]T17:00"
click at [642, 199] on div "? Are you sure you want to reassign? Reassigning will remove dispatch strategy …" at bounding box center [488, 127] width 325 height 377
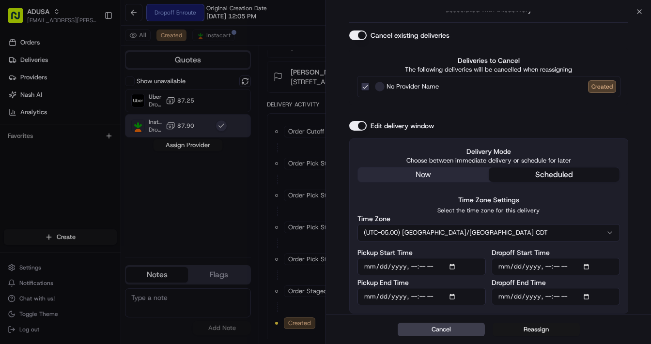
click at [533, 331] on button "Reassign" at bounding box center [535, 330] width 87 height 14
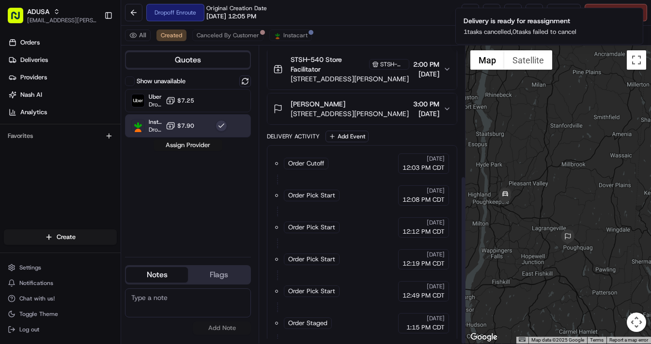
scroll to position [229, 0]
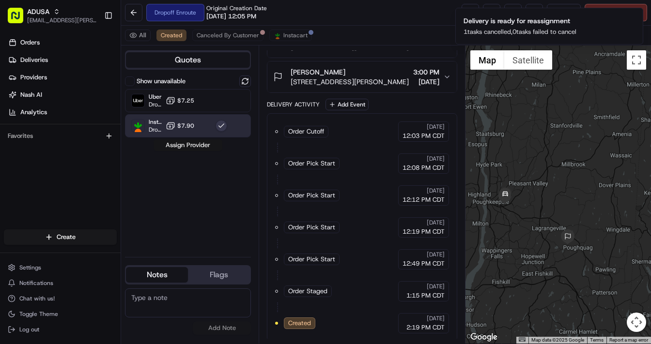
click at [196, 145] on button "Assign Provider" at bounding box center [187, 145] width 69 height 12
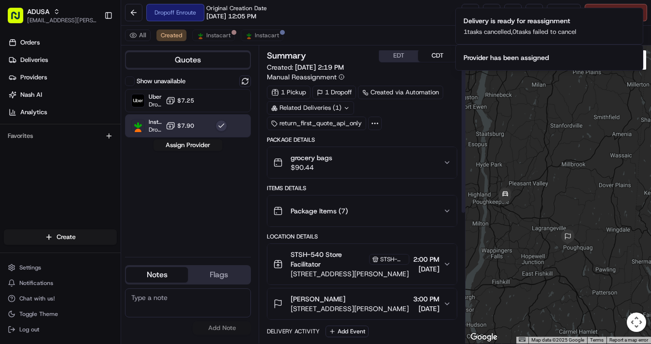
scroll to position [0, 0]
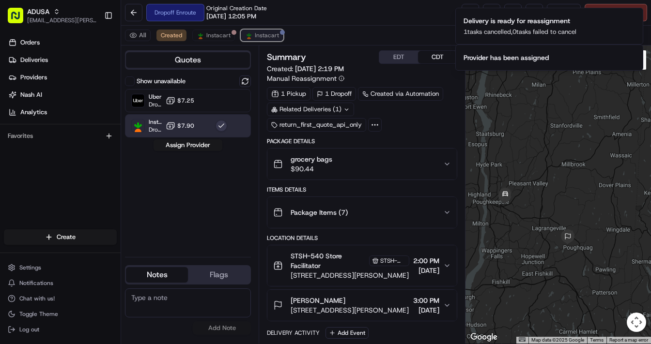
click at [264, 34] on span "Instacart" at bounding box center [267, 35] width 24 height 8
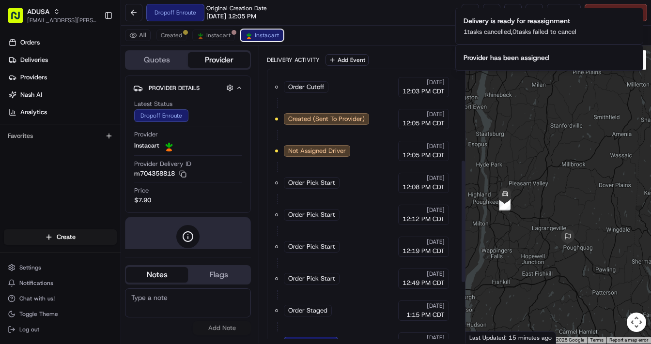
scroll to position [419, 0]
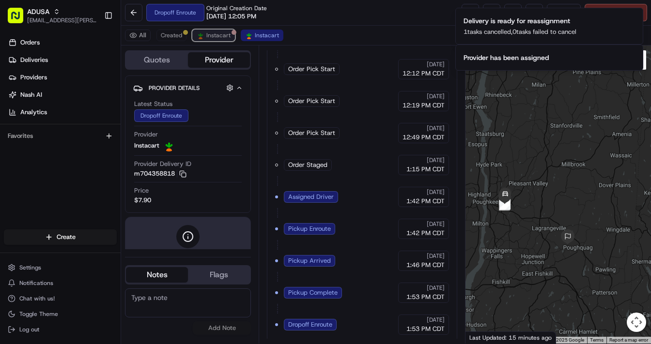
click at [216, 36] on span "Instacart" at bounding box center [218, 35] width 24 height 8
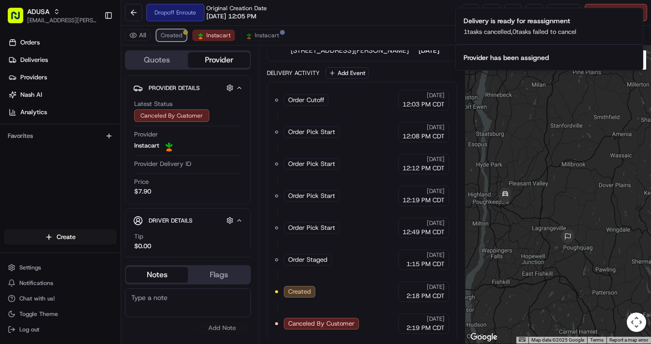
click at [169, 35] on span "Created" at bounding box center [171, 35] width 21 height 8
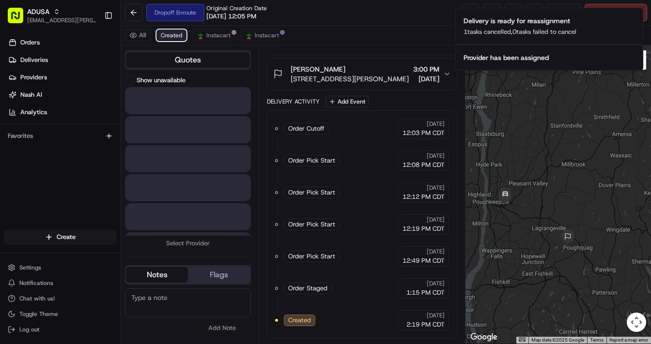
scroll to position [229, 0]
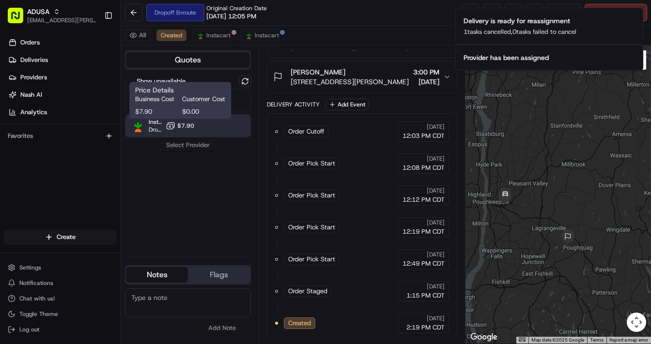
click at [192, 124] on span "$7.90" at bounding box center [185, 126] width 17 height 8
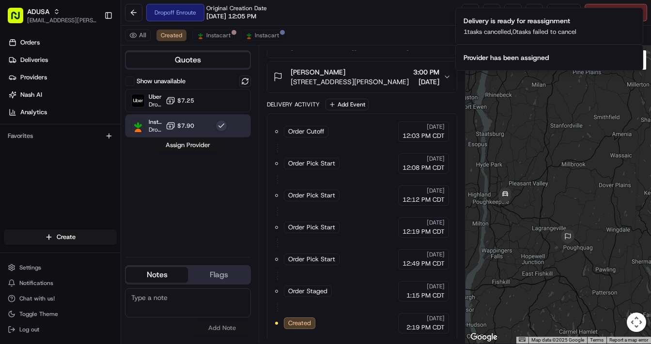
click at [194, 146] on button "Assign Provider" at bounding box center [187, 145] width 69 height 12
